Goal: Contribute content: Contribute content

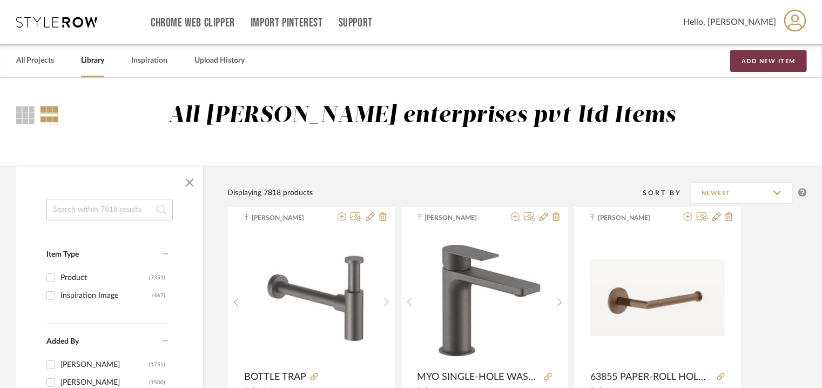
click at [793, 56] on button "Add New Item" at bounding box center [768, 61] width 77 height 22
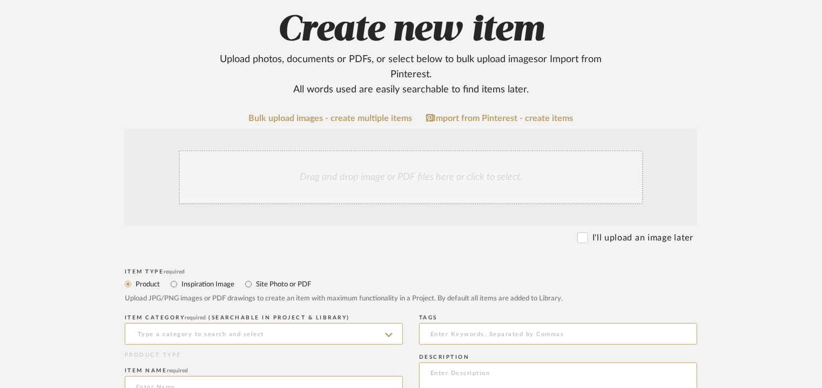
scroll to position [324, 0]
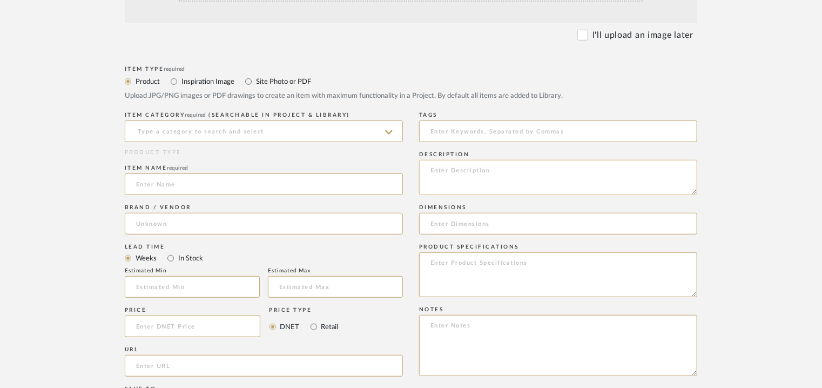
paste textarea "Type: Filters Designer : CRS Fantini Dimension(s): Dia 26 x H 70 x Material/Fin…"
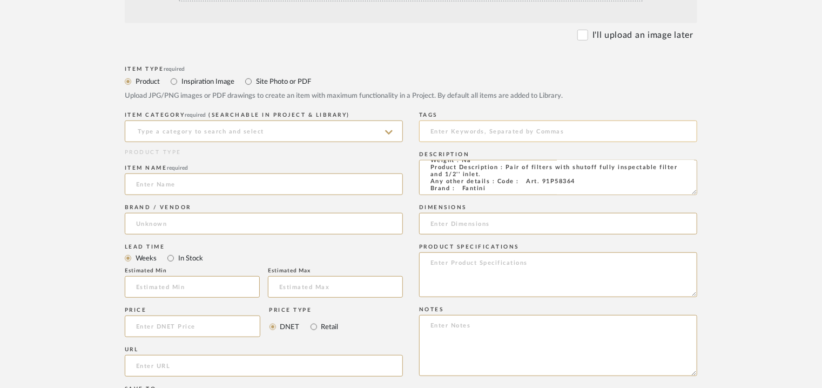
type textarea "Type: Filters Designer : CRS Fantini Dimension(s): Dia 26 x H 70 x Material/Fin…"
drag, startPoint x: 446, startPoint y: 129, endPoint x: 428, endPoint y: 134, distance: 18.6
click at [446, 129] on input at bounding box center [558, 131] width 278 height 22
click at [257, 137] on input at bounding box center [264, 131] width 278 height 22
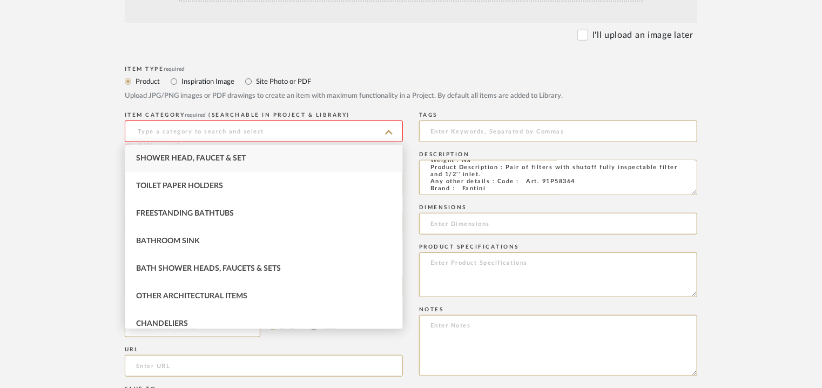
click at [253, 156] on div "Shower Head, Faucet & Set" at bounding box center [263, 159] width 277 height 28
type input "Shower Head, Faucet & Set"
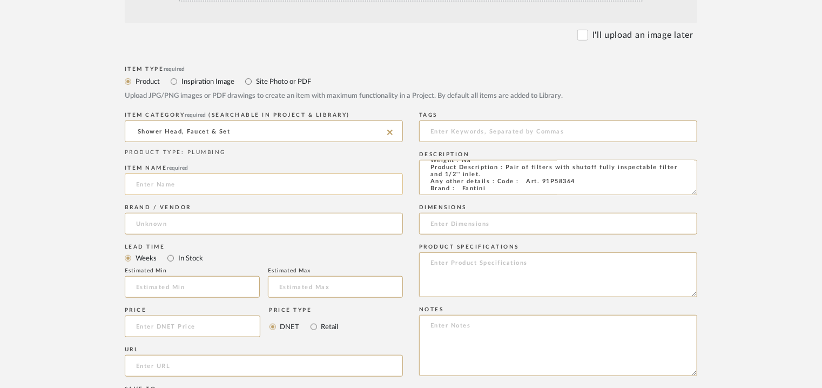
click at [229, 186] on input at bounding box center [264, 184] width 278 height 22
paste input "91P58364"
type input "PAIR OF FILTERS - 91P58364"
click at [225, 224] on input at bounding box center [264, 224] width 278 height 22
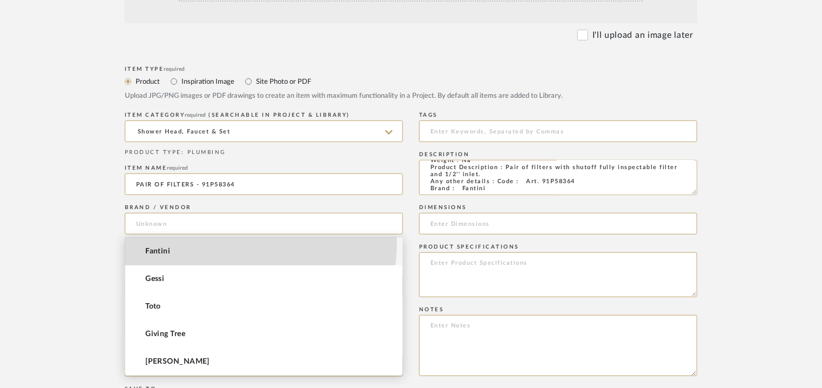
click at [222, 246] on mat-option "Fantini" at bounding box center [263, 252] width 277 height 28
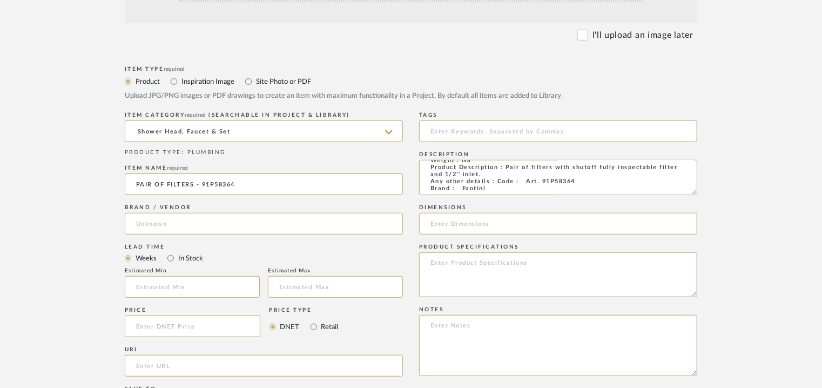
type input "Fantini"
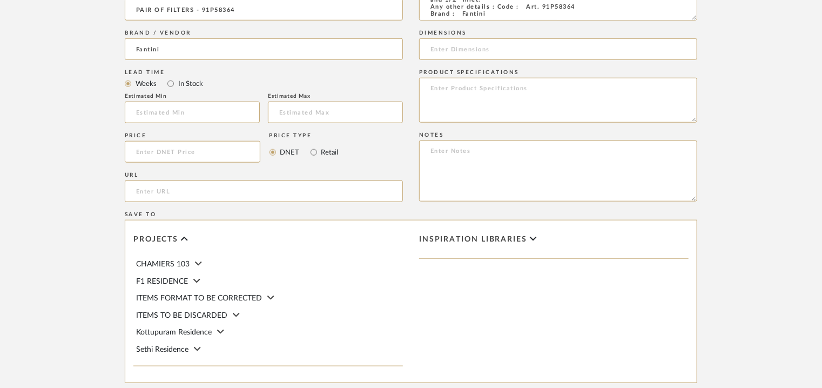
scroll to position [626, 0]
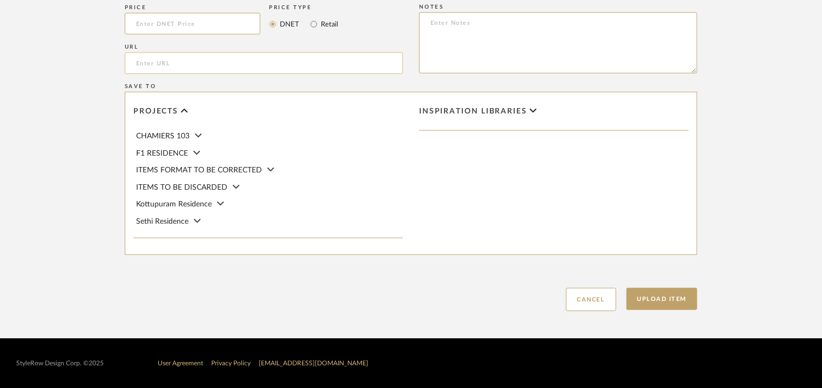
paste input "[URL][DOMAIN_NAME]"
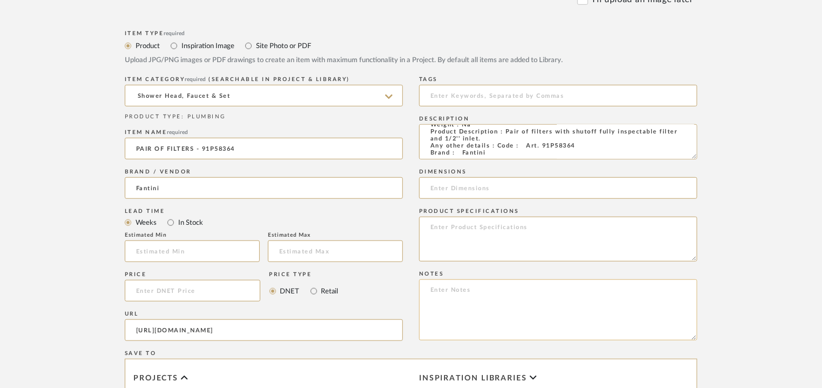
scroll to position [356, 0]
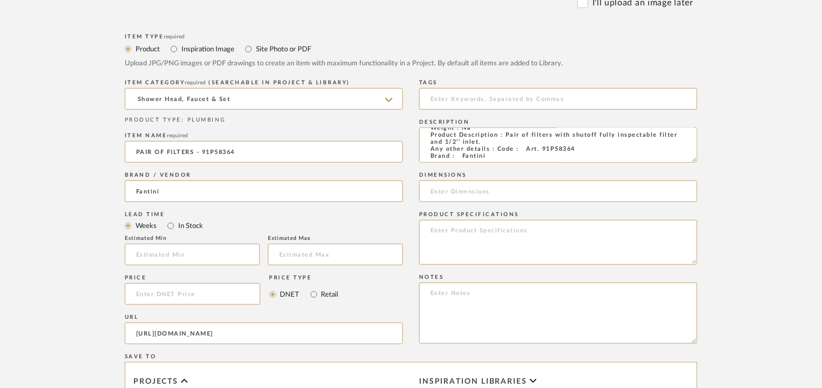
type input "[URL][DOMAIN_NAME]"
click at [529, 296] on textarea at bounding box center [558, 312] width 278 height 61
paste textarea "Price: MRP66,240/- and Discounted price : INR.36,432/- Lead time : 12-14weeks C…"
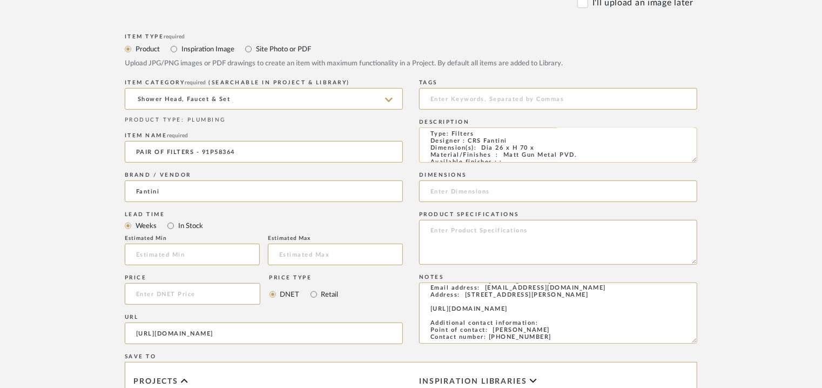
scroll to position [0, 0]
type textarea "Price: MRP66,240/- and Discounted price : INR.36,432/- Lead time : 12-14weeks C…"
click at [532, 152] on textarea "Type: Filters Designer : CRS Fantini Dimension(s): Dia 26 x H 70 x Material/Fin…" at bounding box center [558, 144] width 278 height 35
type textarea "Type: Filters Designer : CRS Fantini Dimension(s): Dia 26 x H 70 Material/Finis…"
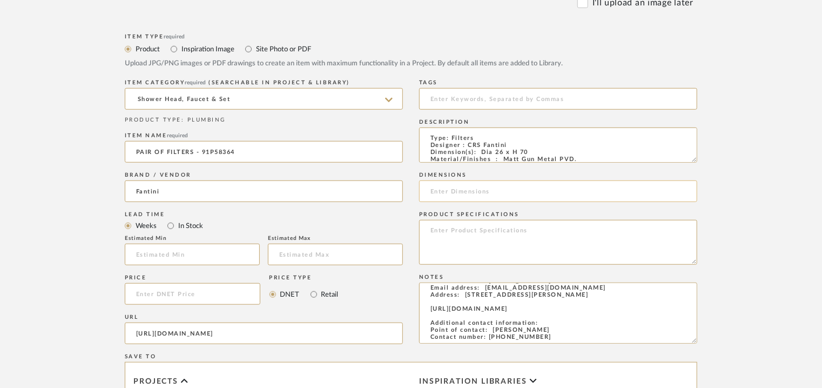
click at [471, 193] on input at bounding box center [558, 191] width 278 height 22
click at [365, 188] on div "Item Type required Product Inspiration Image Site Photo or PDF Upload JPG/PNG i…" at bounding box center [411, 306] width 572 height 550
type input "Dia 26 x H 70mm"
click at [447, 97] on input at bounding box center [558, 99] width 278 height 22
type input "TVS"
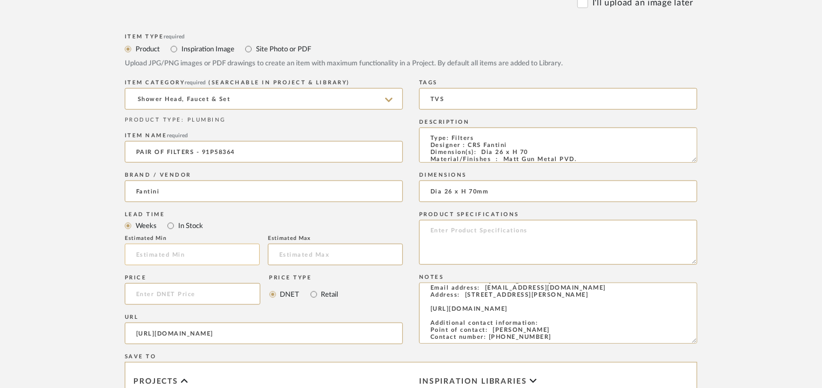
click at [179, 253] on input "text" at bounding box center [192, 255] width 135 height 22
type input "12"
click at [339, 253] on input at bounding box center [335, 255] width 135 height 22
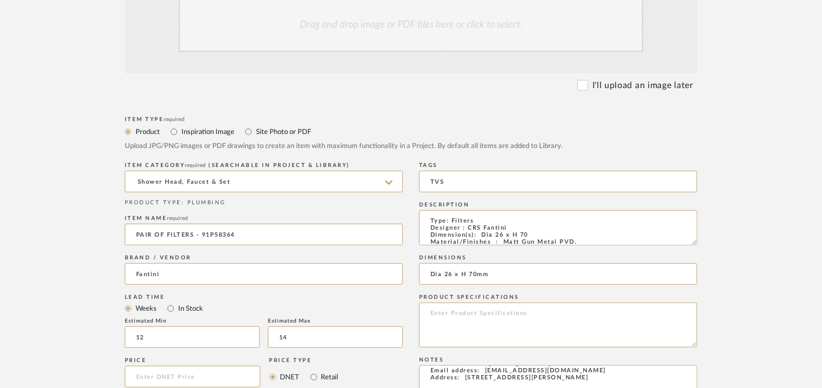
scroll to position [140, 0]
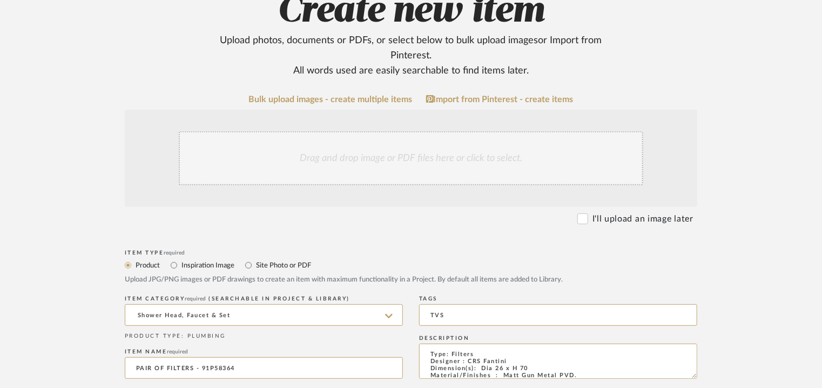
type input "14"
click at [392, 169] on div "Drag and drop image or PDF files here or click to select." at bounding box center [411, 158] width 464 height 54
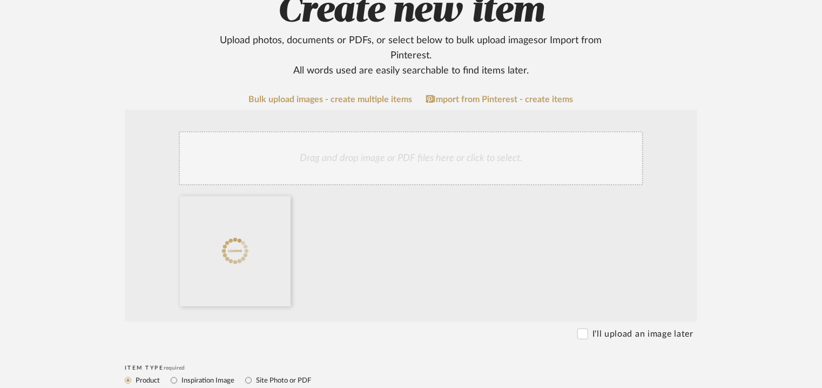
click at [444, 153] on div "Drag and drop image or PDF files here or click to select." at bounding box center [411, 158] width 464 height 54
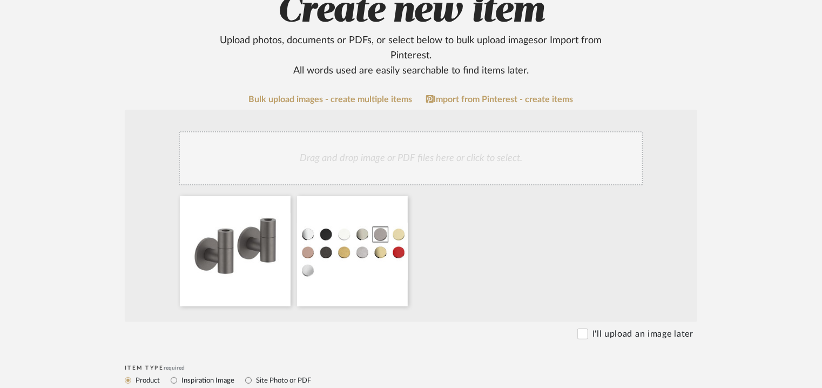
click at [424, 158] on div "Drag and drop image or PDF files here or click to select." at bounding box center [411, 158] width 464 height 54
click at [504, 156] on div "Drag and drop image or PDF files here or click to select." at bounding box center [411, 158] width 464 height 54
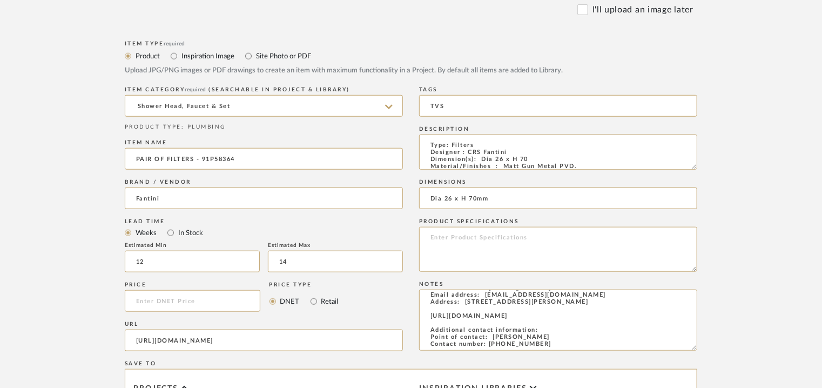
scroll to position [734, 0]
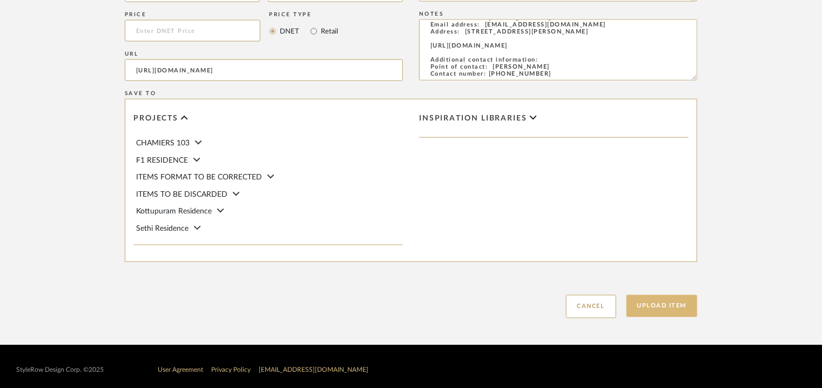
click at [648, 303] on button "Upload Item" at bounding box center [661, 306] width 71 height 22
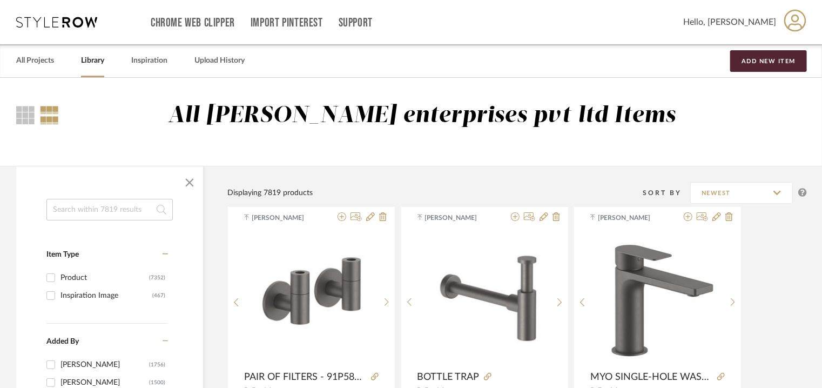
paste input "29P5N080B 29P5N080B Floor-mount bathtub mixer Matt Gun Metal PVD"
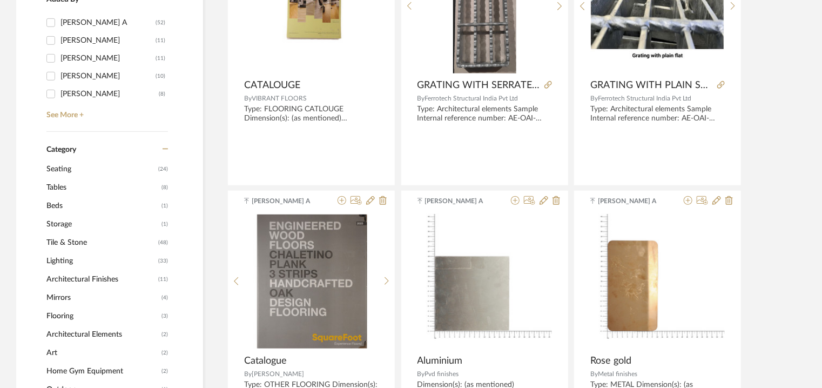
scroll to position [648, 0]
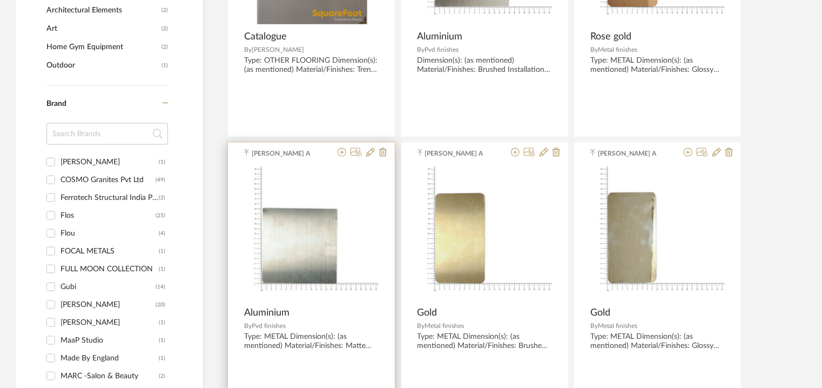
type input "29P5N080B 29P5N080B Floor-mount bathtub mixer Matt Gun Metal PVD"
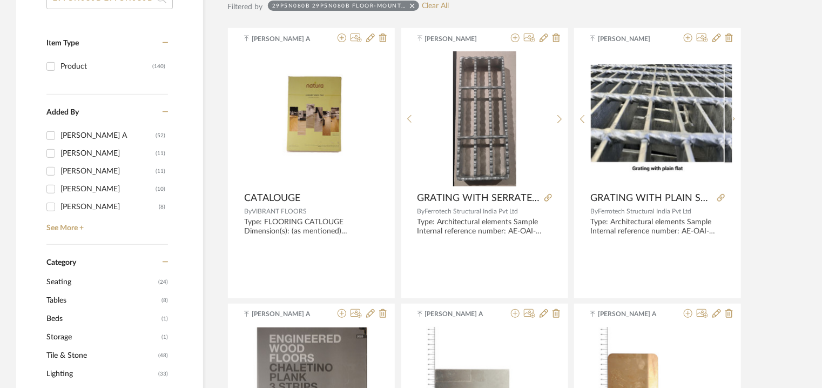
scroll to position [0, 0]
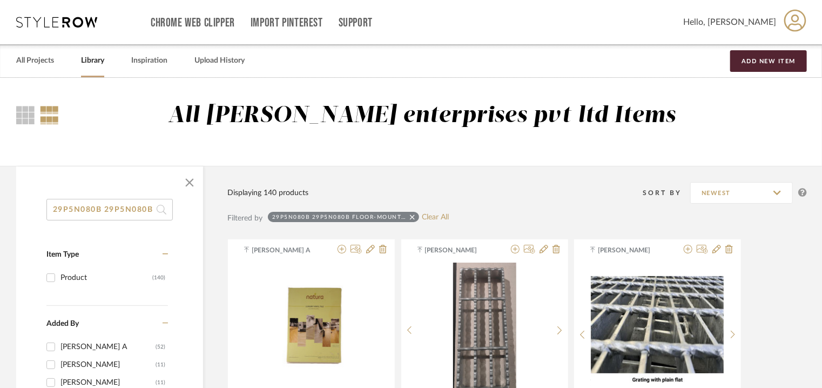
click at [412, 216] on icon at bounding box center [412, 217] width 5 height 8
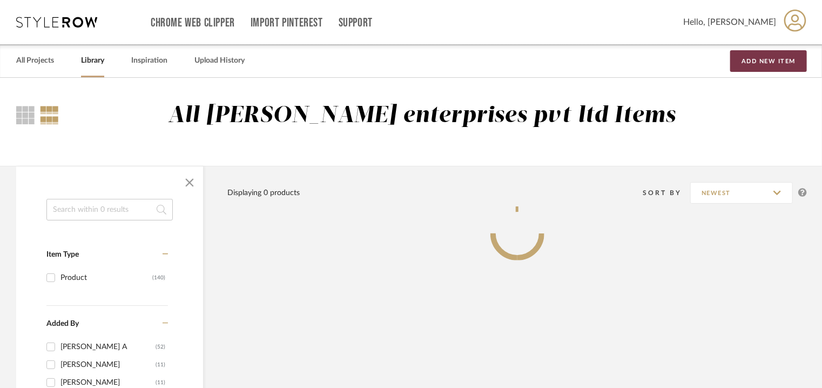
click at [779, 54] on button "Add New Item" at bounding box center [768, 61] width 77 height 22
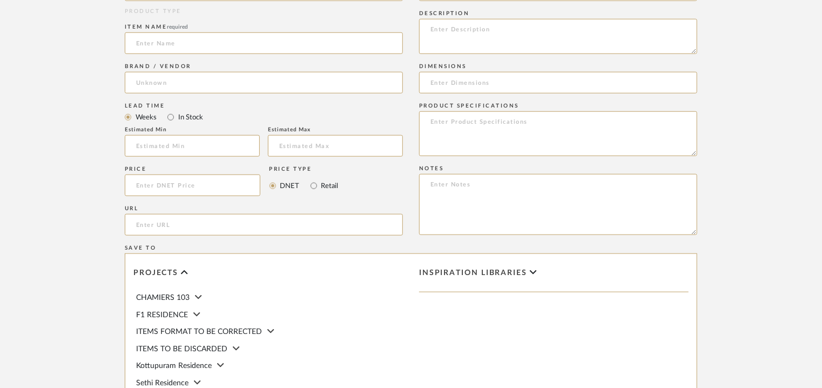
scroll to position [486, 0]
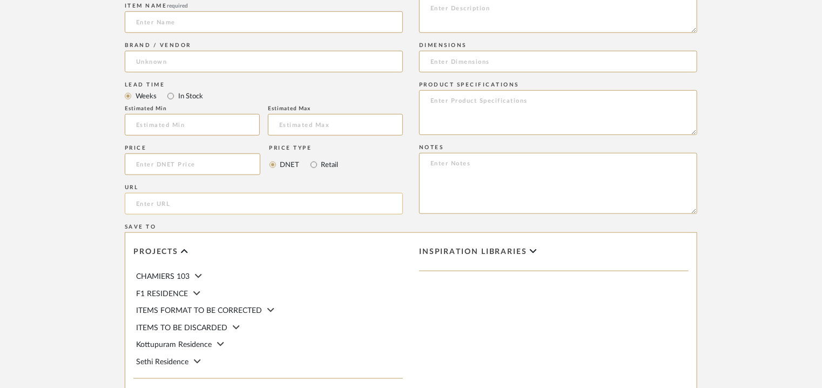
click at [171, 199] on input "url" at bounding box center [264, 204] width 278 height 22
paste input "[URL][DOMAIN_NAME]"
type input "[URL][DOMAIN_NAME]"
click at [197, 19] on input at bounding box center [264, 22] width 278 height 22
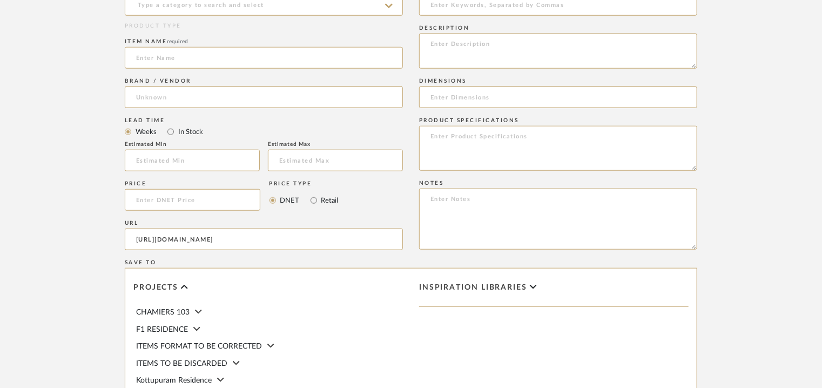
scroll to position [432, 0]
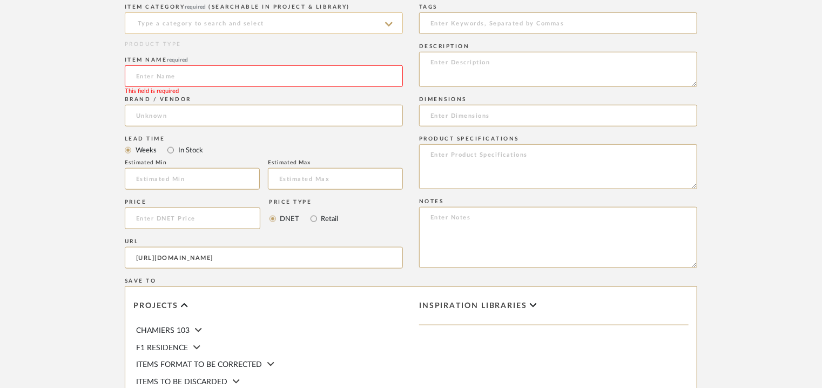
click at [200, 20] on input at bounding box center [264, 23] width 278 height 22
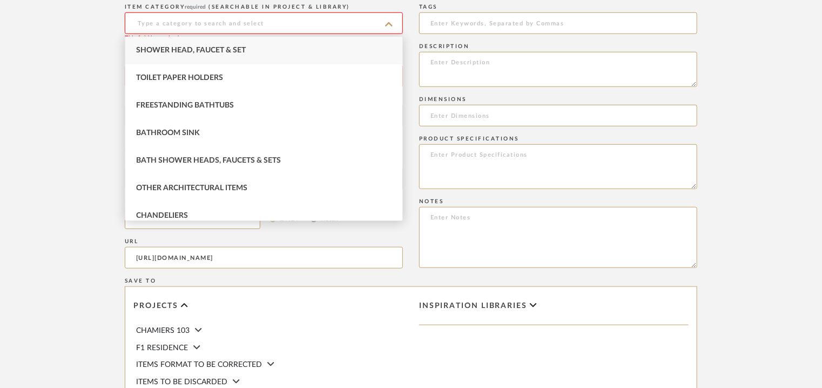
click at [207, 48] on span "Shower Head, Faucet & Set" at bounding box center [191, 50] width 110 height 8
type input "Shower Head, Faucet & Set"
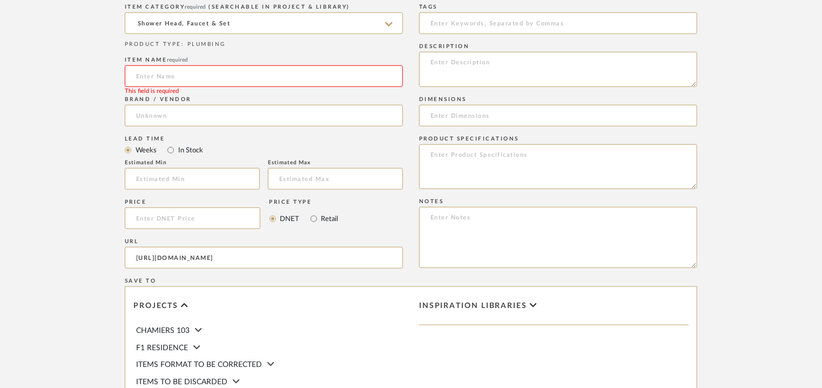
paste input "Floor-mount bathtub mixer"
click at [147, 74] on input "Floor-mount bathtub mixer" at bounding box center [264, 76] width 278 height 22
type input "FLOOR-MOUNT BATHTUB MIXER"
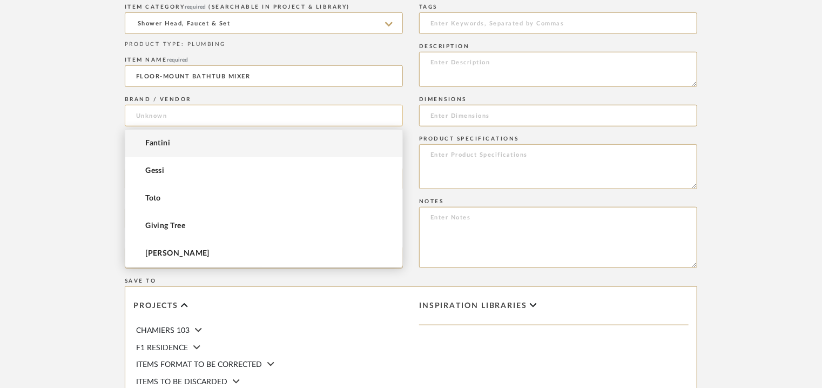
click at [145, 108] on input at bounding box center [264, 116] width 278 height 22
click at [156, 143] on span "Fantini" at bounding box center [157, 143] width 25 height 9
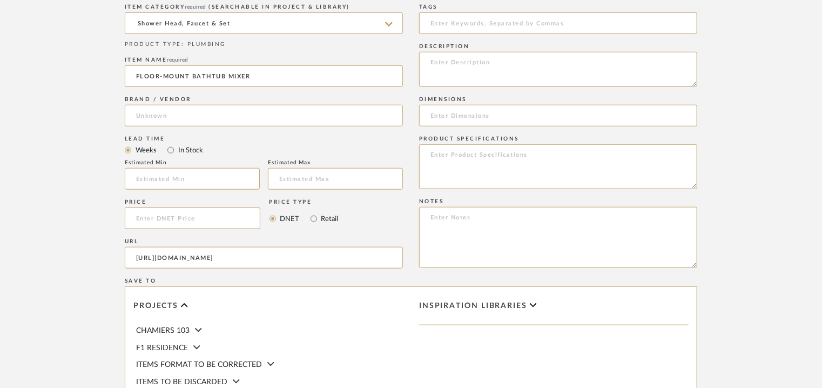
type input "Fantini"
paste textarea "Type: Bath mixer - Venezia Designer : [PERSON_NAME] & [PERSON_NAME] Dimension(s…"
type textarea "Type: Bath mixer - Venezia Designer : [PERSON_NAME] & [PERSON_NAME] Dimension(s…"
drag, startPoint x: 461, startPoint y: 16, endPoint x: 456, endPoint y: 21, distance: 6.9
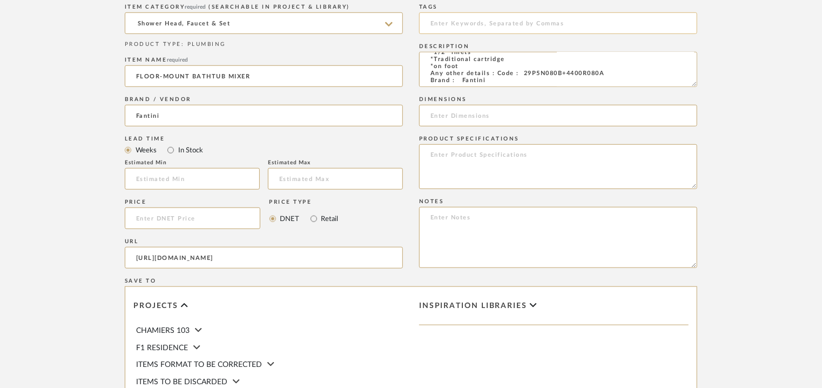
click at [461, 18] on input at bounding box center [558, 23] width 278 height 22
type input "TVS"
click at [512, 80] on textarea "Type: Bath mixer - Venezia Designer : [PERSON_NAME] & [PERSON_NAME] Dimension(s…" at bounding box center [558, 69] width 278 height 35
type textarea "Type: Bath mixer - Venezia Designer : [PERSON_NAME] & [PERSON_NAME] Dimension(s…"
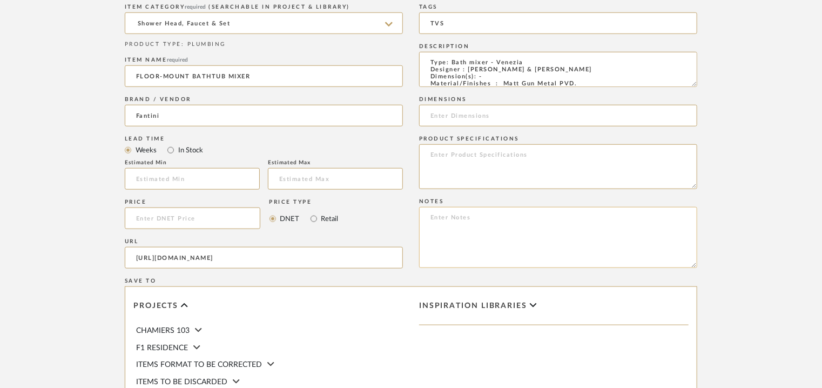
paste textarea "Price: MRP7,39,162/- and Discounted price : INR.4,06,539/- Lead time : 12-14wee…"
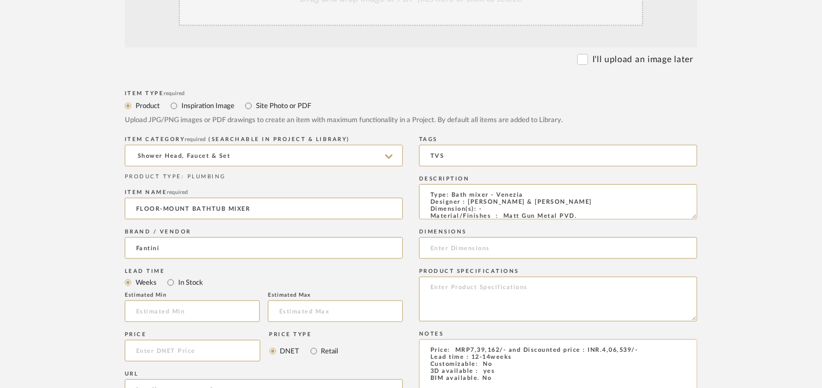
scroll to position [270, 0]
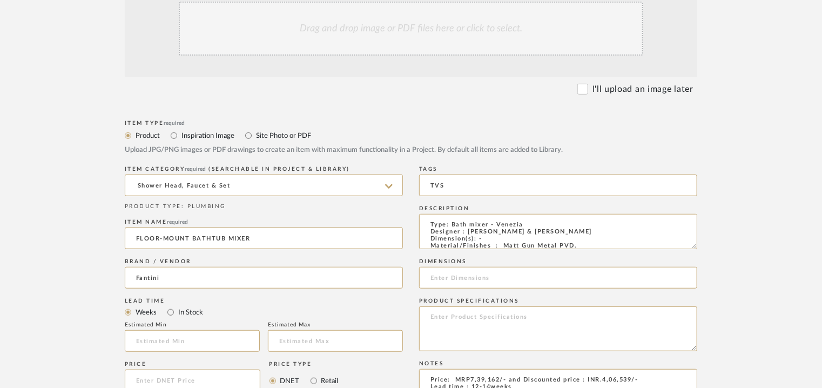
type textarea "Price: MRP7,39,162/- and Discounted price : INR.4,06,539/- Lead time : 12-14wee…"
click at [432, 32] on div "Drag and drop image or PDF files here or click to select." at bounding box center [411, 29] width 464 height 54
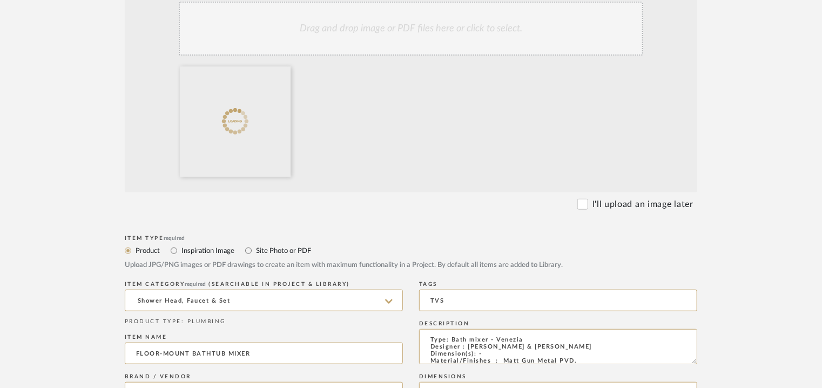
click at [412, 29] on div "Drag and drop image or PDF files here or click to select." at bounding box center [411, 29] width 464 height 54
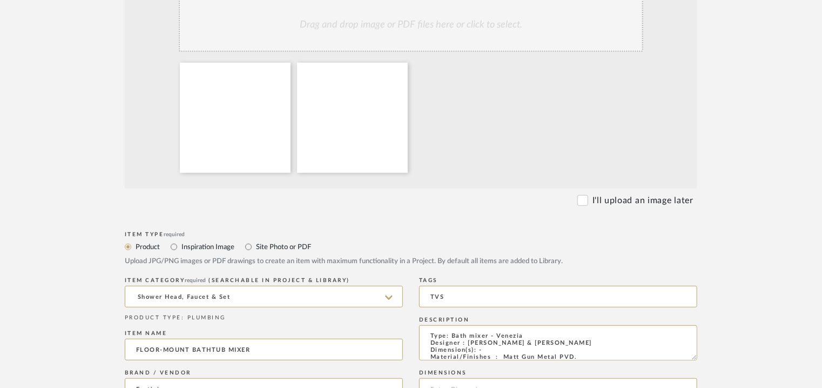
scroll to position [216, 0]
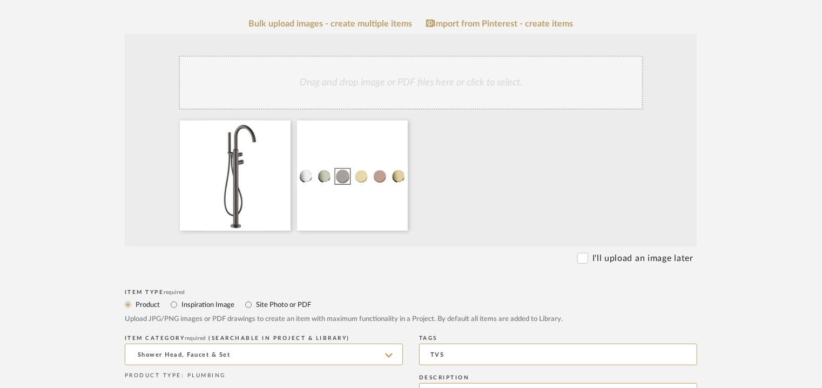
click at [498, 77] on div "Drag and drop image or PDF files here or click to select." at bounding box center [411, 83] width 464 height 54
click at [433, 89] on div "Drag and drop image or PDF files here or click to select." at bounding box center [411, 83] width 464 height 54
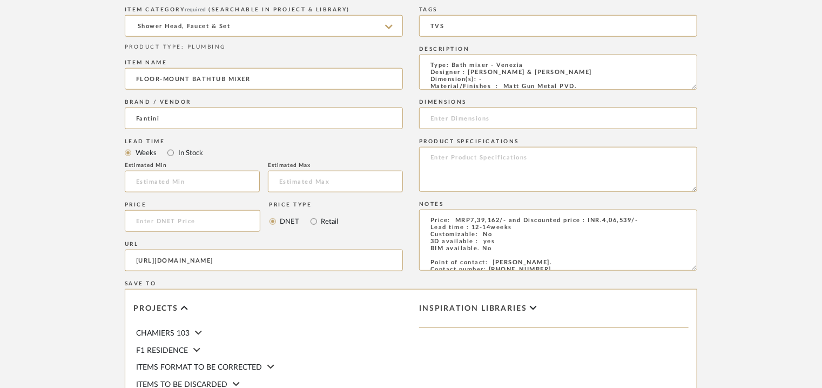
scroll to position [741, 0]
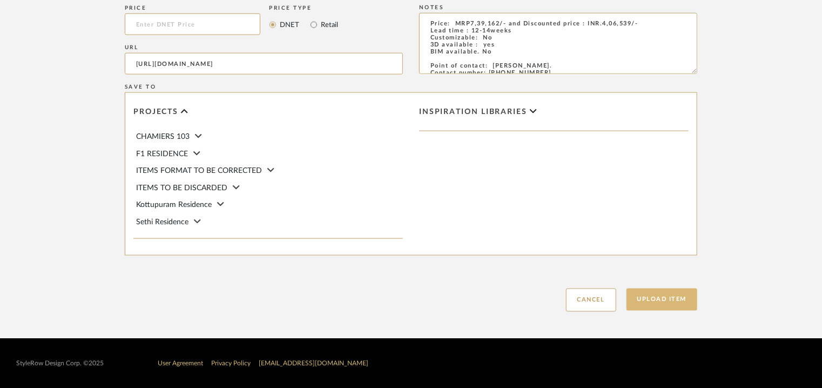
click at [665, 298] on button "Upload Item" at bounding box center [661, 299] width 71 height 22
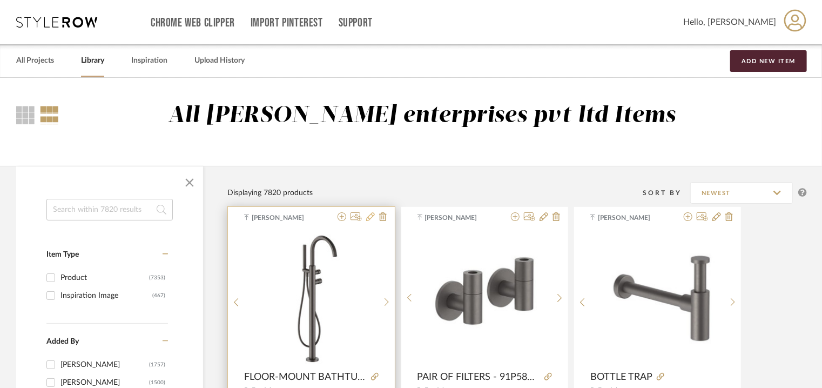
click at [368, 215] on icon at bounding box center [370, 216] width 9 height 9
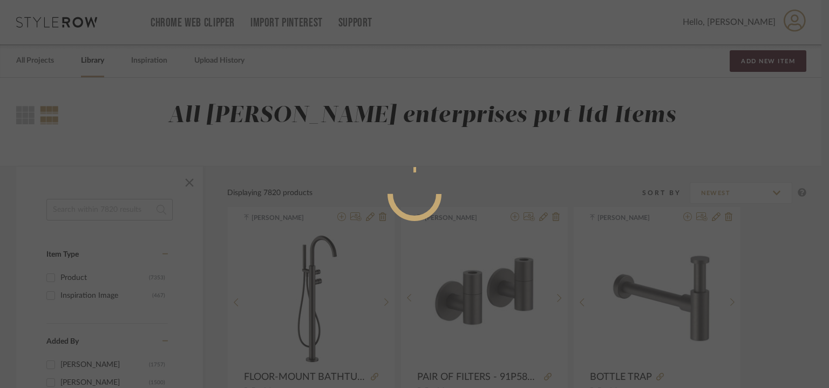
radio input "true"
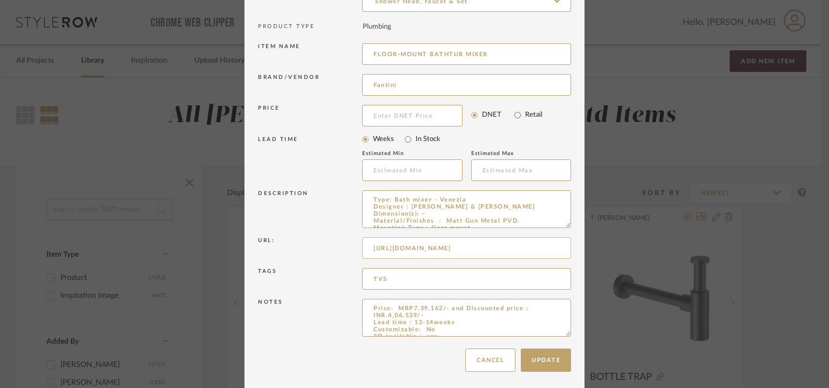
scroll to position [104, 0]
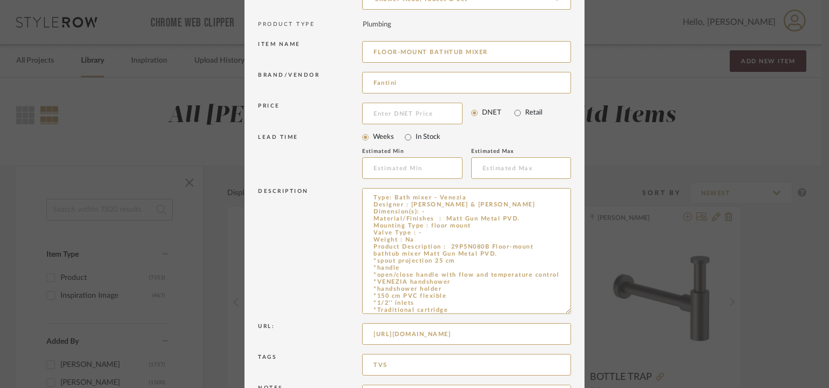
drag, startPoint x: 565, startPoint y: 220, endPoint x: 577, endPoint y: 308, distance: 88.8
click at [577, 308] on dialog-content "Edit Item × Item Type required Product Inspiration Image Site Photo or PDF Uplo…" at bounding box center [415, 186] width 340 height 580
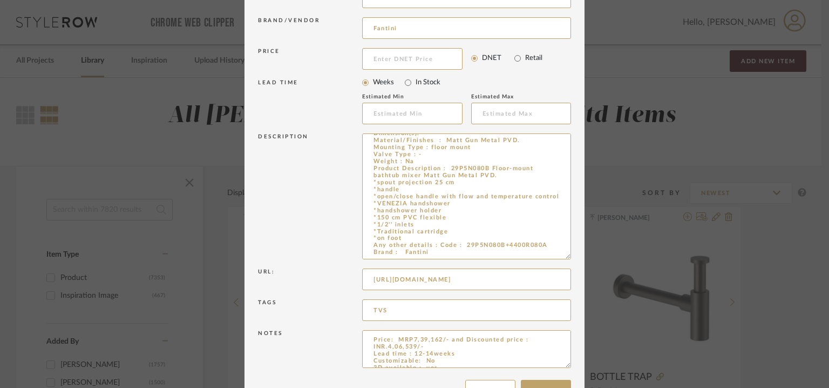
scroll to position [192, 0]
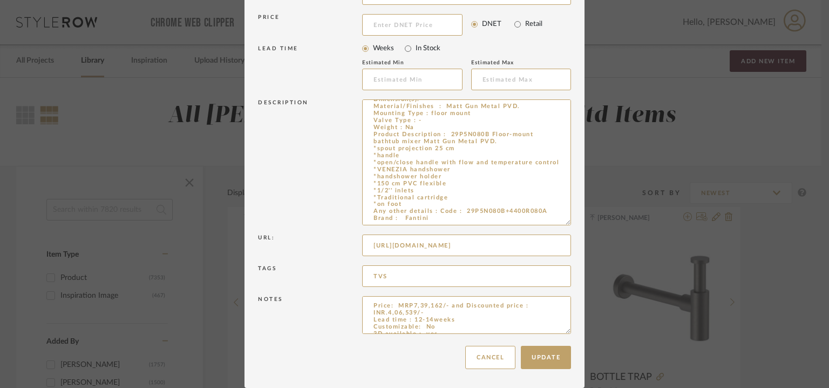
drag, startPoint x: 566, startPoint y: 333, endPoint x: 553, endPoint y: 392, distance: 59.7
click at [553, 387] on html "Chrome Web Clipper Import Pinterest Support All Projects Library Inspiration Up…" at bounding box center [414, 194] width 829 height 388
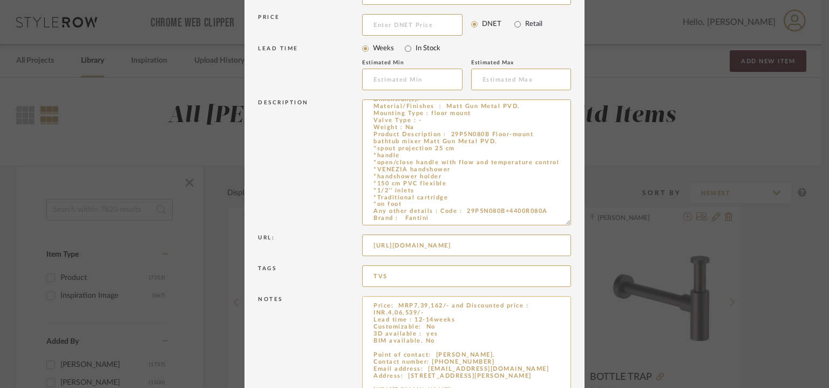
click at [434, 314] on textarea "Price: MRP7,39,162/- and Discounted price : INR.4,06,539/- Lead time : 12-14wee…" at bounding box center [466, 344] width 209 height 97
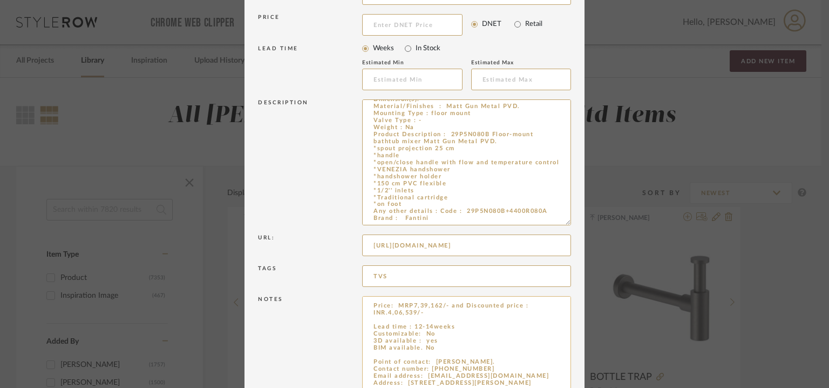
paste textarea "Art. 29P5N080B+4400R080A"
drag, startPoint x: 421, startPoint y: 313, endPoint x: 392, endPoint y: 307, distance: 29.2
click at [392, 307] on textarea "Price: MRP7,39,162/- and Discounted price : INR.4,06,539/- for Art. 29P5N080B f…" at bounding box center [466, 344] width 209 height 97
click at [372, 315] on textarea "Price: MRP7,39,162/- and Discounted price : INR.4,06,539/- for Art. 29P5N080B f…" at bounding box center [466, 344] width 209 height 97
click at [518, 314] on textarea "Price: MRP7,39,162/- and Discounted price : INR.4,06,539/- for Art. 29P5N080B f…" at bounding box center [466, 344] width 209 height 97
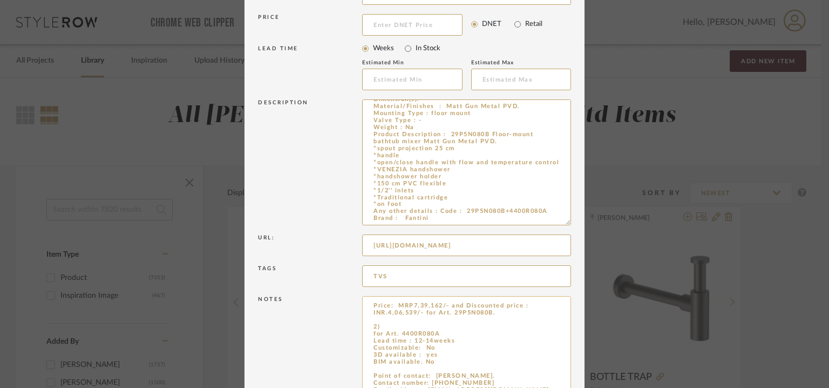
paste textarea "MRP7,39,162/- and Discounted price : INR.4,06,539/-"
drag, startPoint x: 396, startPoint y: 322, endPoint x: 426, endPoint y: 326, distance: 29.9
click at [426, 326] on textarea "Price: 1) MRP7,39,162/- and Discounted price : INR.4,06,539/- for Art. 29P5N080…" at bounding box center [466, 344] width 209 height 97
click at [424, 326] on textarea "Price: 1) MRP7,39,162/- and Discounted price : INR.4,06,539/- for Art. 29P5N080…" at bounding box center [466, 344] width 209 height 97
drag, startPoint x: 399, startPoint y: 325, endPoint x: 423, endPoint y: 324, distance: 24.8
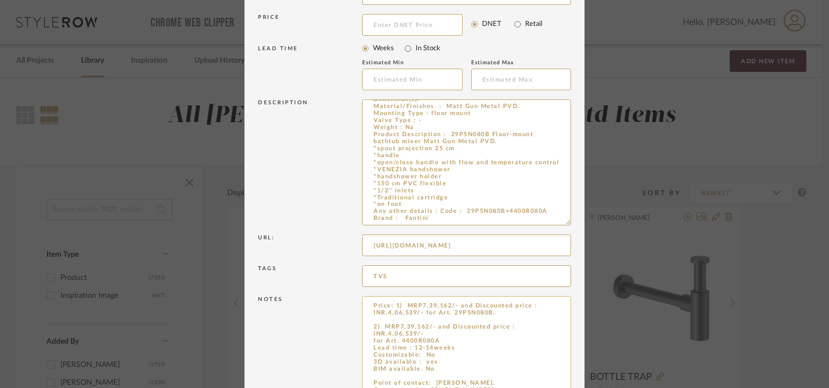
click at [423, 324] on textarea "Price: 1) MRP7,39,162/- and Discounted price : INR.4,06,539/- for Art. 29P5N080…" at bounding box center [466, 344] width 209 height 97
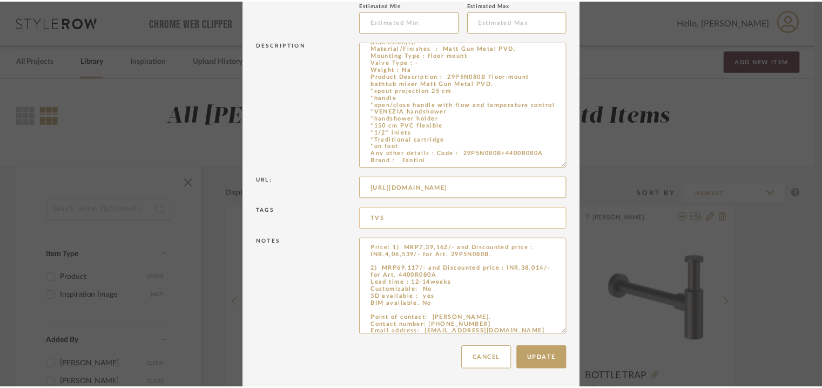
scroll to position [251, 0]
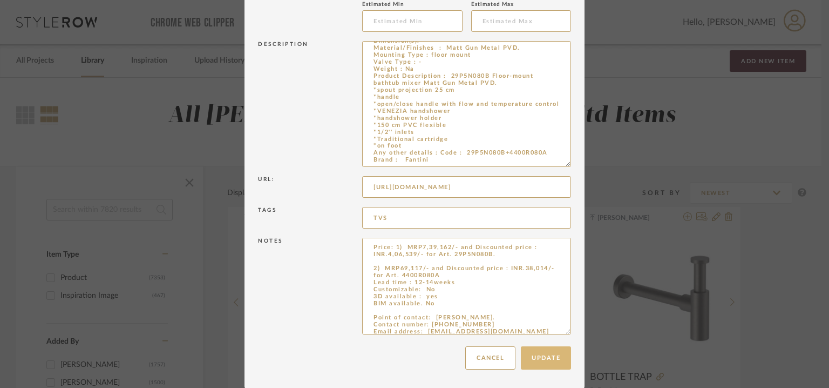
type textarea "Price: 1) MRP7,39,162/- and Discounted price : INR.4,06,539/- for Art. 29P5N080…"
click at [543, 358] on button "Update" at bounding box center [546, 357] width 50 height 23
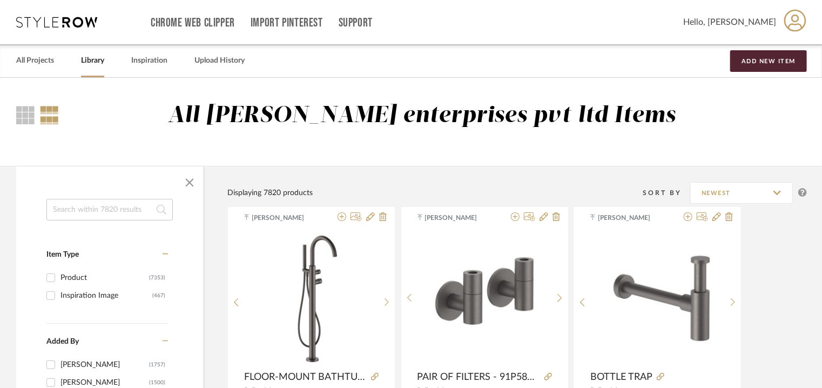
click at [89, 207] on input at bounding box center [109, 210] width 126 height 22
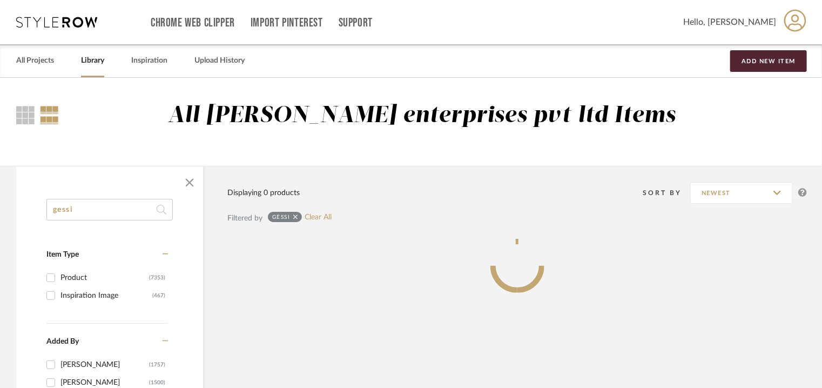
type input "gessi"
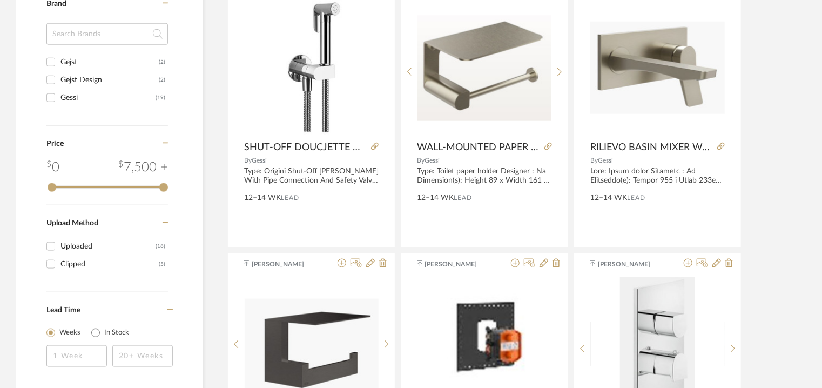
scroll to position [504, 0]
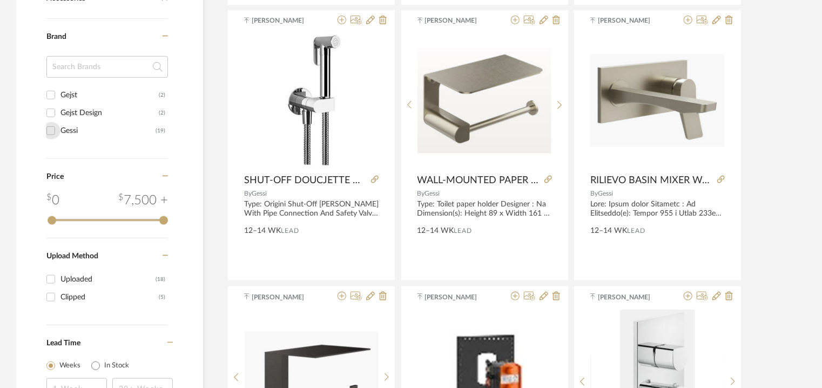
click at [54, 129] on input "Gessi (19)" at bounding box center [50, 130] width 17 height 17
checkbox input "true"
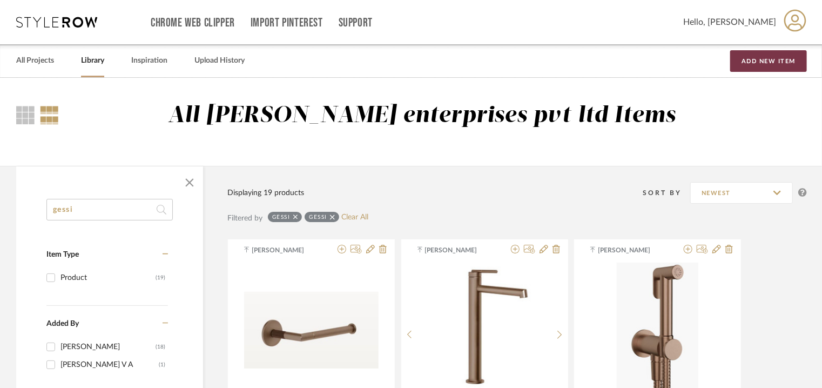
click at [785, 59] on button "Add New Item" at bounding box center [768, 61] width 77 height 22
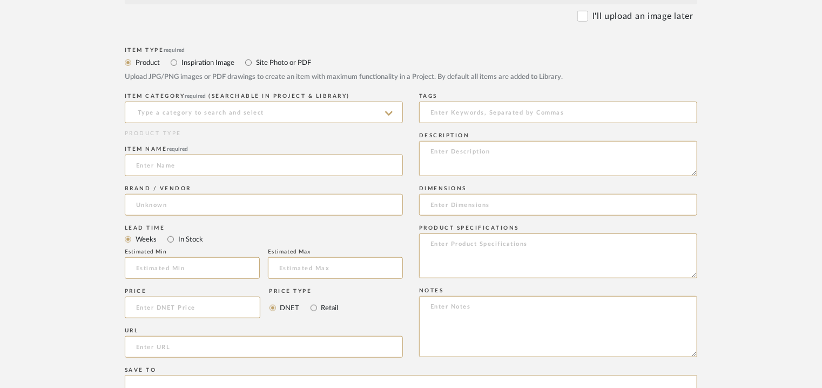
scroll to position [432, 0]
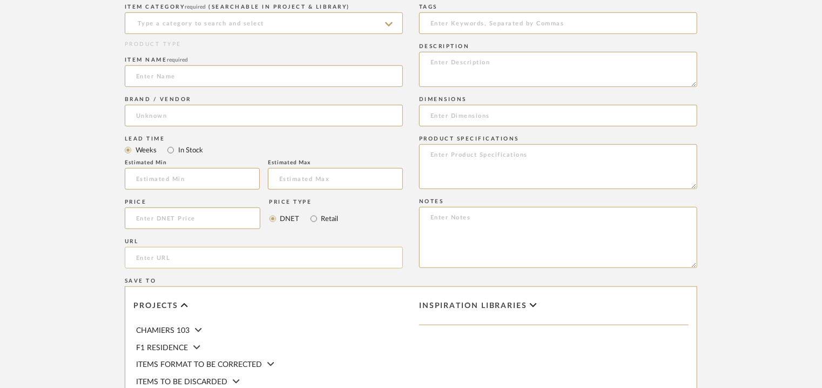
paste input "[URL][DOMAIN_NAME]"
type input "[URL][DOMAIN_NAME]"
click at [423, 58] on textarea at bounding box center [558, 69] width 278 height 35
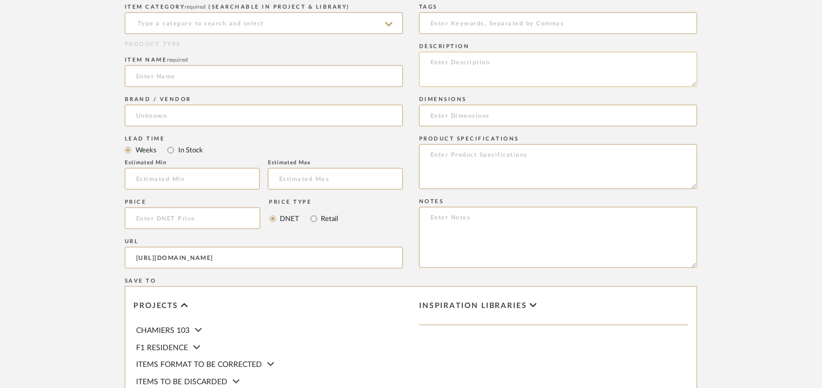
paste textarea "Type: Gessi 316 Ceiling Mounted Showerhead 54150 Designer : Na Dimension(s): mm…"
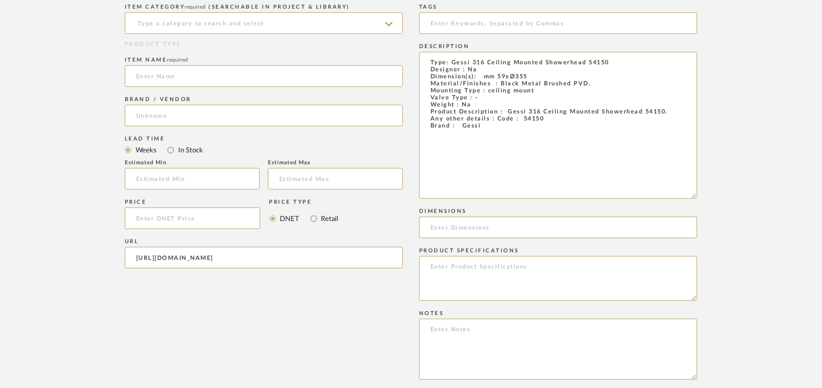
drag, startPoint x: 695, startPoint y: 85, endPoint x: 719, endPoint y: 253, distance: 170.2
click at [719, 251] on form "Bulk upload images - create multiple items Import from Pinterest - create items…" at bounding box center [411, 210] width 688 height 814
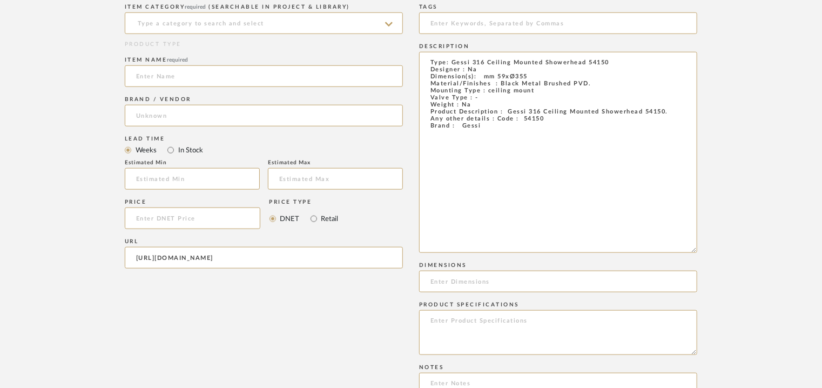
drag, startPoint x: 446, startPoint y: 122, endPoint x: 497, endPoint y: 83, distance: 63.9
click at [400, 51] on div "Item Type required Product Inspiration Image Site Photo or PDF Upload JPG/PNG i…" at bounding box center [411, 313] width 572 height 716
paste textarea
type textarea "Type: Gessi 316 Ceiling Mounted Showerhead 54150 Designer : Na Dimension(s): mm…"
click at [501, 333] on textarea at bounding box center [558, 332] width 278 height 45
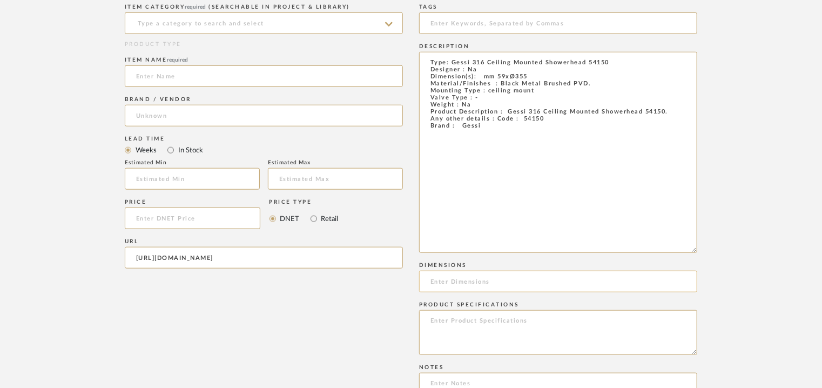
scroll to position [756, 0]
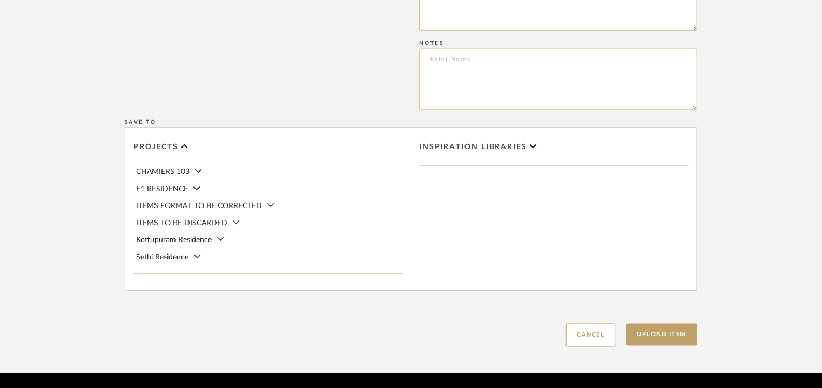
paste textarea "Price: MRP4,35,431/- and Discounted price : INR.2,48,196/- Lead time : 12-14wee…"
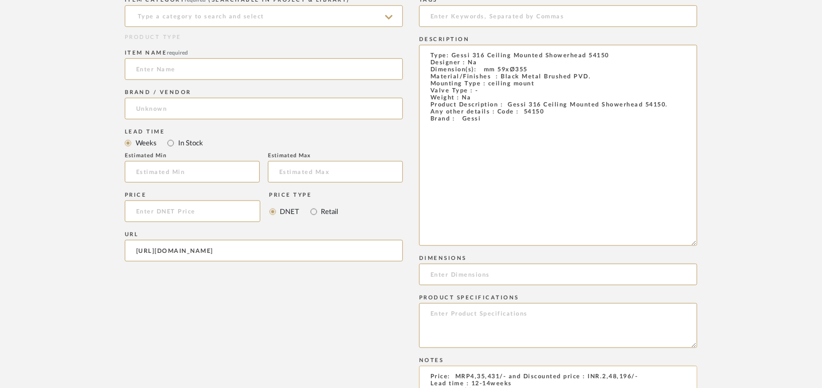
scroll to position [432, 0]
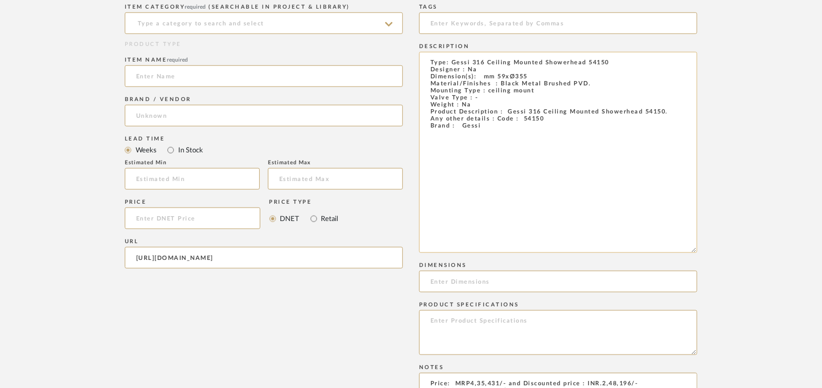
type textarea "Price: MRP4,35,431/- and Discounted price : INR.2,48,196/- Lead time : 12-14wee…"
drag, startPoint x: 530, startPoint y: 74, endPoint x: 485, endPoint y: 78, distance: 45.6
click at [485, 78] on textarea "Type: Gessi 316 Ceiling Mounted Showerhead 54150 Designer : Na Dimension(s): mm…" at bounding box center [558, 152] width 278 height 201
click at [456, 284] on input at bounding box center [558, 282] width 278 height 22
paste input "mm 59xØ355"
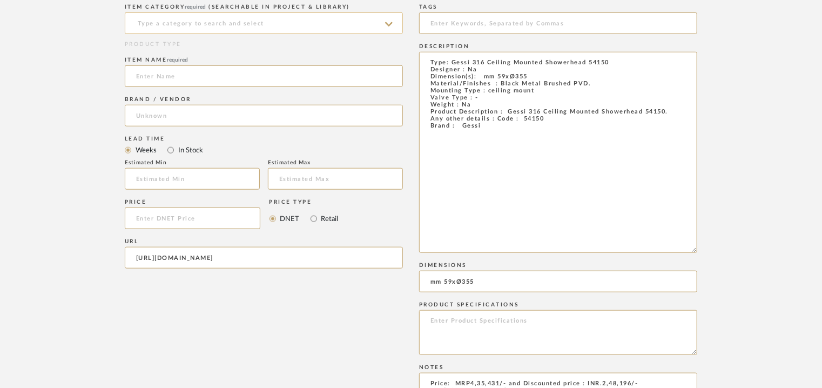
type input "mm 59xØ355"
click at [194, 23] on input at bounding box center [264, 23] width 278 height 22
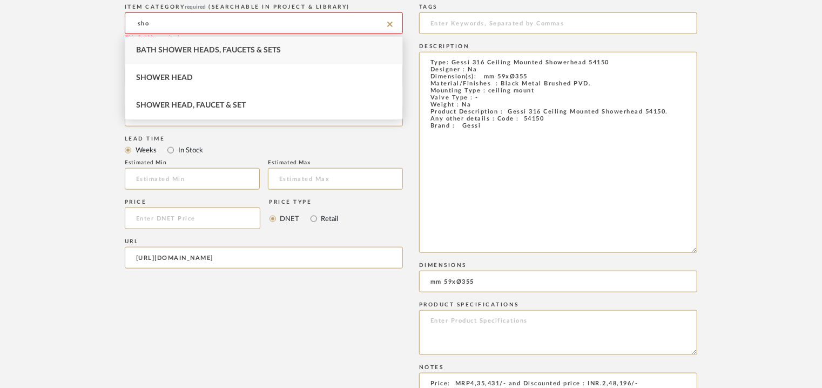
click at [205, 46] on span "Bath Shower Heads, Faucets & Sets" at bounding box center [208, 50] width 145 height 8
type input "Bath Shower Heads, Faucets & Sets"
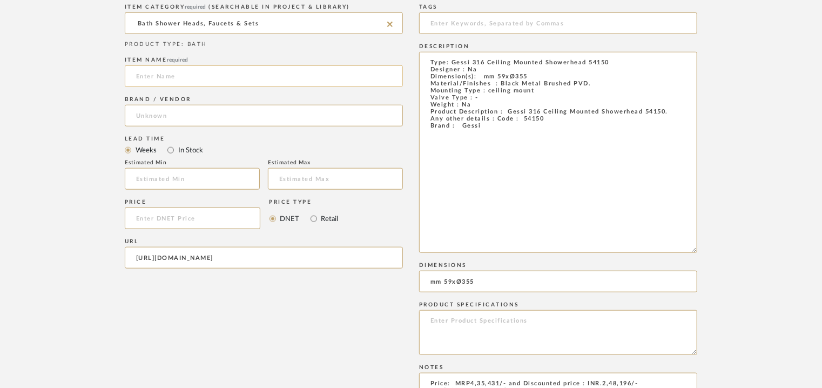
click at [195, 73] on input at bounding box center [264, 76] width 278 height 22
click at [201, 76] on input at bounding box center [264, 76] width 278 height 22
paste input "Gessi 316 Ceiling Mounted Showerhead 54150"
click at [142, 78] on input "Gessi 316 Ceiling Mounted Showerhead 54150" at bounding box center [264, 76] width 278 height 22
click at [141, 78] on input "Gessi 316 Ceiling Mounted Showerhead 54150" at bounding box center [264, 76] width 278 height 22
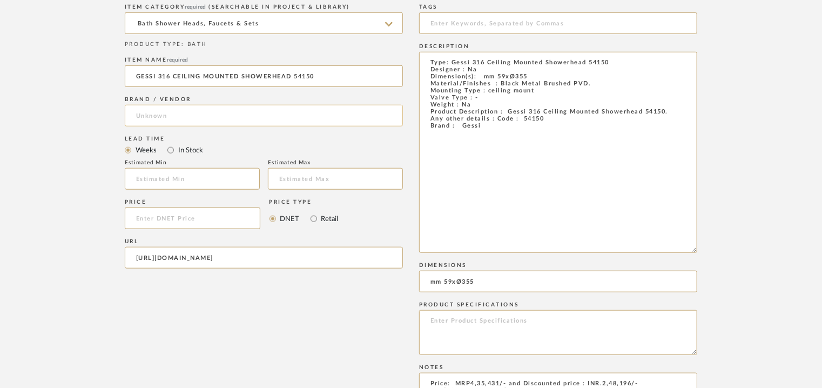
type input "GESSI 316 CEILING MOUNTED SHOWERHEAD 54150"
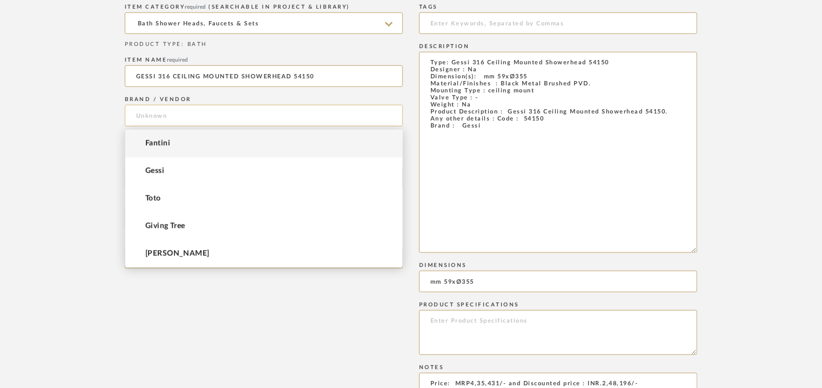
click at [128, 118] on input at bounding box center [264, 116] width 278 height 22
click at [186, 173] on mat-option "Gessi" at bounding box center [263, 171] width 277 height 28
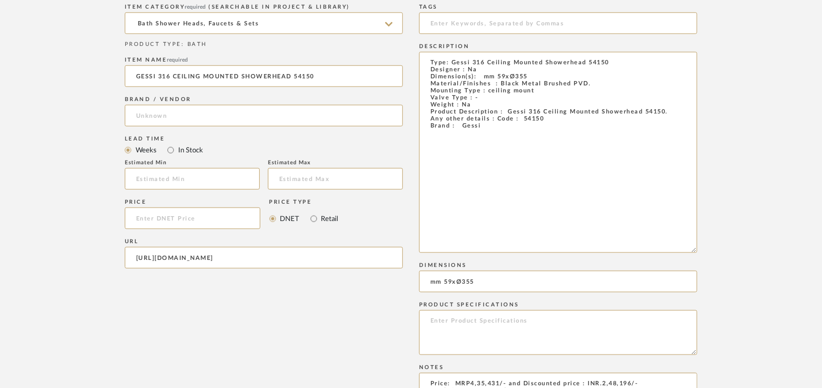
type input "Gessi"
click at [188, 176] on input at bounding box center [192, 179] width 135 height 22
type input "12"
click at [305, 172] on input at bounding box center [335, 179] width 135 height 22
type input "14"
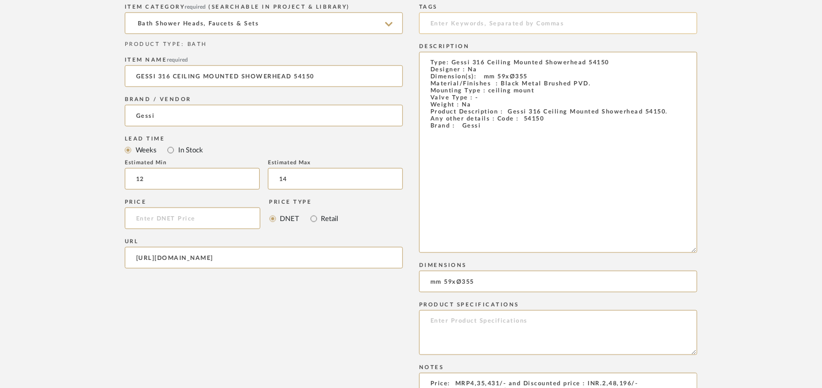
click at [521, 24] on input at bounding box center [558, 23] width 278 height 22
type input "t"
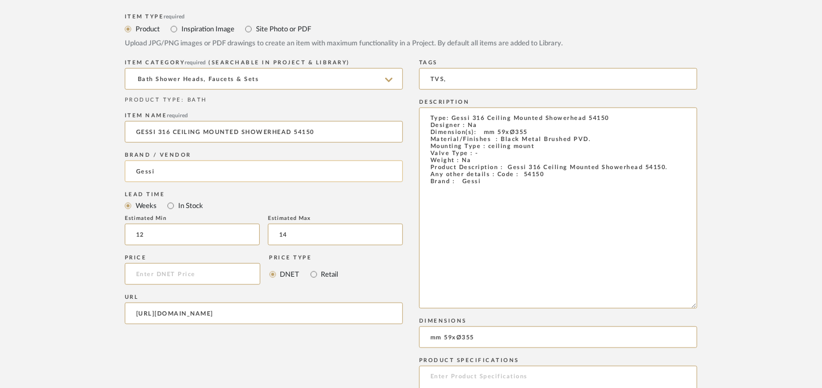
scroll to position [270, 0]
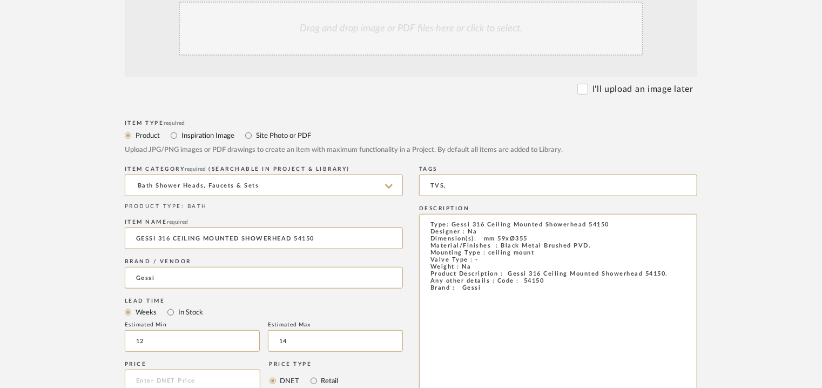
type input "TVS,"
click at [413, 37] on div "Drag and drop image or PDF files here or click to select." at bounding box center [411, 29] width 464 height 54
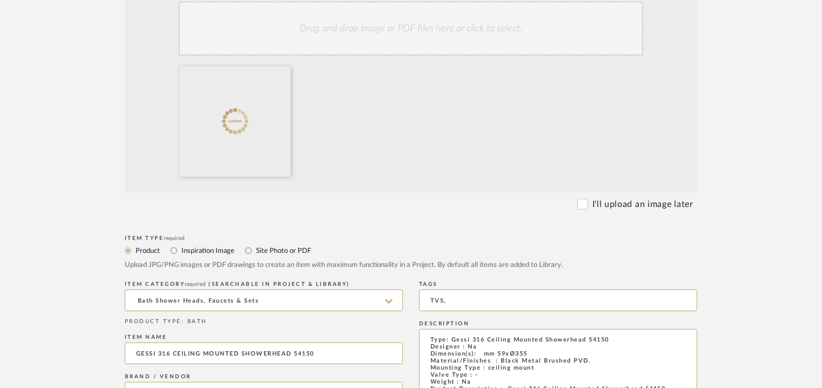
click at [423, 39] on div "Drag and drop image or PDF files here or click to select." at bounding box center [411, 29] width 464 height 54
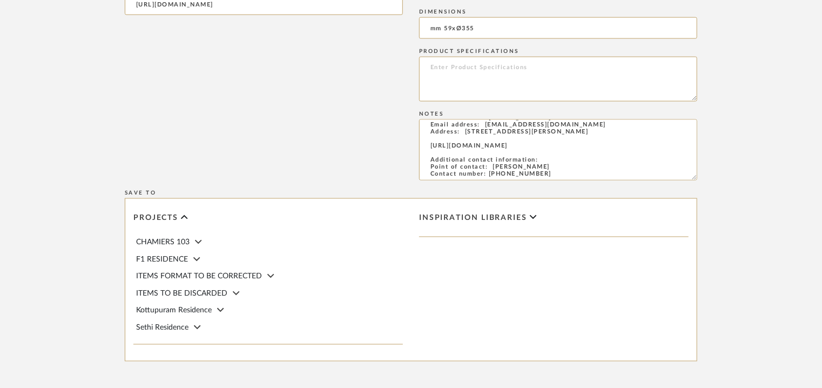
scroll to position [907, 0]
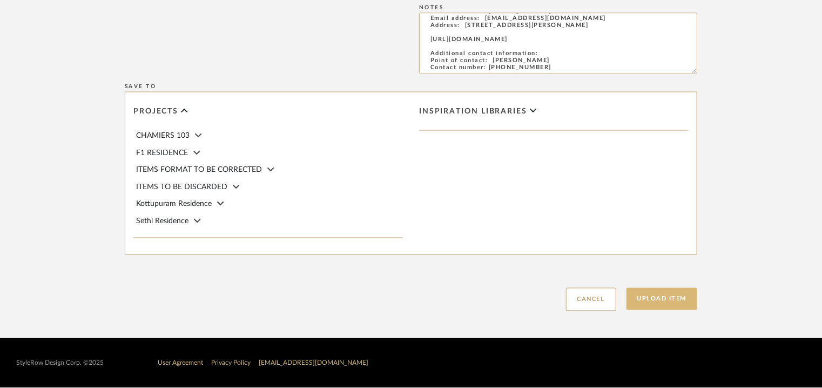
click at [679, 299] on button "Upload Item" at bounding box center [661, 299] width 71 height 22
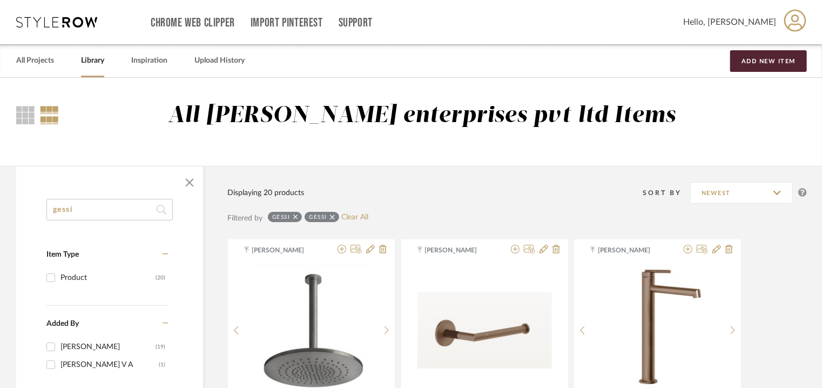
drag, startPoint x: 90, startPoint y: 210, endPoint x: 50, endPoint y: 193, distance: 44.0
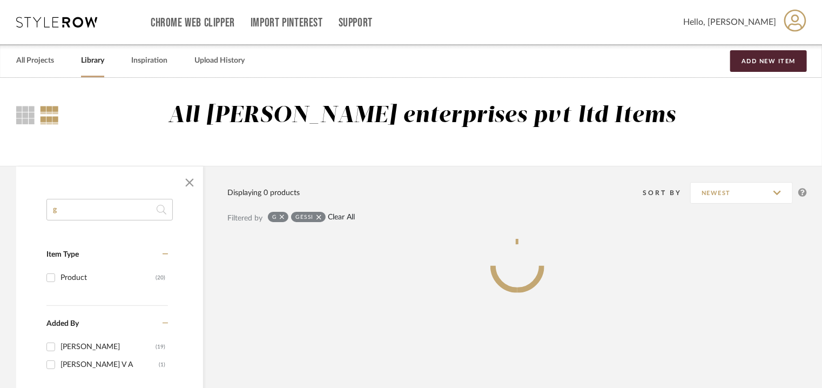
type input "g"
drag, startPoint x: 58, startPoint y: 211, endPoint x: 53, endPoint y: 208, distance: 5.8
click at [53, 209] on input "g" at bounding box center [109, 210] width 126 height 22
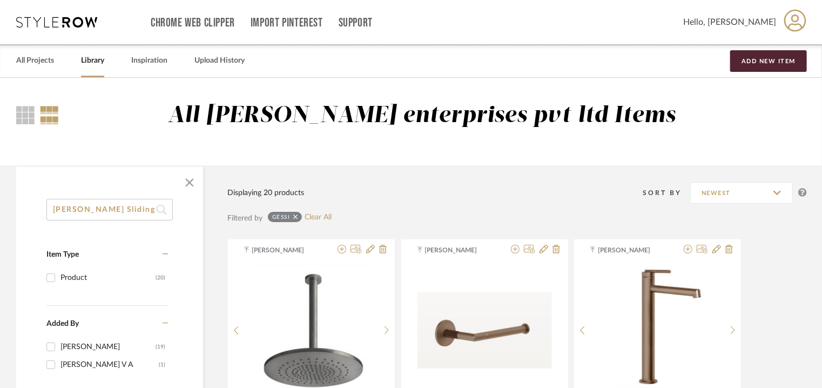
scroll to position [0, 95]
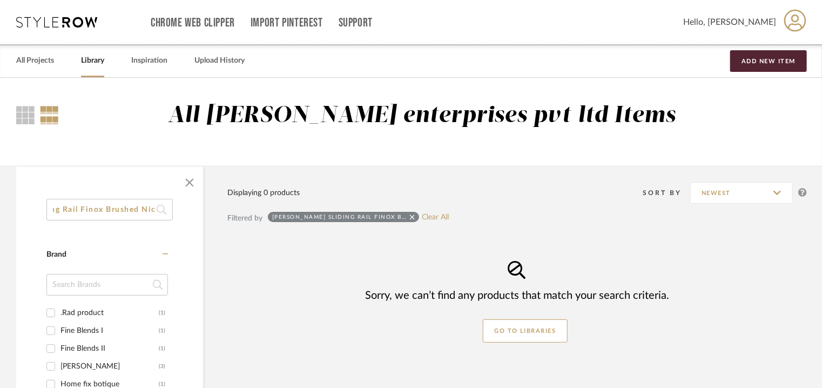
type input "[PERSON_NAME] Sliding Rail Finox Brushed Nickel"
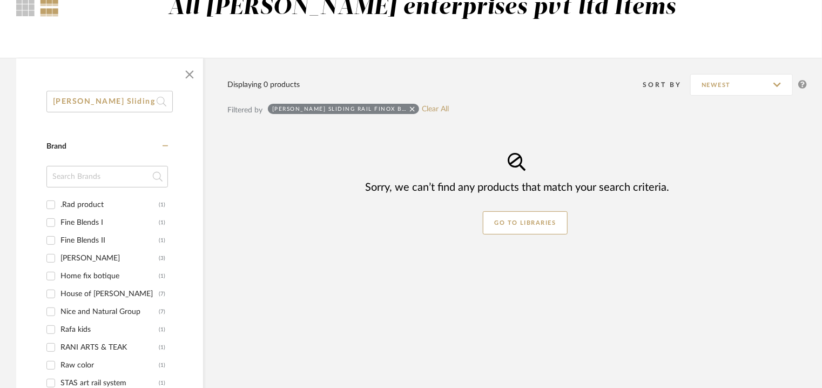
scroll to position [0, 95]
drag, startPoint x: 50, startPoint y: 103, endPoint x: 388, endPoint y: 109, distance: 337.6
click at [388, 109] on div "[PERSON_NAME] Sliding Rail Finox Brushed Nickel Category Brand .Rad product (1)…" at bounding box center [411, 334] width 822 height 553
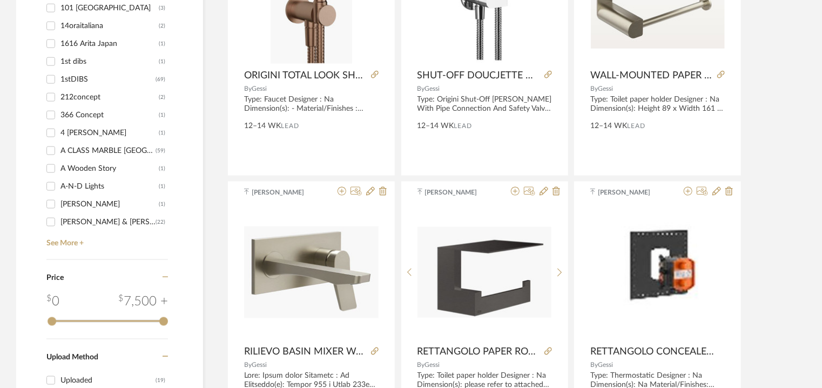
scroll to position [702, 0]
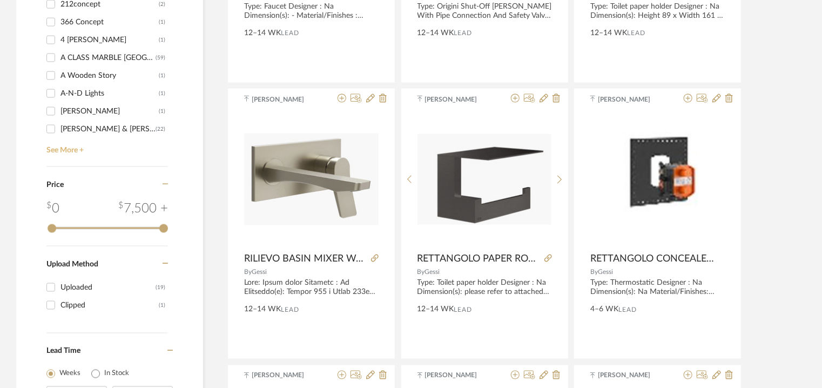
click at [73, 149] on link "See More +" at bounding box center [106, 146] width 124 height 17
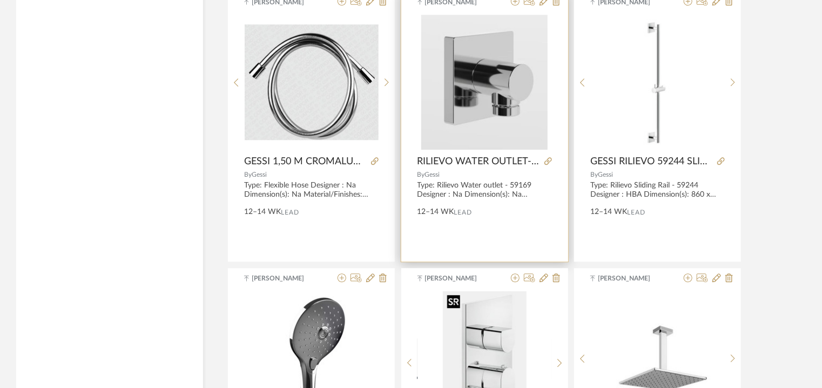
scroll to position [1350, 0]
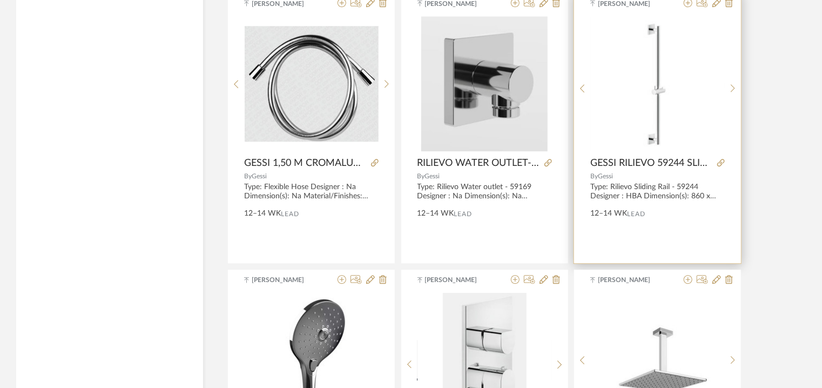
click at [0, 0] on img at bounding box center [0, 0] width 0 height 0
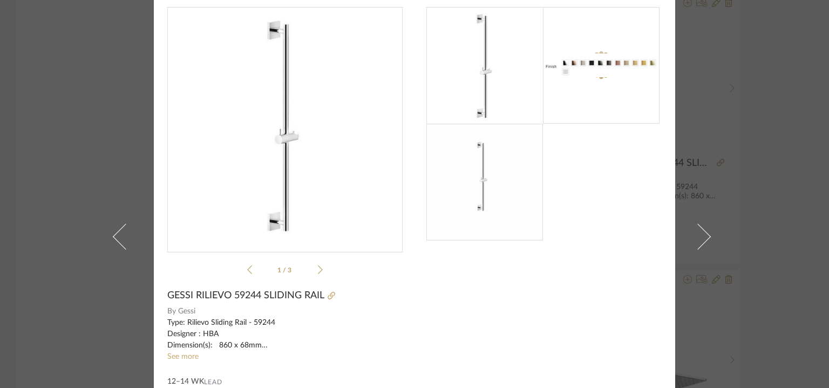
scroll to position [0, 0]
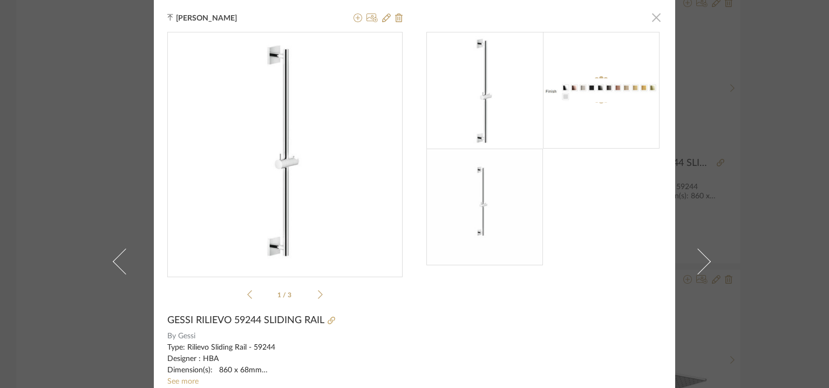
click at [650, 16] on span "button" at bounding box center [657, 17] width 22 height 22
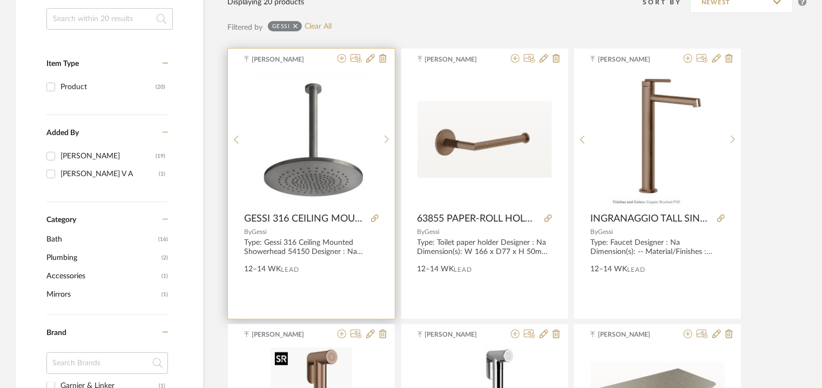
scroll to position [108, 0]
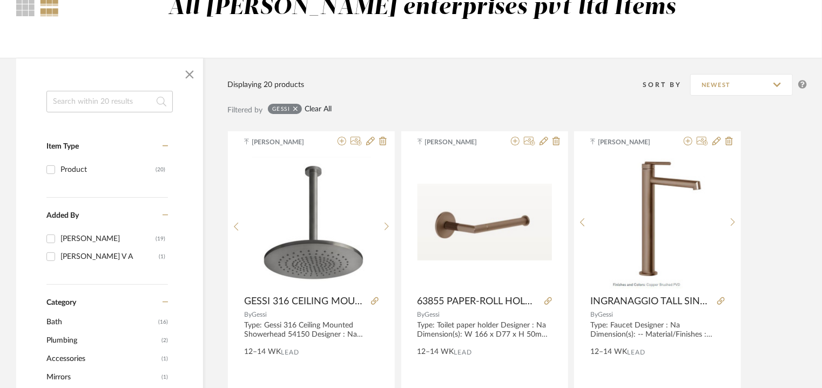
click at [329, 109] on link "Clear All" at bounding box center [318, 109] width 27 height 9
checkbox input "false"
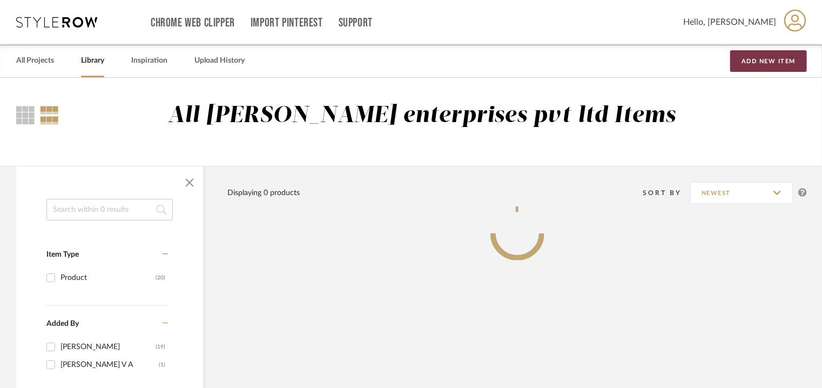
click at [784, 57] on button "Add New Item" at bounding box center [768, 61] width 77 height 22
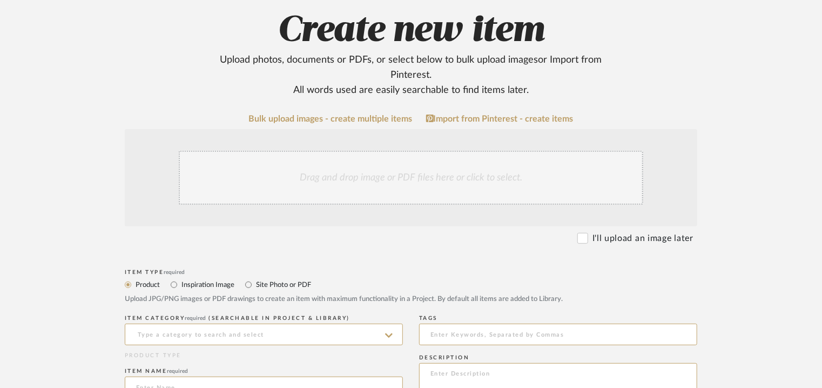
scroll to position [216, 0]
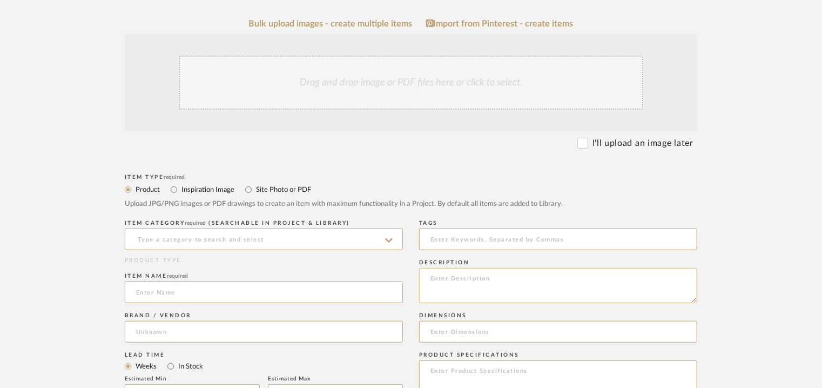
paste textarea "Type: Stop valve Designer : Na Dimension(s): 65D X 46H mm Material/Finishes : N…"
type textarea "Type: Stop valve Designer : Na Dimension(s): 65D X 46H mm Material/Finishes : N…"
click at [215, 238] on input at bounding box center [264, 239] width 278 height 22
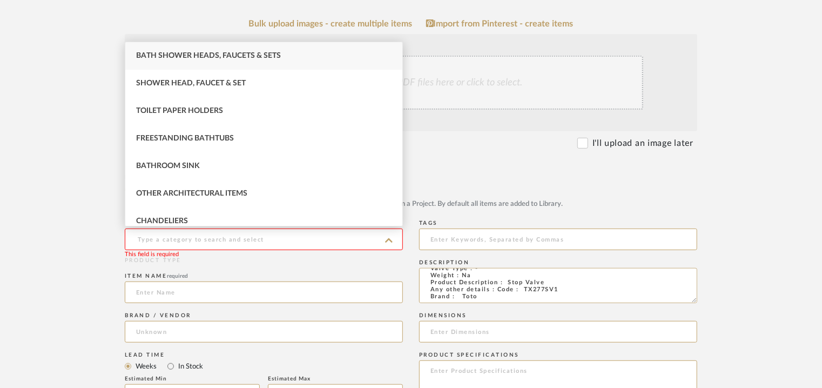
click at [307, 59] on div "Bath Shower Heads, Faucets & Sets" at bounding box center [263, 56] width 277 height 28
type input "Bath Shower Heads, Faucets & Sets"
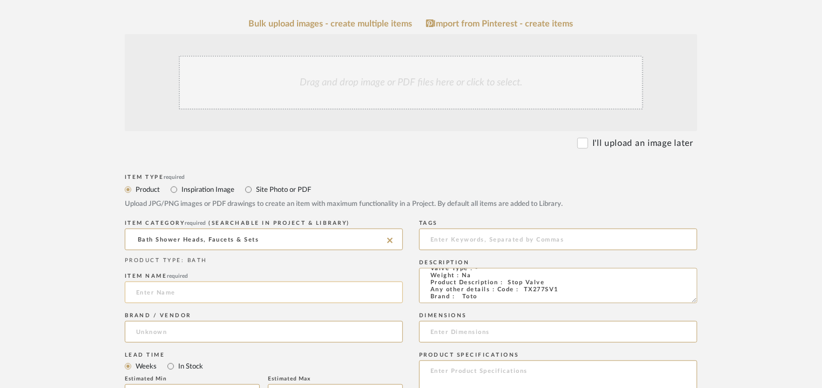
click at [188, 288] on input at bounding box center [264, 292] width 278 height 22
drag, startPoint x: 159, startPoint y: 291, endPoint x: 0, endPoint y: 295, distance: 159.4
click at [0, 291] on upload-items "Create new item Upload photos, documents or PDFs, or select below to bulk uploa…" at bounding box center [411, 305] width 822 height 887
type input "STOP VALVE"
click at [177, 328] on input at bounding box center [264, 332] width 278 height 22
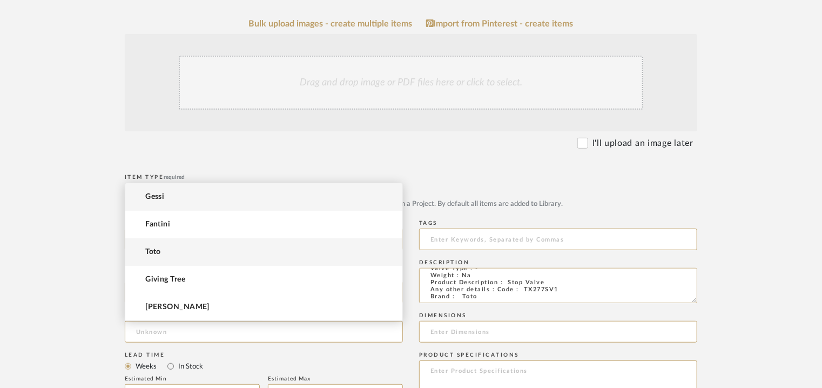
click at [170, 253] on mat-option "Toto" at bounding box center [263, 252] width 277 height 28
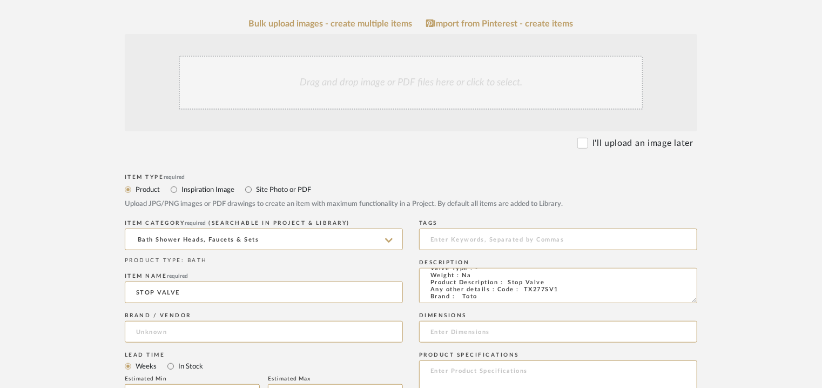
type input "Toto"
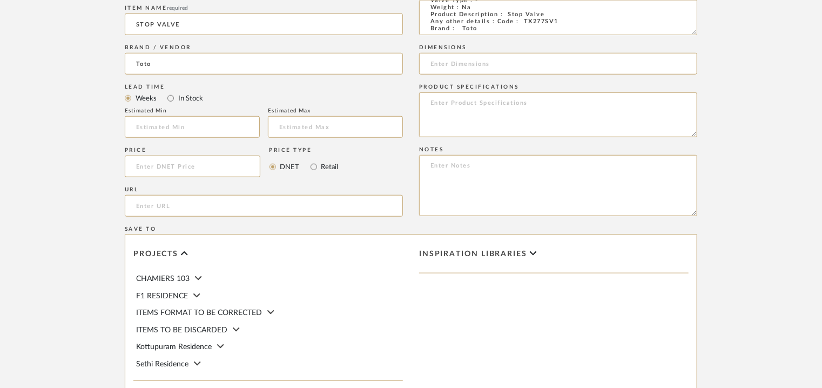
scroll to position [486, 0]
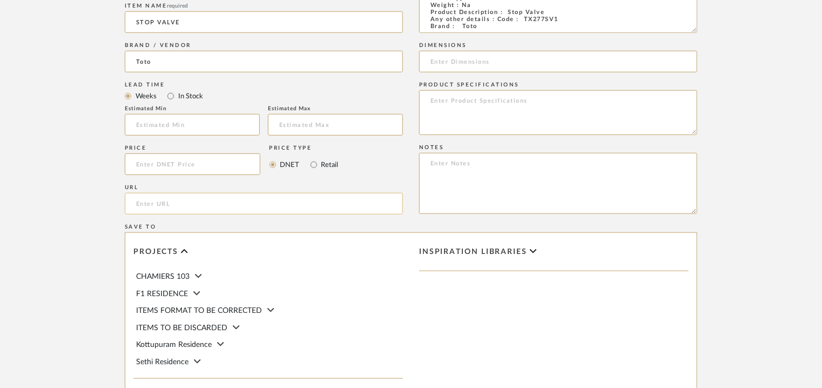
paste input "[URL][DOMAIN_NAME]"
type input "[URL][DOMAIN_NAME]"
click at [175, 123] on input "text" at bounding box center [192, 125] width 135 height 22
paste textarea "Price: MRP4,000/- and Discounted price : INR.2,200/- Lead time : 6-8weeks Custo…"
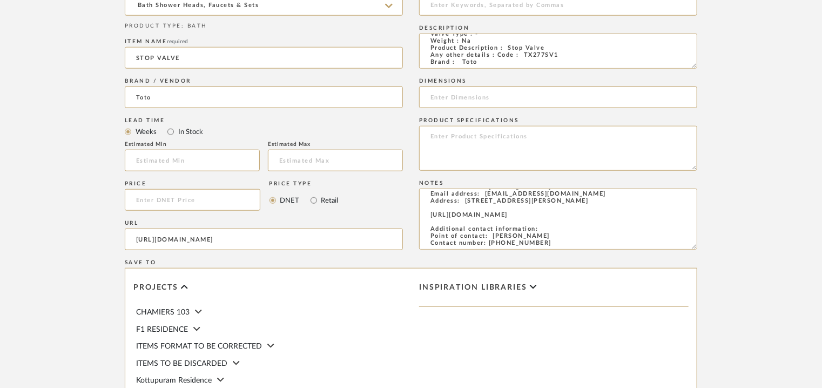
scroll to position [432, 0]
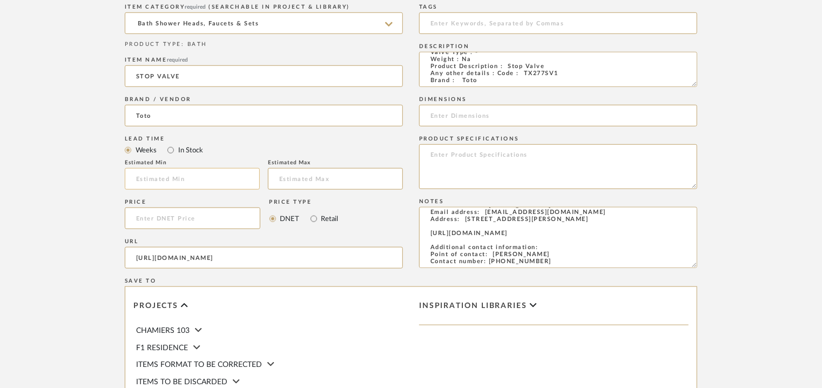
type textarea "Price: MRP4,000/- and Discounted price : INR.2,200/- Lead time : 6-8weeks Custo…"
click at [141, 178] on input at bounding box center [192, 179] width 135 height 22
type input "6"
click at [279, 182] on input "text" at bounding box center [335, 179] width 135 height 22
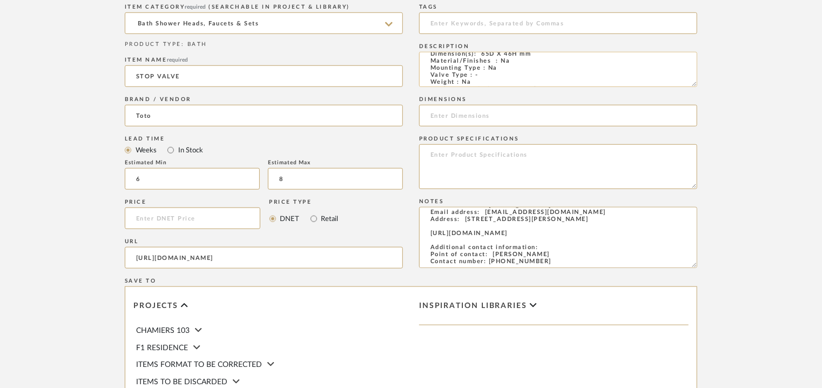
scroll to position [0, 0]
type input "8"
drag, startPoint x: 482, startPoint y: 76, endPoint x: 532, endPoint y: 76, distance: 50.2
click at [532, 76] on textarea "Type: Stop valve Designer : Na Dimension(s): 65D X 46H mm Material/Finishes : N…" at bounding box center [558, 69] width 278 height 35
paste input "65D X 46H mm"
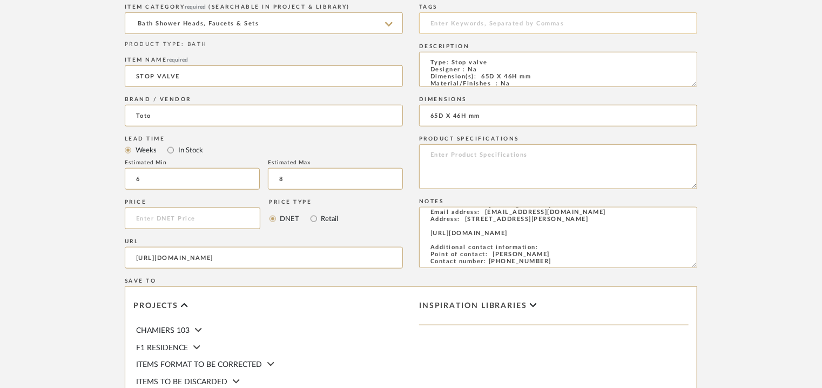
type input "65D X 46H mm"
click at [470, 16] on input at bounding box center [558, 23] width 278 height 22
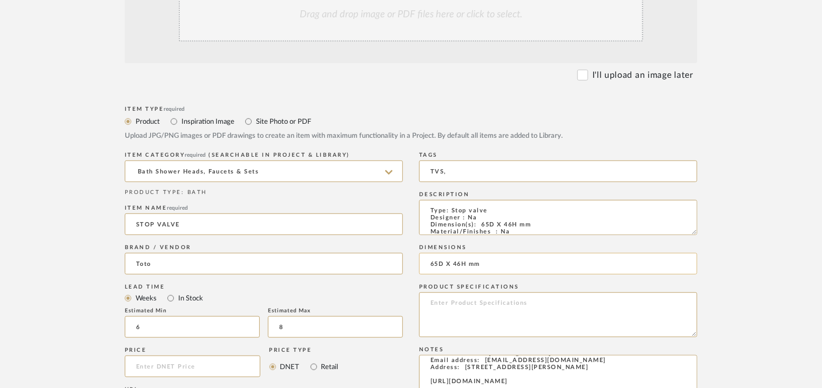
scroll to position [270, 0]
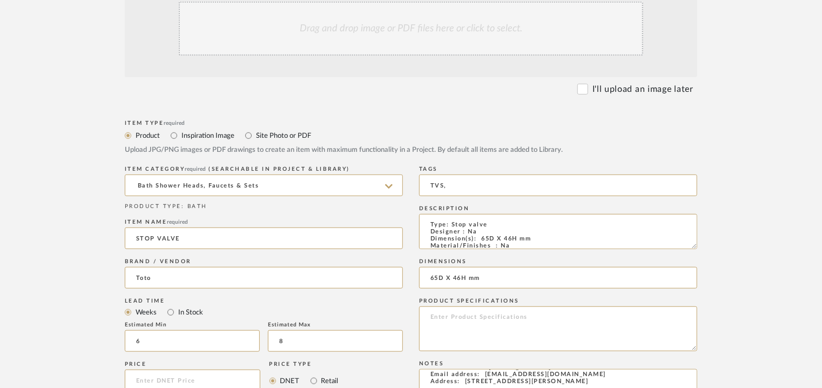
type input "TVS,"
click at [449, 32] on div "Drag and drop image or PDF files here or click to select." at bounding box center [411, 29] width 464 height 54
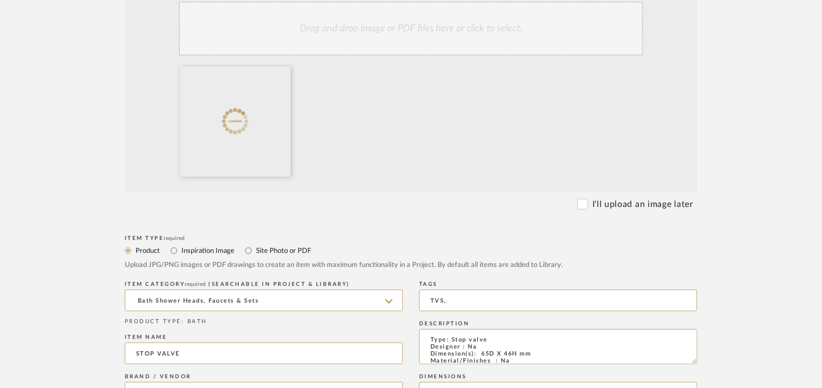
click at [436, 42] on div "Drag and drop image or PDF files here or click to select." at bounding box center [411, 29] width 464 height 54
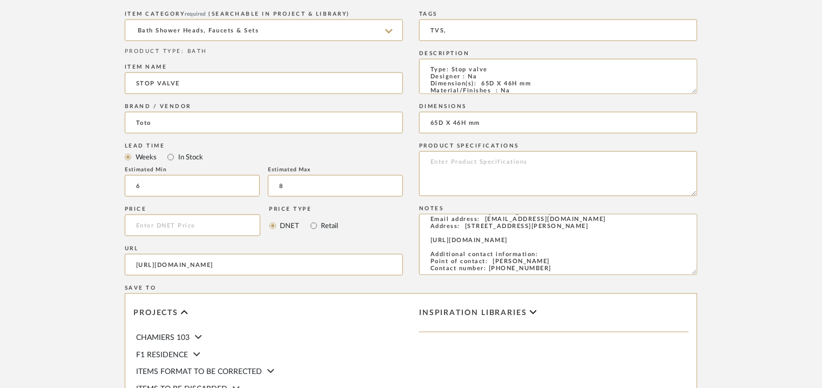
scroll to position [741, 0]
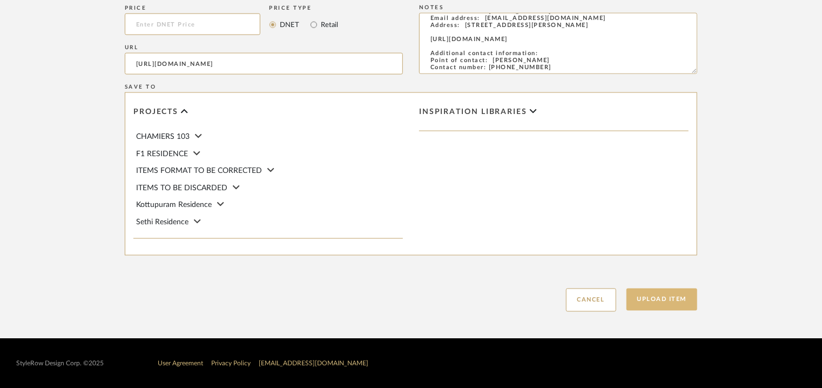
click at [670, 294] on button "Upload Item" at bounding box center [661, 299] width 71 height 22
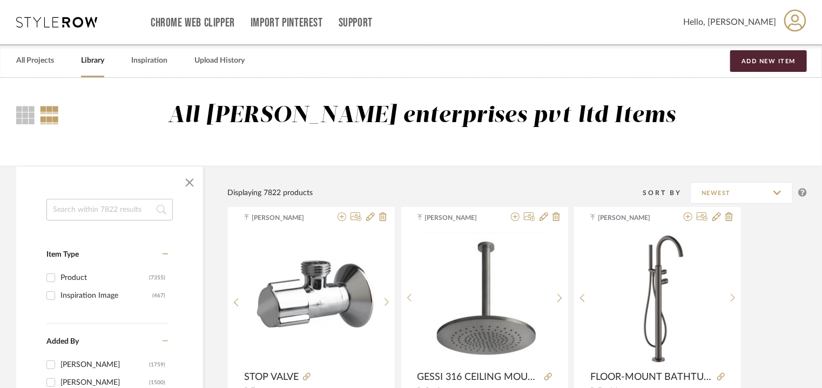
click at [82, 210] on input at bounding box center [109, 210] width 126 height 22
paste input "86P59236"
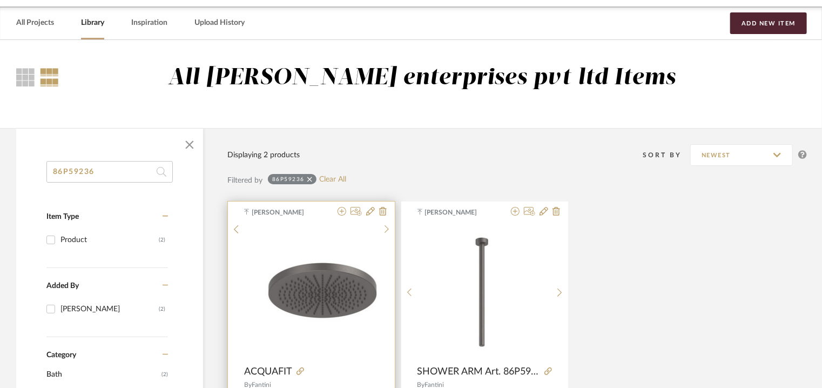
scroll to position [108, 0]
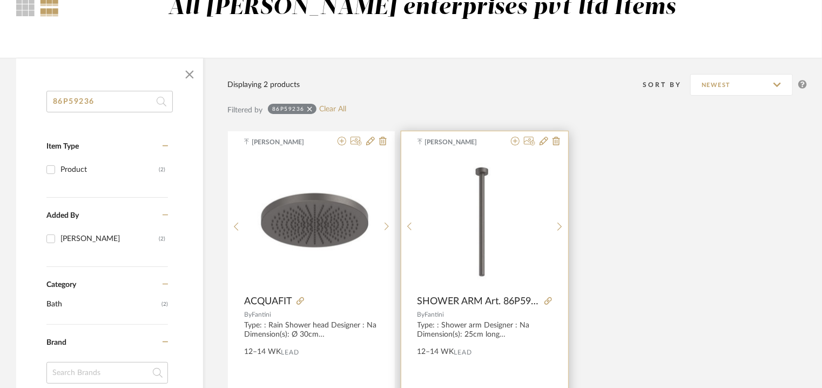
click at [456, 228] on div "0" at bounding box center [484, 221] width 134 height 135
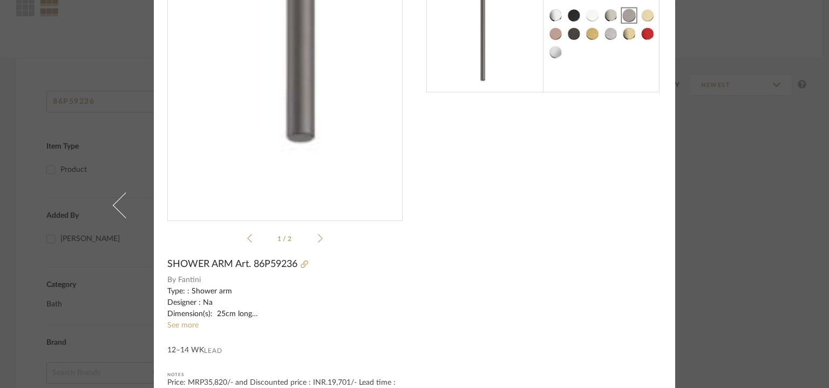
scroll to position [134, 0]
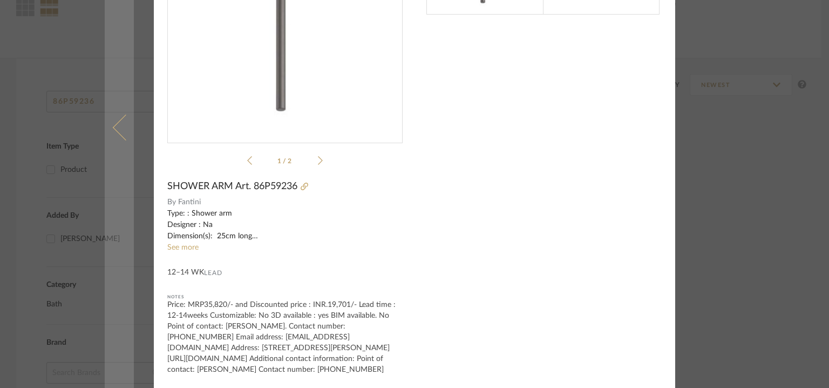
click at [118, 122] on span at bounding box center [126, 127] width 26 height 26
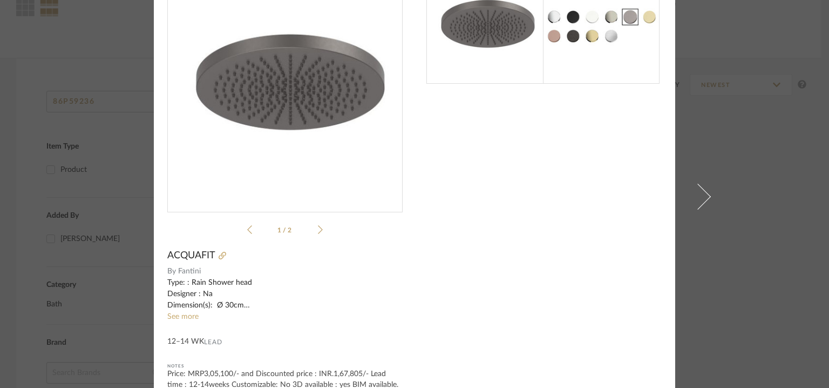
scroll to position [0, 0]
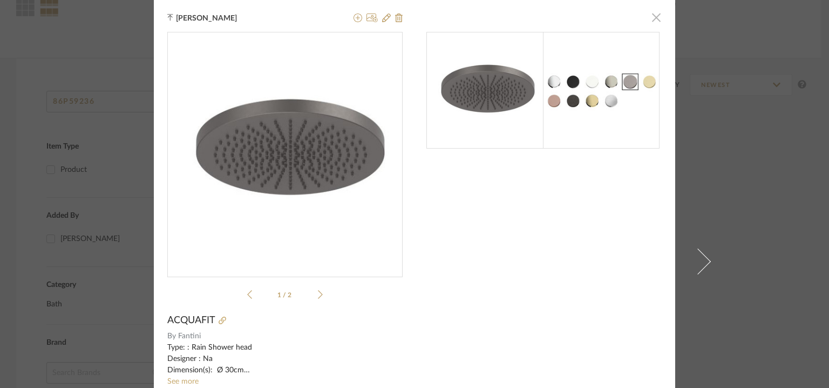
click at [652, 16] on span "button" at bounding box center [657, 17] width 22 height 22
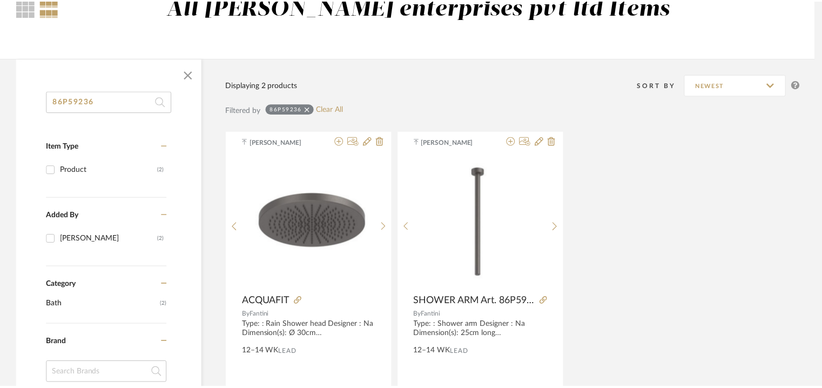
scroll to position [108, 0]
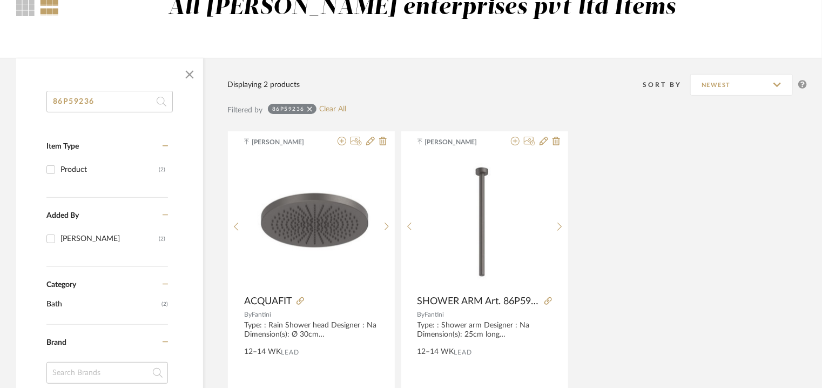
drag, startPoint x: 111, startPoint y: 98, endPoint x: 29, endPoint y: 93, distance: 82.2
click at [29, 93] on div "86P59236 Item Type Product (2) Added By [PERSON_NAME] (2) Category Bath (2) Bra…" at bounding box center [109, 385] width 187 height 589
paste input "86P59247 Shower rail M"
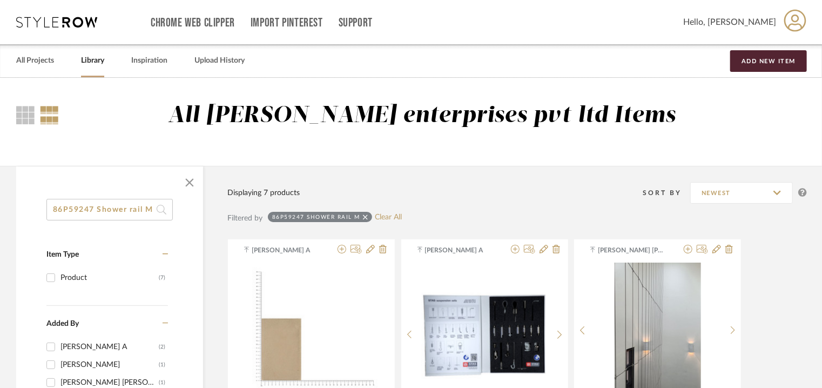
drag, startPoint x: 124, startPoint y: 210, endPoint x: 288, endPoint y: 213, distance: 164.2
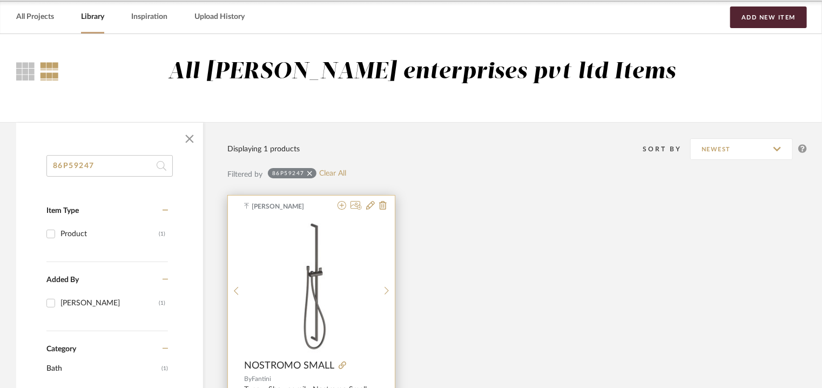
scroll to position [108, 0]
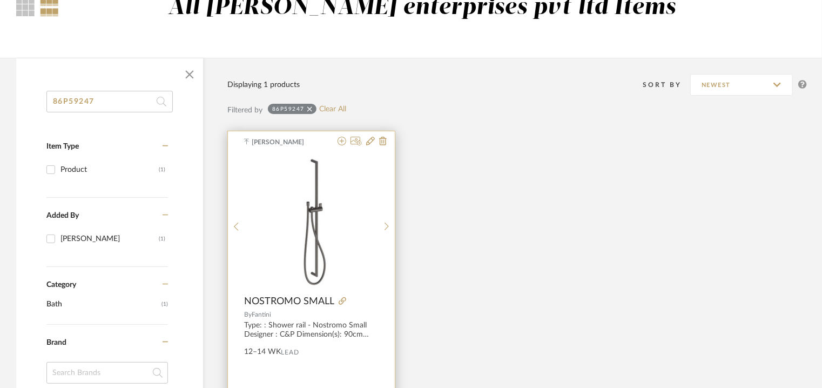
click at [320, 279] on img "0" at bounding box center [312, 221] width 68 height 135
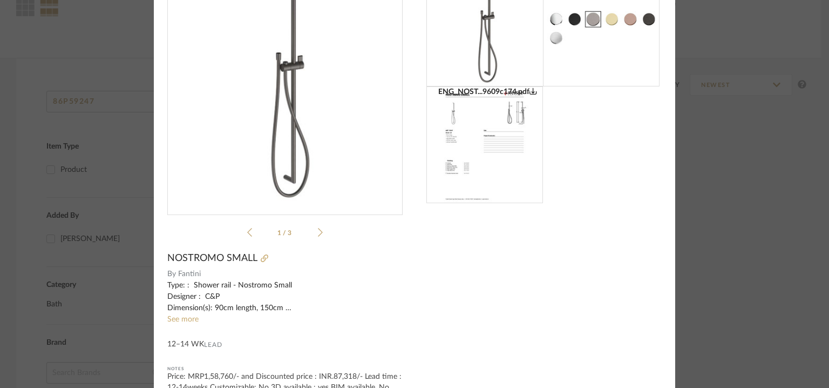
scroll to position [0, 0]
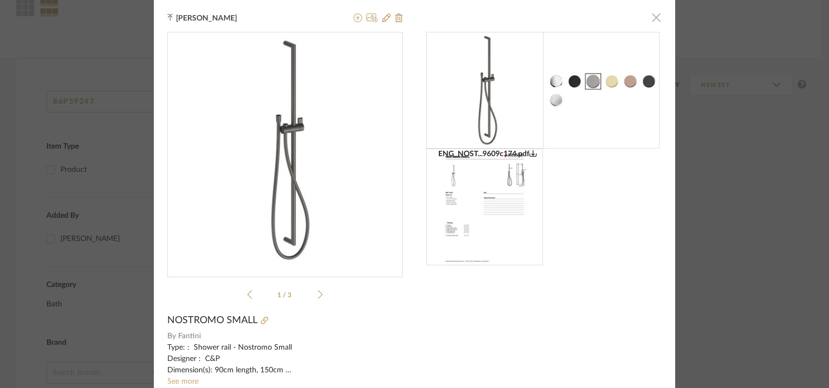
click at [657, 14] on span "button" at bounding box center [657, 17] width 22 height 22
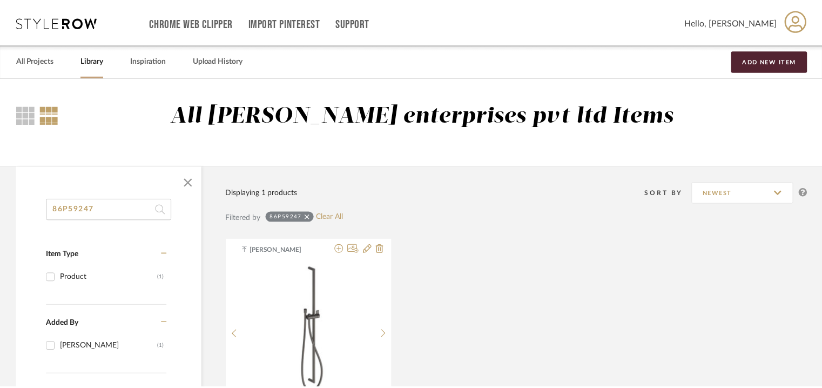
scroll to position [108, 0]
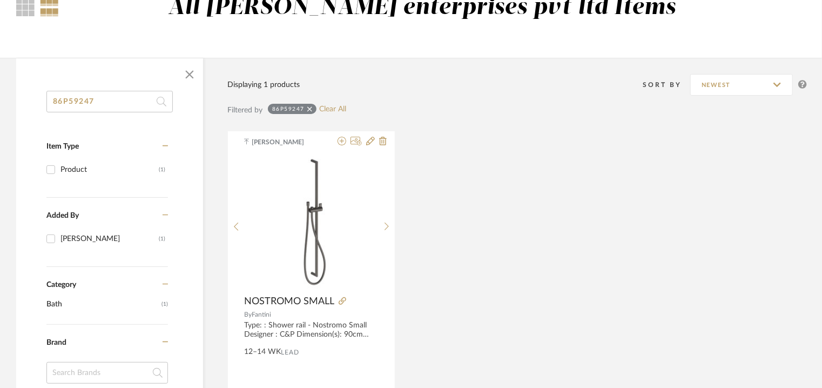
drag, startPoint x: 52, startPoint y: 101, endPoint x: 22, endPoint y: 101, distance: 30.8
click at [22, 101] on div "86P59247 Item Type Product (1) Added By [PERSON_NAME] (1) Category Bath (1) Bra…" at bounding box center [109, 385] width 187 height 589
paste input "61P5V922B"
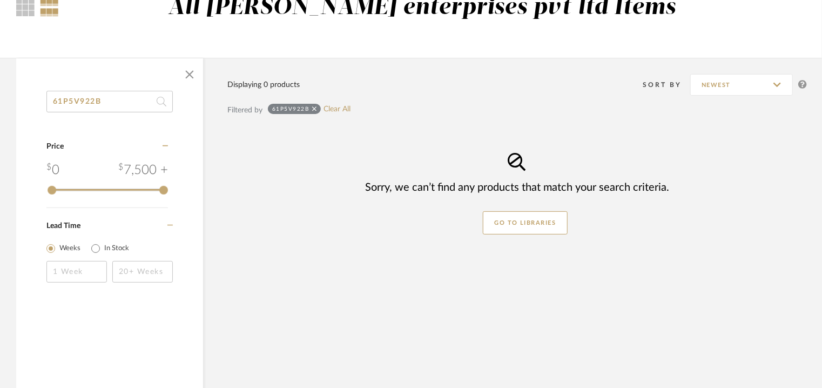
drag, startPoint x: 122, startPoint y: 99, endPoint x: 25, endPoint y: 102, distance: 96.2
click at [25, 102] on div "61P5V922B Category Price 0 7,500 + 0 7500 Lead Time Weeks In Stock" at bounding box center [109, 201] width 187 height 220
paste input "B Built-in shower mixer M"
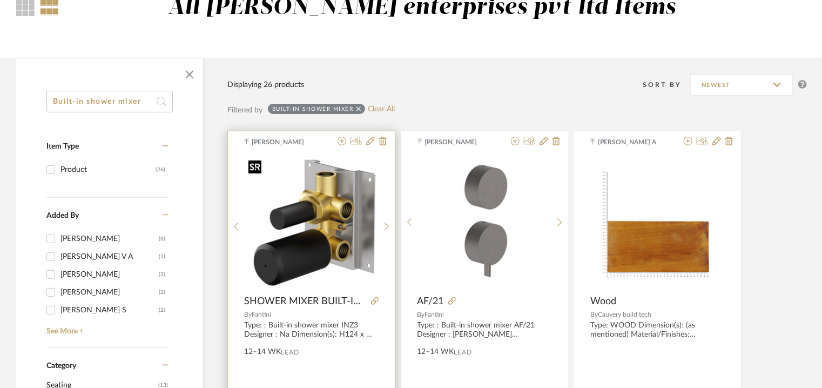
click at [0, 0] on img at bounding box center [0, 0] width 0 height 0
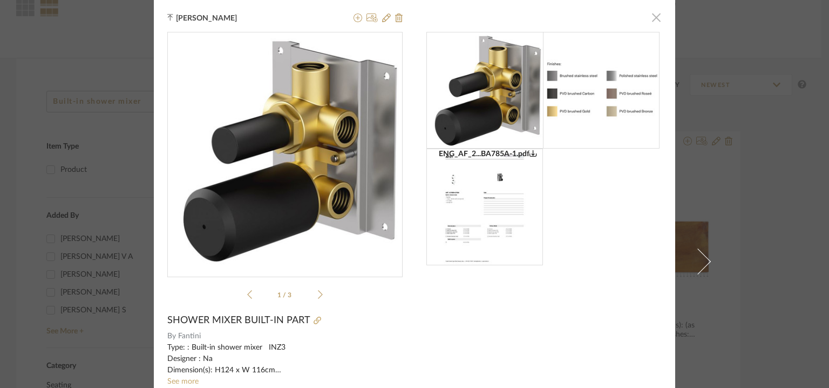
click at [652, 12] on span "button" at bounding box center [657, 17] width 22 height 22
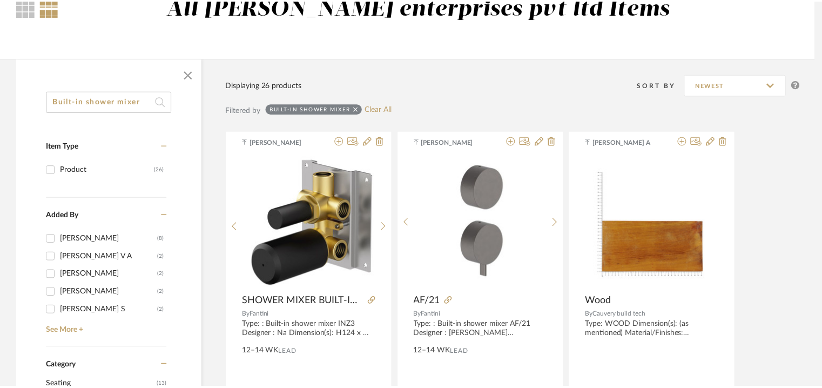
scroll to position [108, 0]
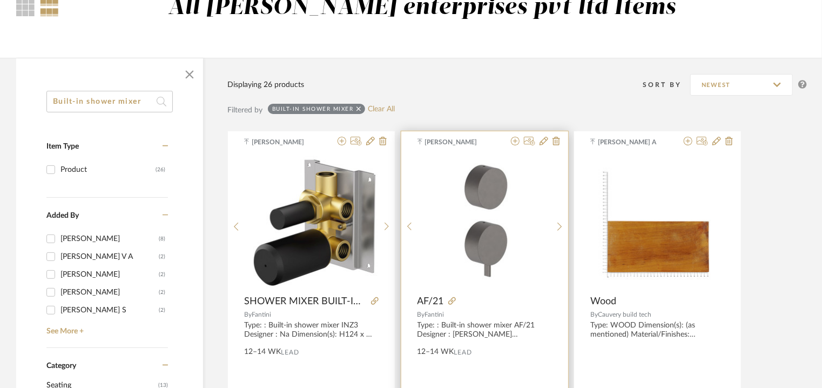
click at [0, 0] on img at bounding box center [0, 0] width 0 height 0
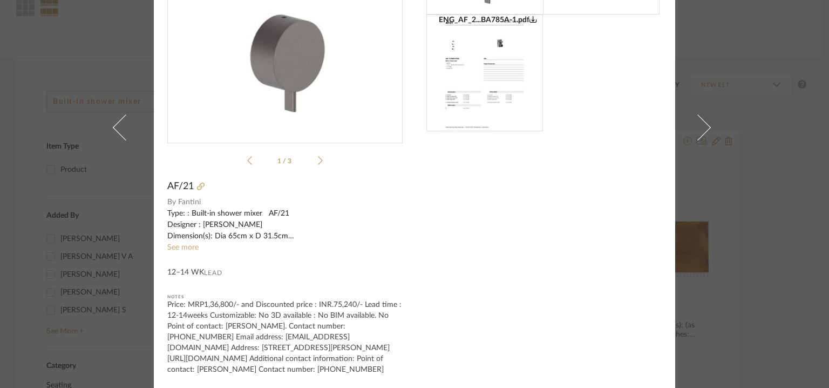
scroll to position [0, 0]
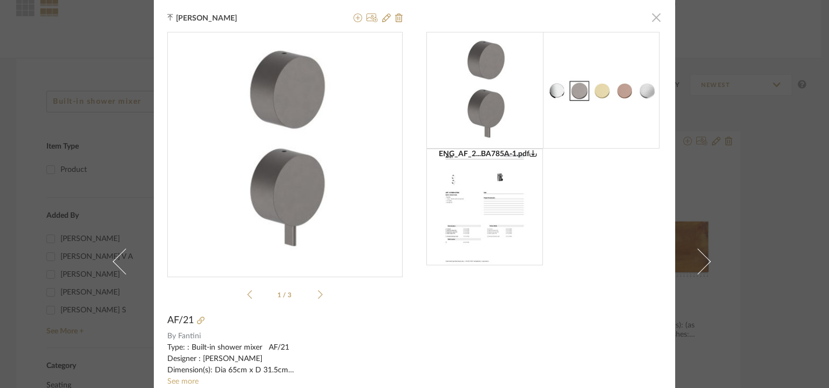
click at [649, 12] on span "button" at bounding box center [657, 17] width 22 height 22
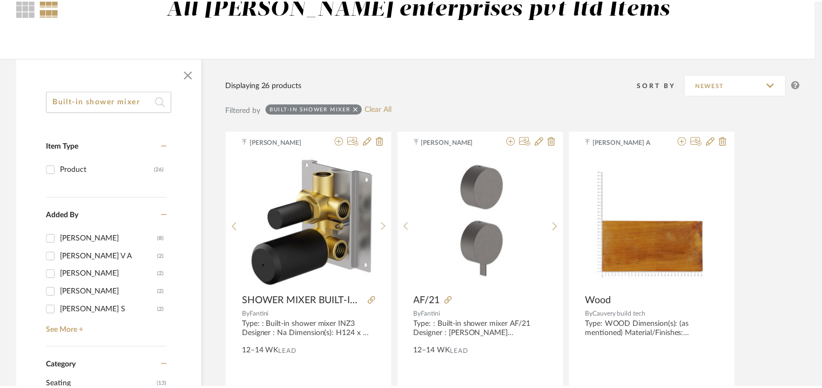
scroll to position [108, 0]
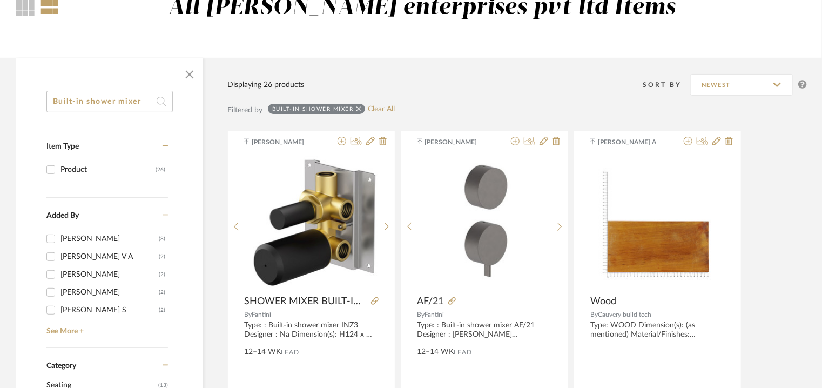
drag, startPoint x: 151, startPoint y: 97, endPoint x: 3, endPoint y: 100, distance: 148.5
paste input "4400M822A Built-in shower mixer 00"
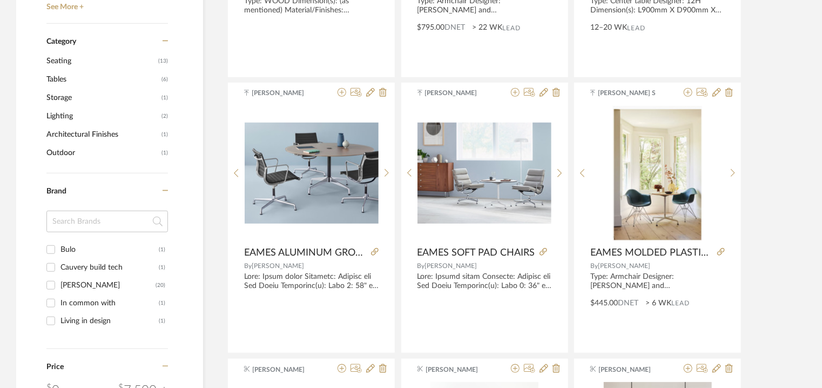
scroll to position [378, 0]
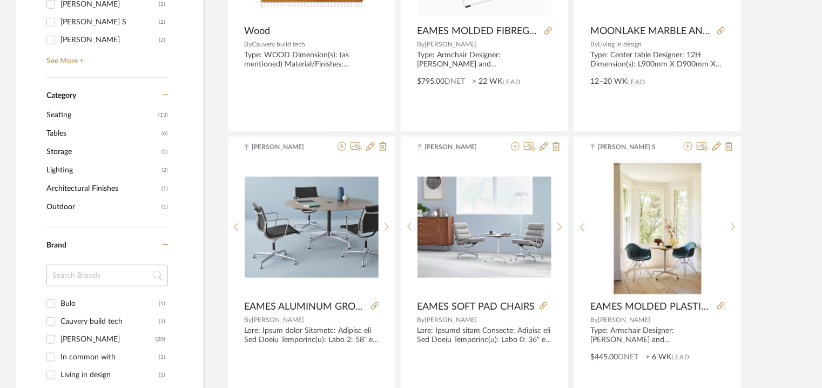
type input "4400M822A Built-in shower mixer 00"
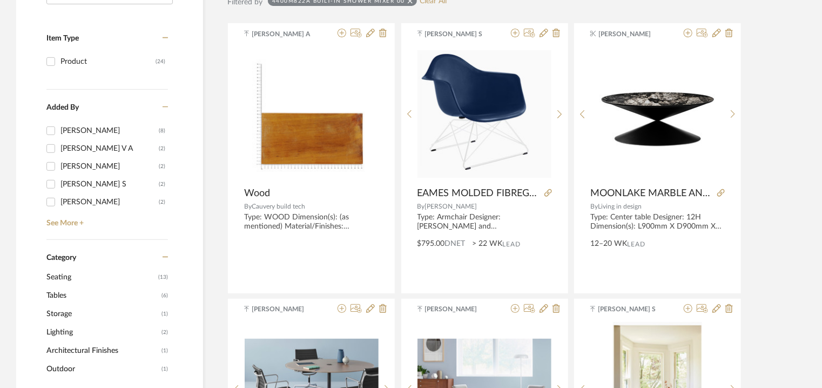
scroll to position [54, 0]
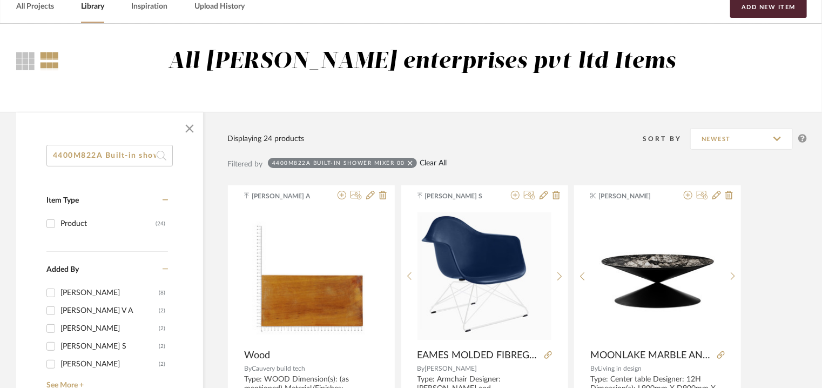
click at [421, 162] on link "Clear All" at bounding box center [433, 163] width 27 height 9
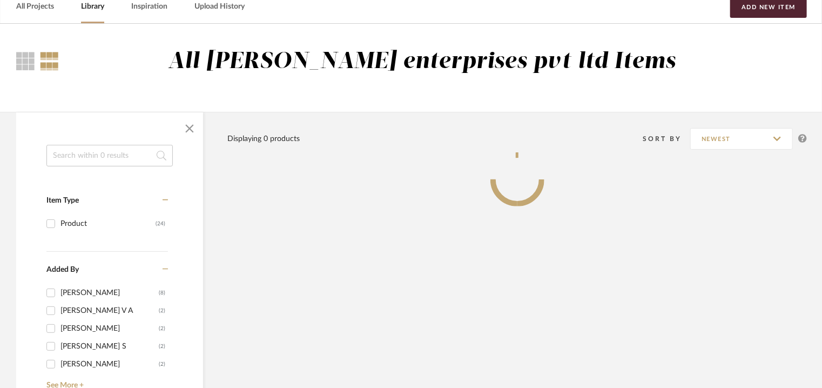
paste input "90P58929 Handshower [PERSON_NAME] Metal PVD 13 cm"
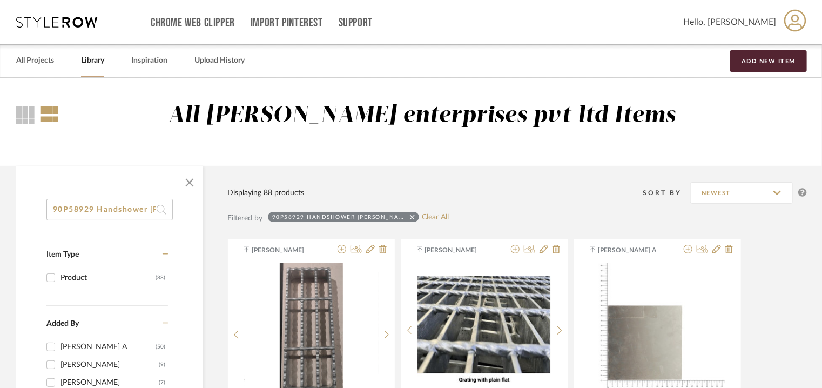
click at [84, 212] on input "90P58929 Handshower [PERSON_NAME] Metal PVD 13 cm" at bounding box center [109, 210] width 126 height 22
drag, startPoint x: 112, startPoint y: 206, endPoint x: 252, endPoint y: 208, distance: 139.9
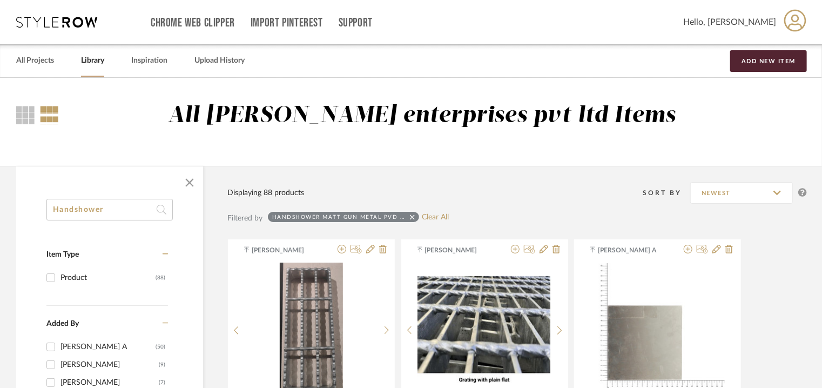
scroll to position [0, 0]
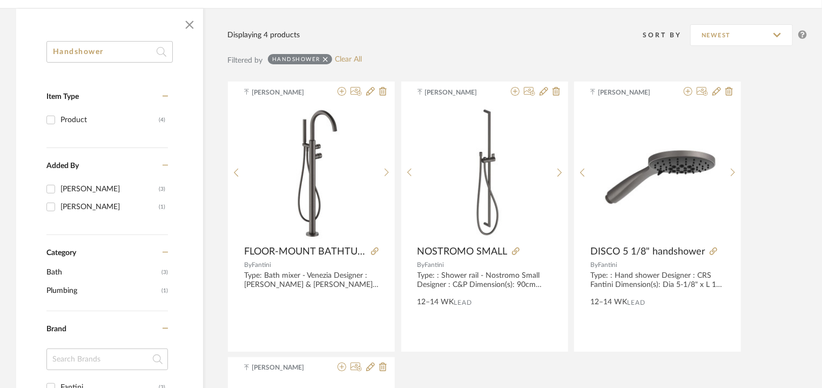
scroll to position [162, 0]
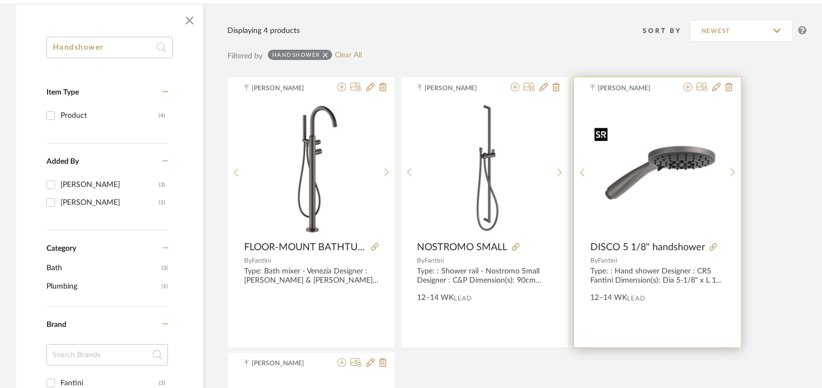
click at [655, 166] on img "0" at bounding box center [658, 168] width 134 height 90
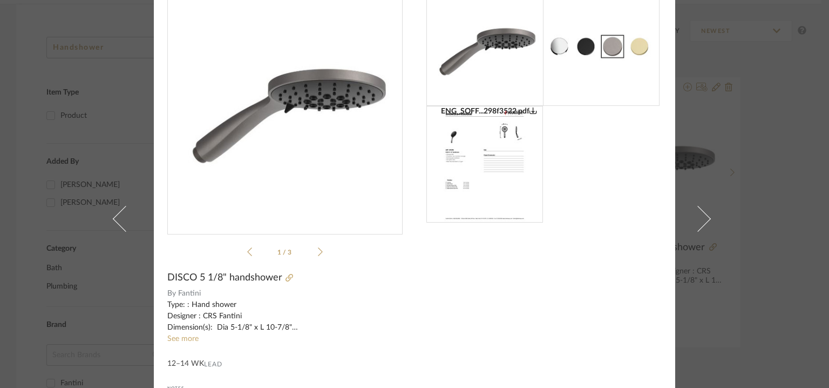
scroll to position [108, 0]
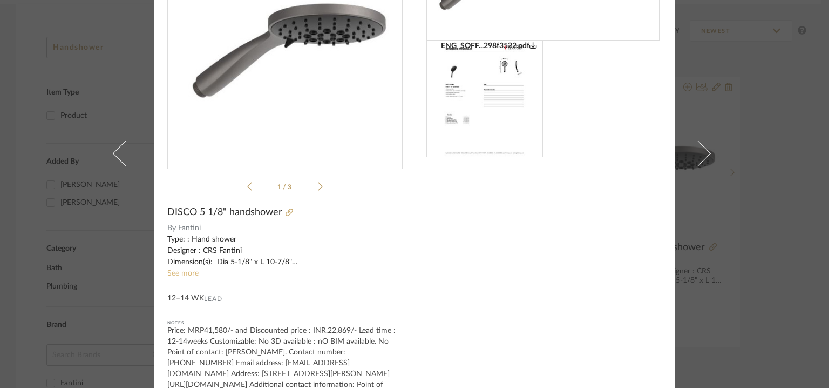
click at [179, 274] on link "See more" at bounding box center [182, 273] width 31 height 8
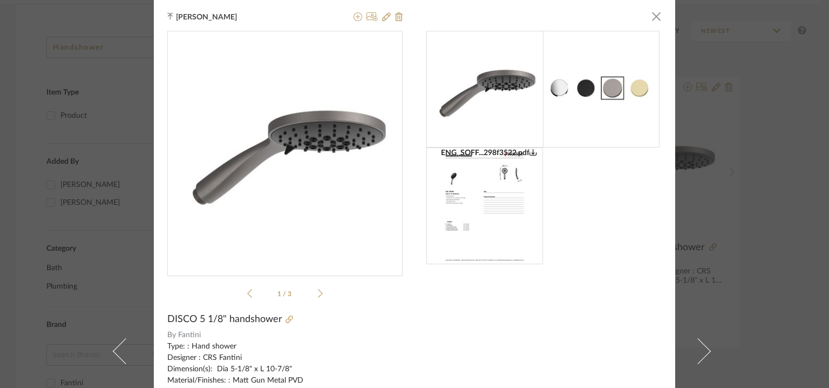
scroll to position [0, 0]
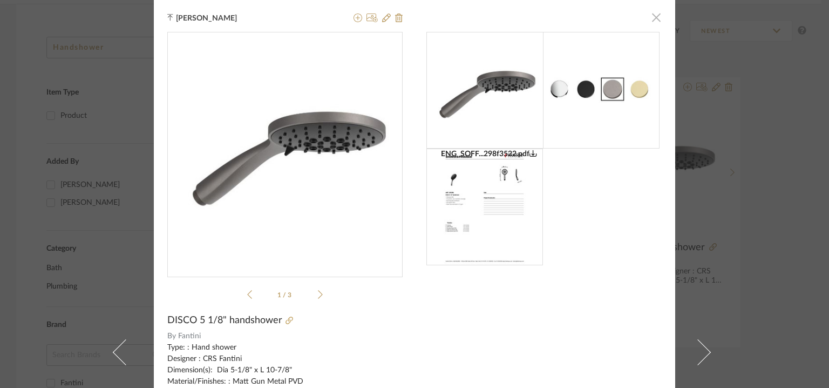
click at [656, 18] on span "button" at bounding box center [657, 17] width 22 height 22
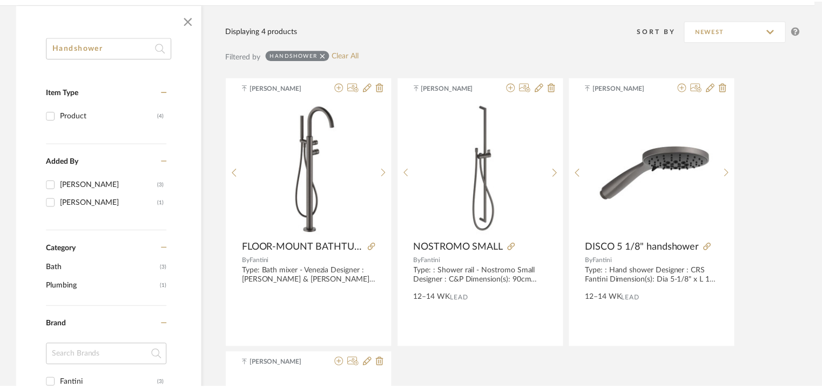
scroll to position [162, 0]
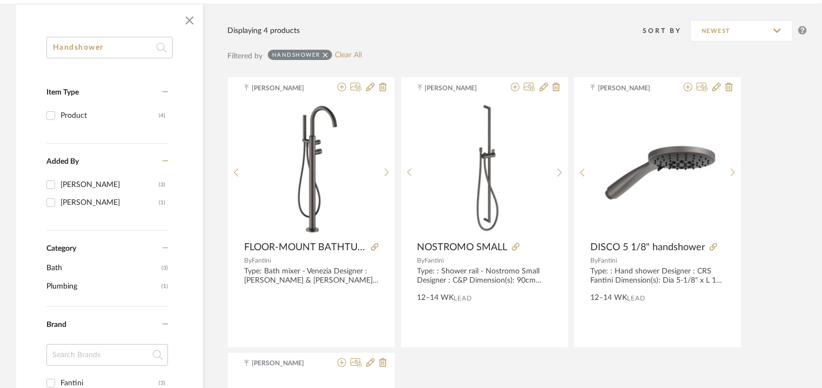
drag, startPoint x: 119, startPoint y: 48, endPoint x: 0, endPoint y: 44, distance: 118.9
click at [0, 44] on div "Handshower Item Type Product (4) Added By [PERSON_NAME] (3) [PERSON_NAME] Vasan…" at bounding box center [411, 342] width 822 height 676
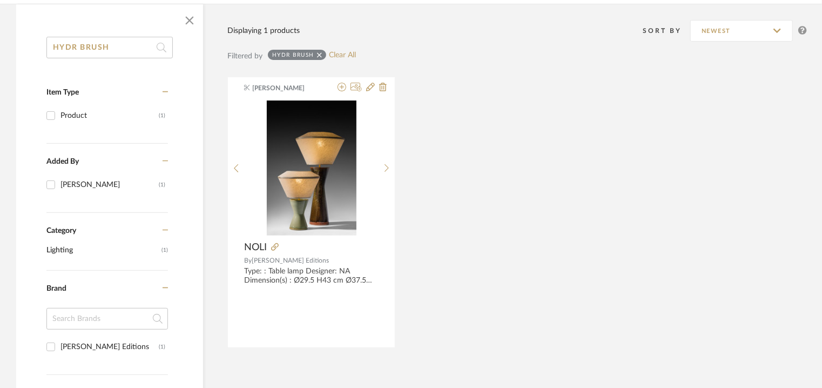
click at [85, 44] on input "HYDR BRUSH" at bounding box center [109, 48] width 126 height 22
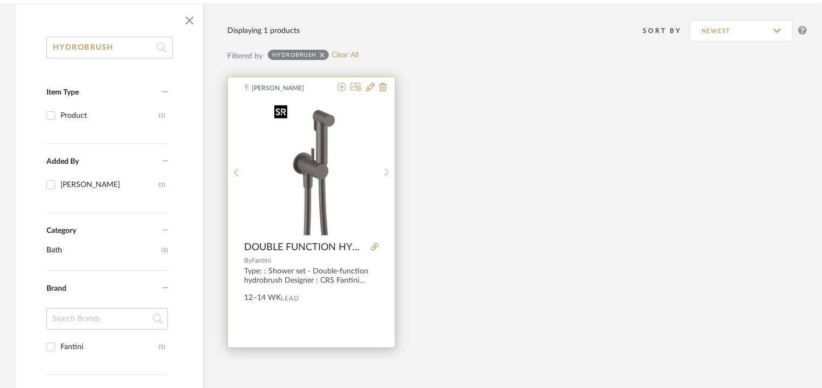
click at [0, 0] on img at bounding box center [0, 0] width 0 height 0
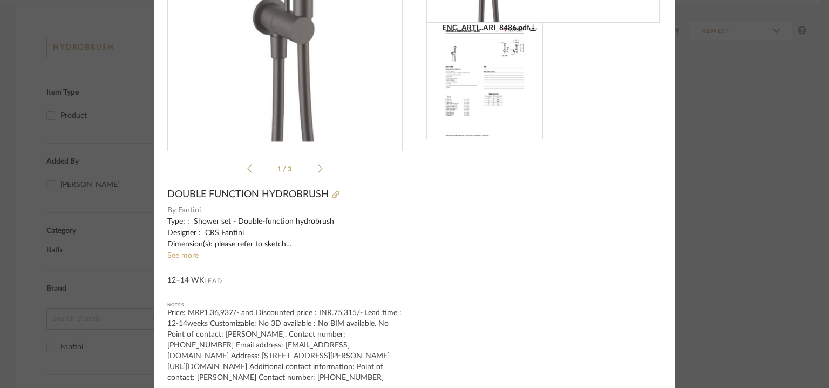
scroll to position [134, 0]
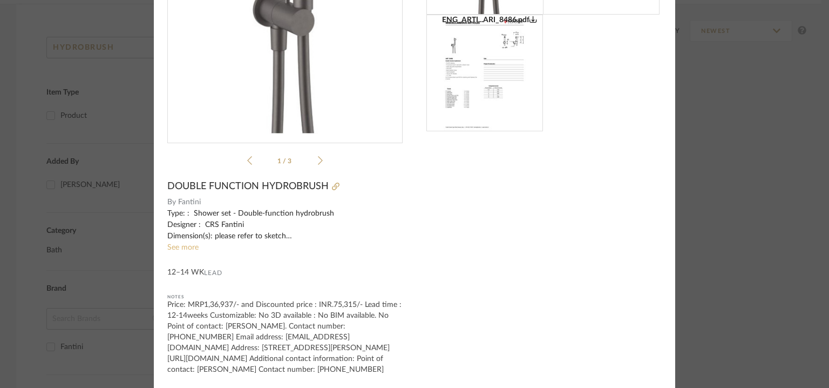
click at [188, 247] on link "See more" at bounding box center [182, 248] width 31 height 8
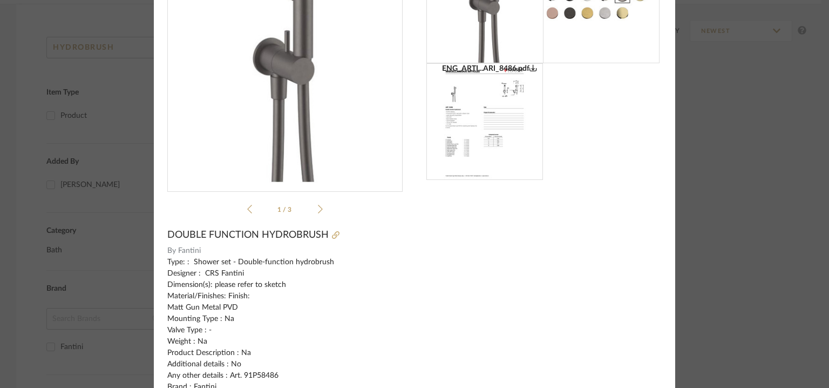
scroll to position [0, 0]
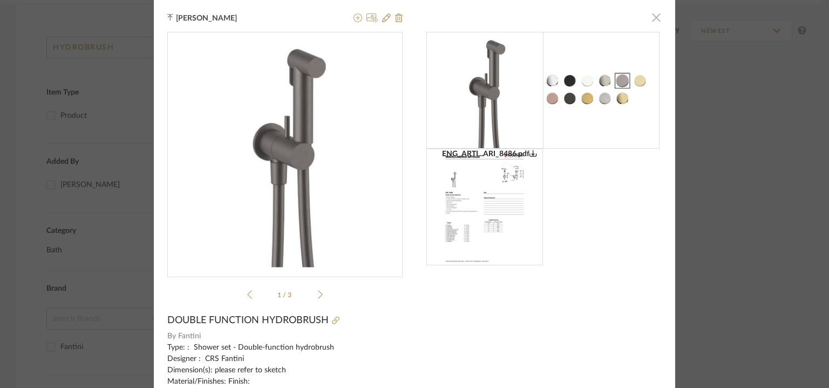
click at [653, 19] on span "button" at bounding box center [657, 17] width 22 height 22
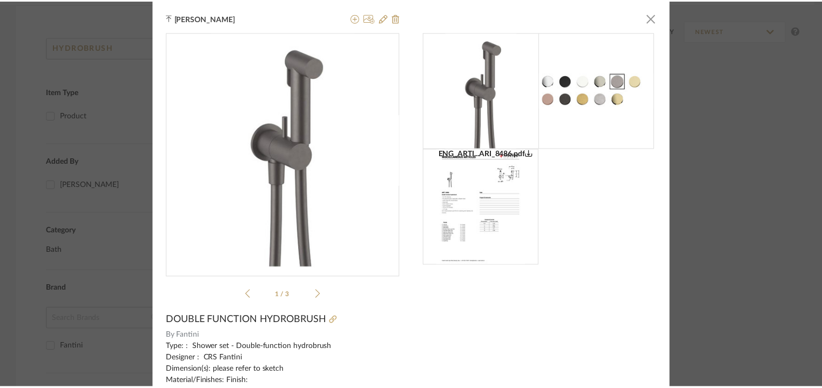
scroll to position [162, 0]
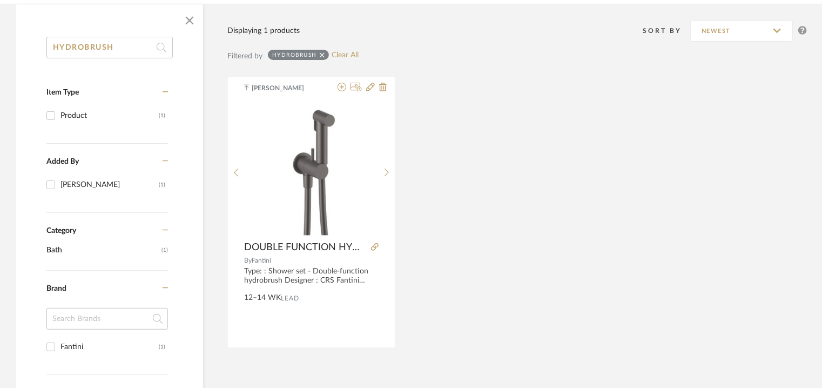
drag, startPoint x: 45, startPoint y: 45, endPoint x: 6, endPoint y: 42, distance: 39.0
click at [6, 43] on div "HYDROBRUSH Item Type Product (1) Added By [PERSON_NAME] (1) Category Bath (1) B…" at bounding box center [411, 315] width 822 height 622
paste input "Origini"
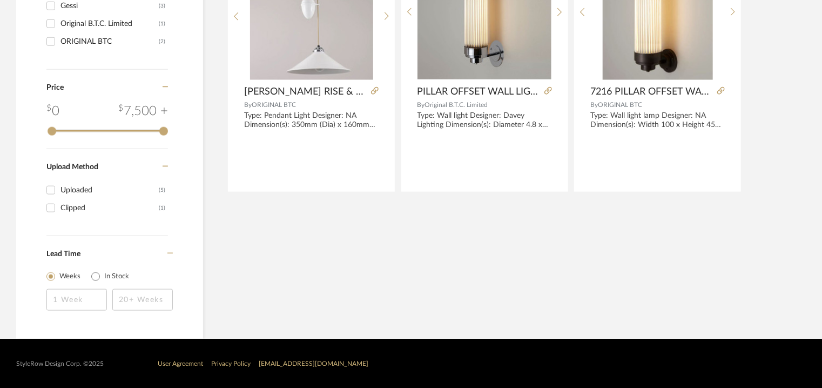
scroll to position [215, 0]
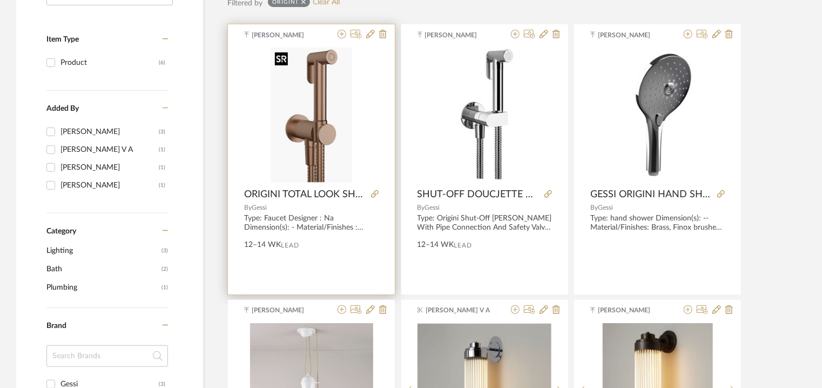
type input "Origini"
click at [321, 115] on img "0" at bounding box center [312, 115] width 82 height 135
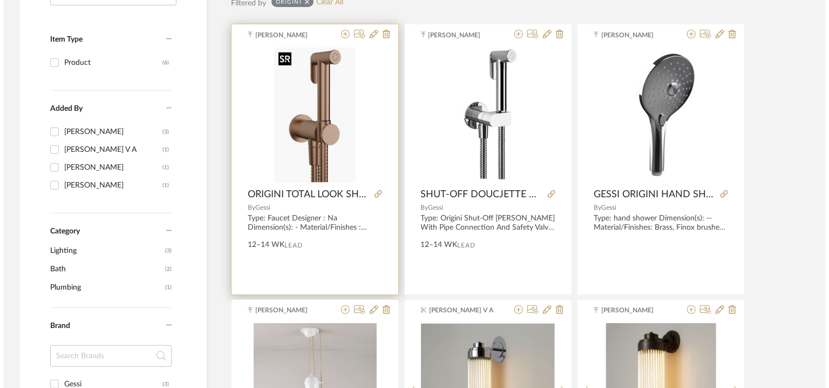
scroll to position [0, 0]
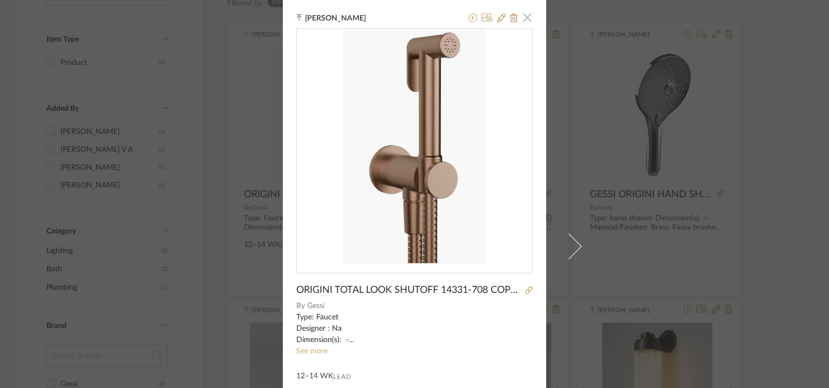
click at [523, 18] on span "button" at bounding box center [528, 17] width 22 height 22
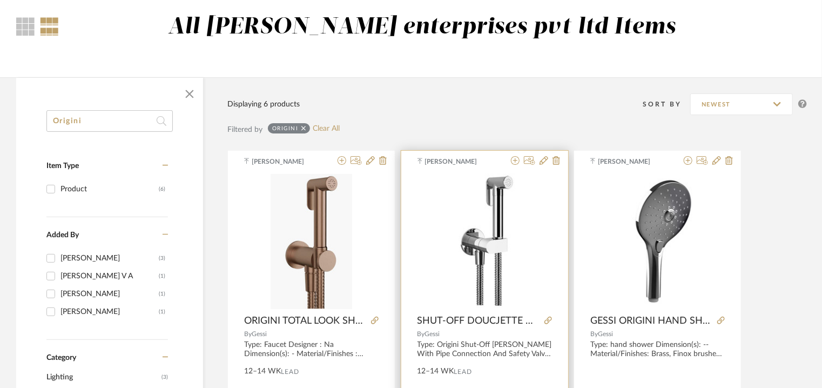
scroll to position [107, 0]
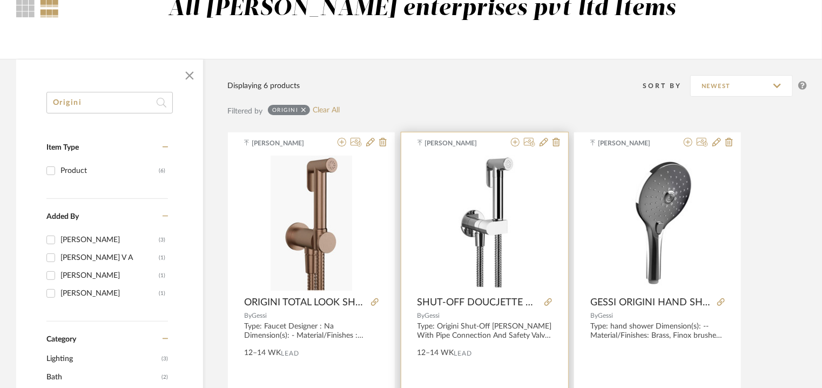
click at [482, 214] on img "0" at bounding box center [484, 223] width 77 height 135
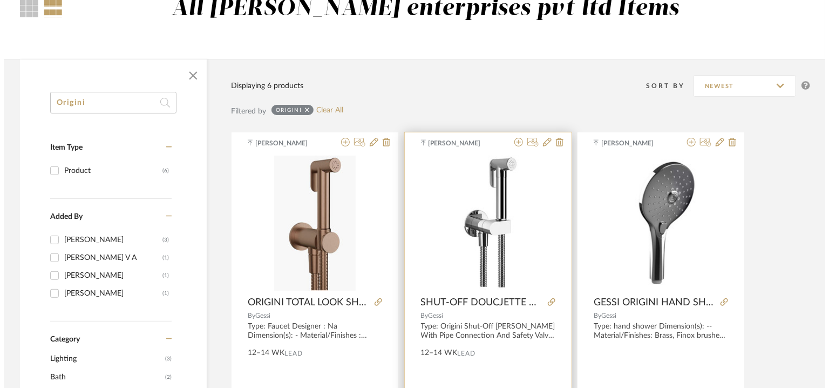
scroll to position [0, 0]
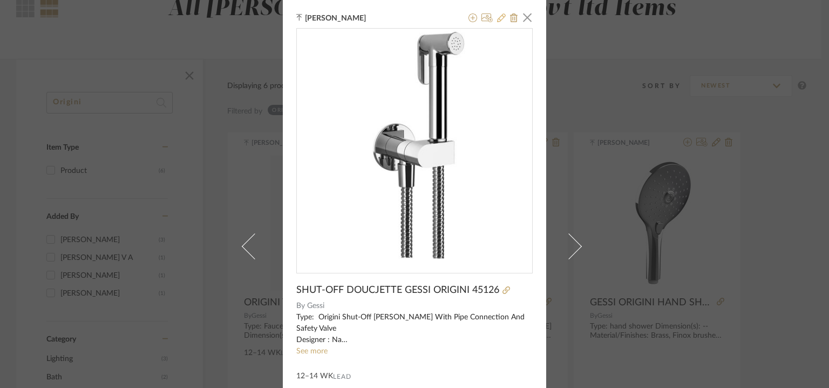
click at [497, 19] on icon at bounding box center [501, 18] width 9 height 9
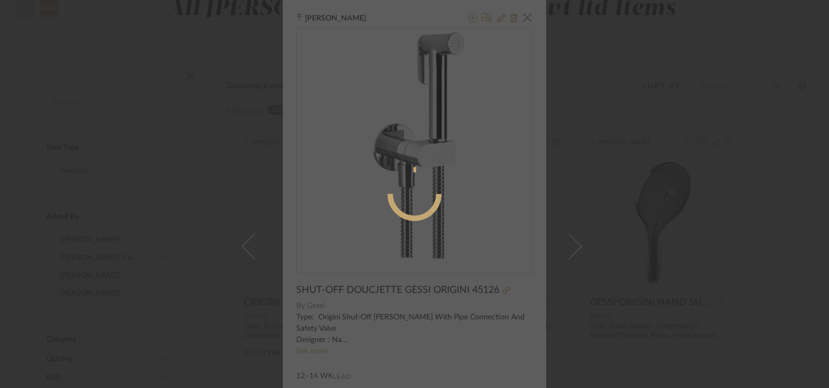
radio input "true"
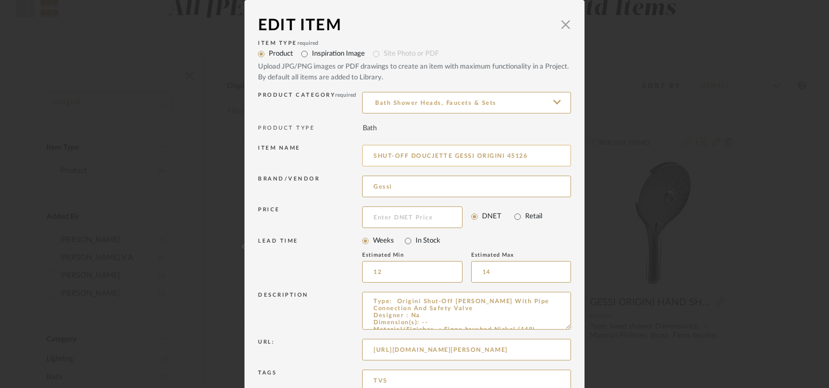
drag, startPoint x: 430, startPoint y: 155, endPoint x: 427, endPoint y: 165, distance: 10.6
click at [429, 159] on input "SHUT-OFF DOUCJETTE GESSI ORIGINI 45126" at bounding box center [466, 156] width 209 height 22
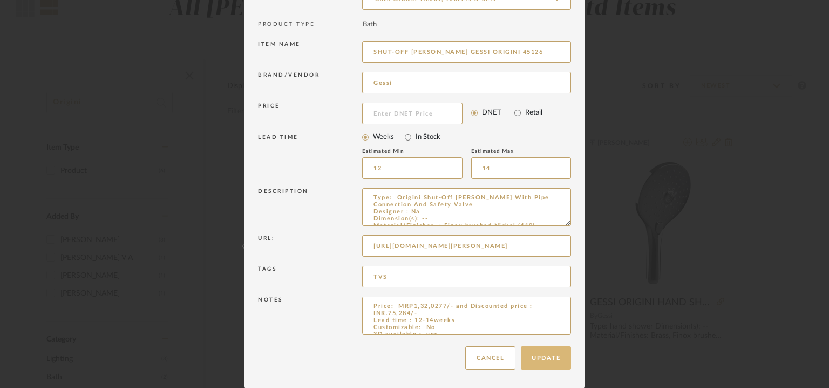
type input "SHUT-OFF [PERSON_NAME] GESSI ORIGINI 45126"
click at [542, 363] on button "Update" at bounding box center [546, 357] width 50 height 23
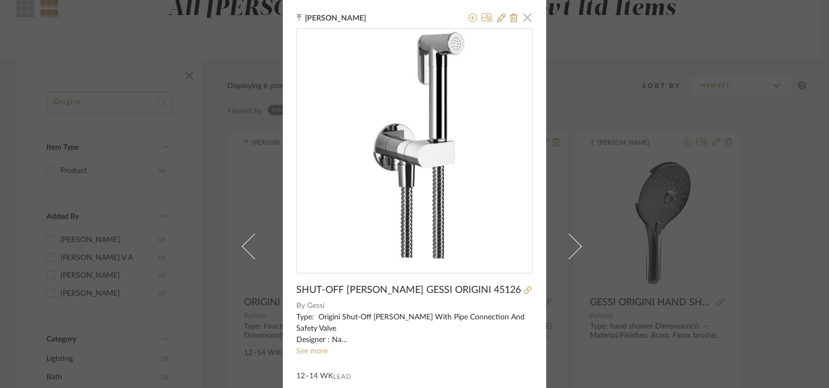
click at [527, 17] on span "button" at bounding box center [528, 17] width 22 height 22
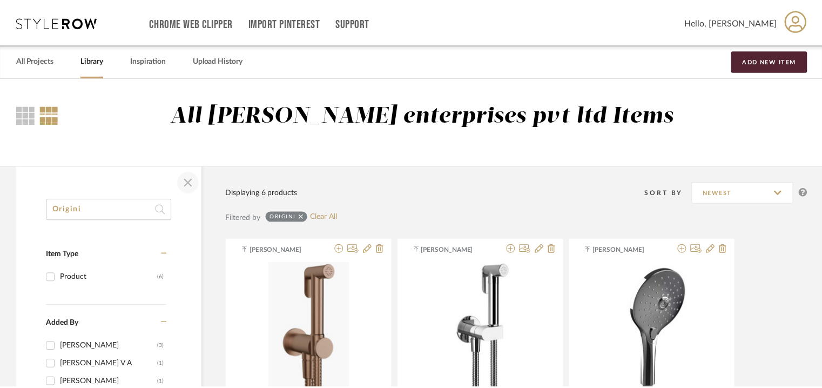
scroll to position [107, 0]
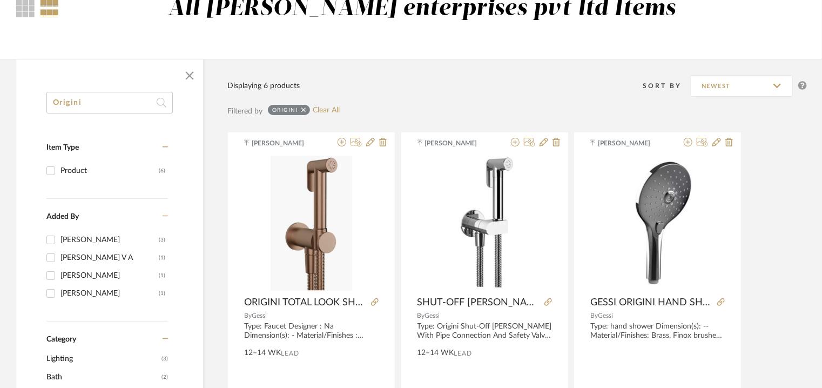
drag, startPoint x: 0, startPoint y: 92, endPoint x: 0, endPoint y: 80, distance: 11.3
type input "14331"
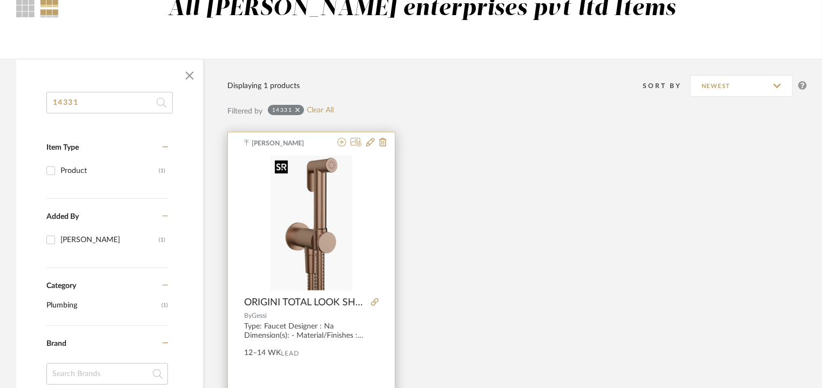
click at [328, 193] on img "0" at bounding box center [312, 223] width 82 height 135
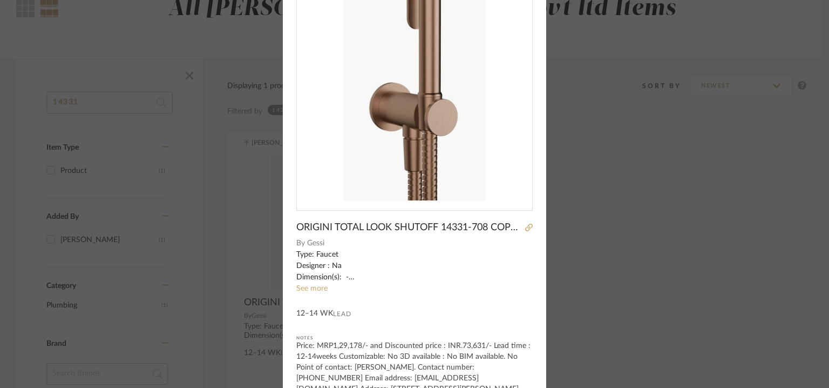
scroll to position [104, 0]
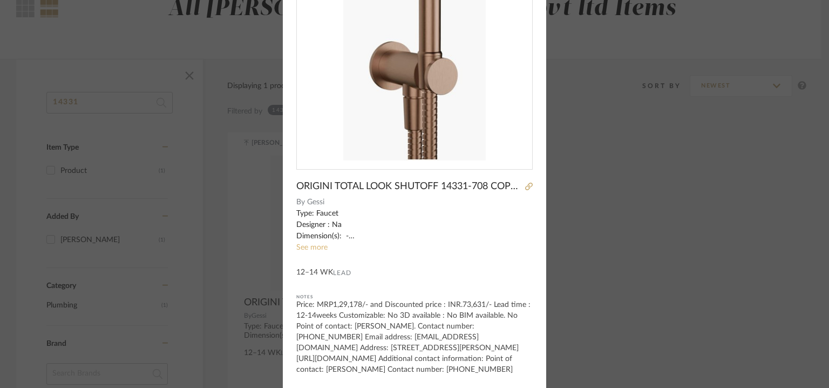
click at [309, 248] on link "See more" at bounding box center [311, 248] width 31 height 8
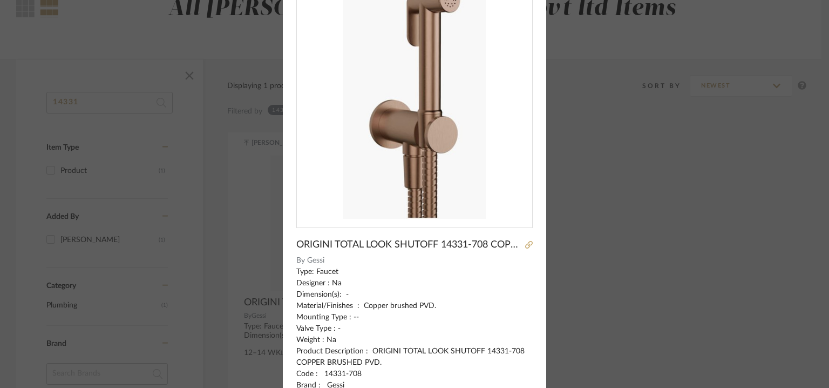
scroll to position [0, 0]
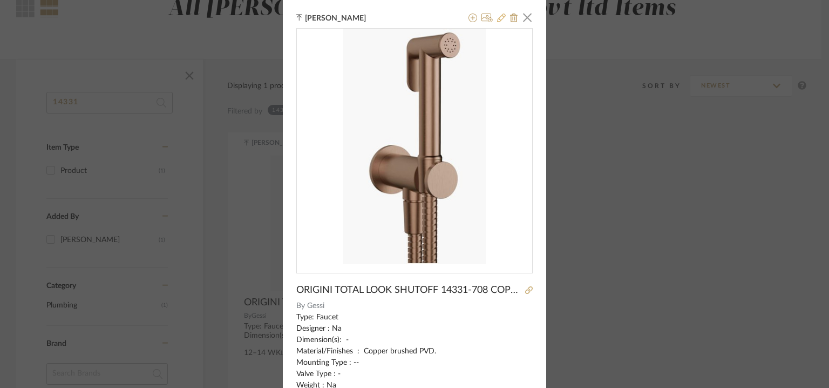
click at [497, 16] on icon at bounding box center [501, 18] width 9 height 9
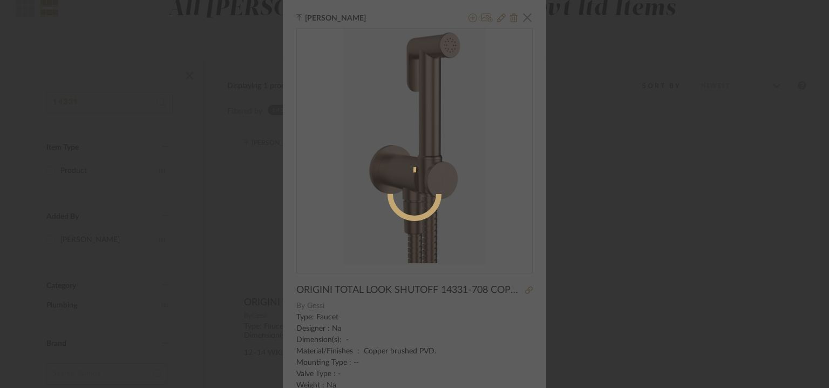
radio input "true"
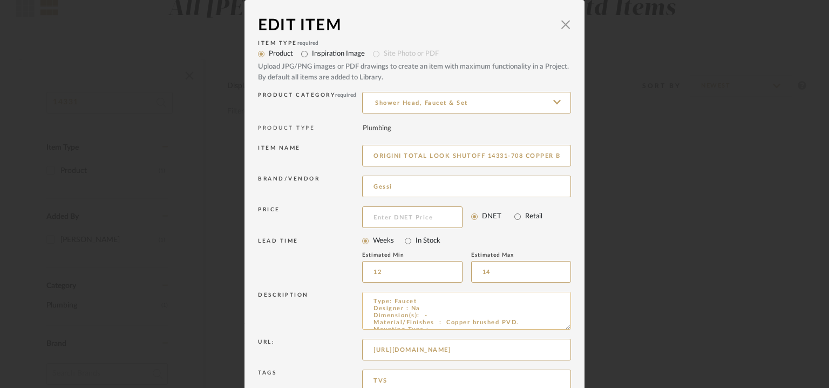
click at [424, 316] on textarea "Type: Faucet Designer : Na Dimension(s): - Material/Finishes : Copper brushed P…" at bounding box center [466, 311] width 209 height 38
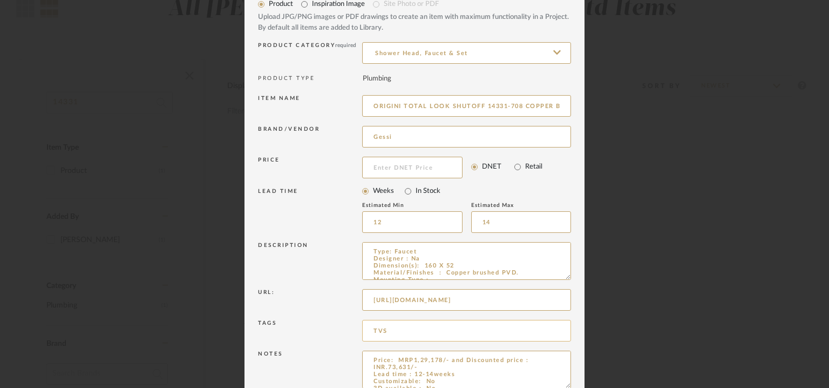
scroll to position [104, 0]
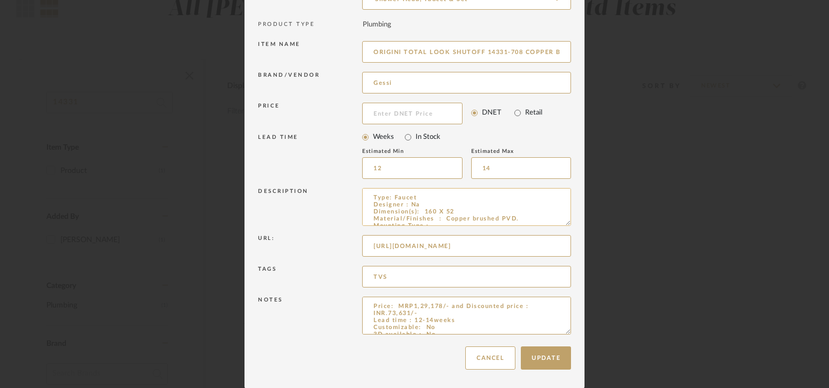
drag, startPoint x: 436, startPoint y: 208, endPoint x: 456, endPoint y: 208, distance: 19.4
click at [454, 209] on textarea "Type: Faucet Designer : Na Dimension(s): 160 X 52 Material/Finishes : Copper br…" at bounding box center [466, 207] width 209 height 38
click at [458, 208] on textarea "Type: Faucet Designer : Na Dimension(s): 160 X 52 Material/Finishes : Copper br…" at bounding box center [466, 207] width 209 height 38
drag, startPoint x: 458, startPoint y: 208, endPoint x: 424, endPoint y: 210, distance: 33.6
click at [424, 210] on textarea "Type: Faucet Designer : Na Dimension(s): 160 X 52 Material/Finishes : Copper br…" at bounding box center [466, 207] width 209 height 38
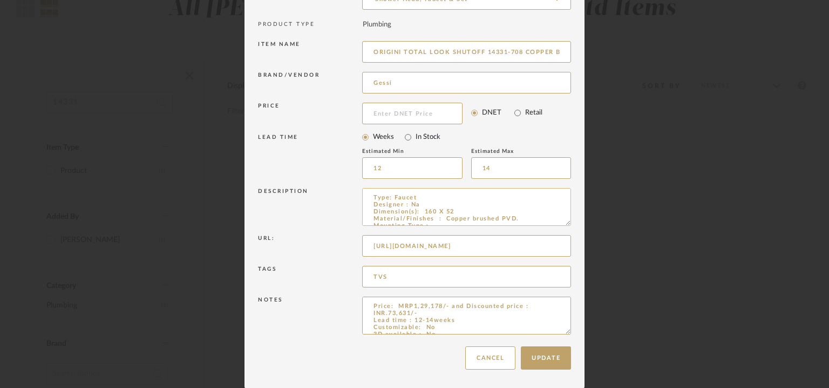
paste textarea "Height: 160 mm • Width: 52 mm • Depth: 112 mm"
click at [523, 219] on textarea "Type: Faucet Designer : Na Dimension(s): Height: 160 mm • Width: 52 mm • Depth:…" at bounding box center [466, 207] width 209 height 38
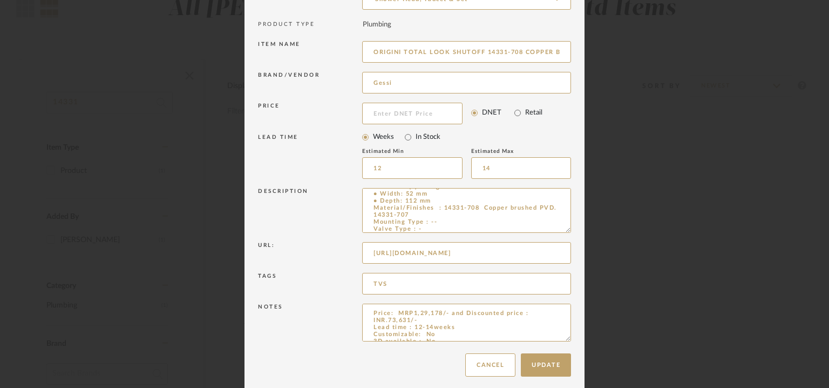
scroll to position [0, 0]
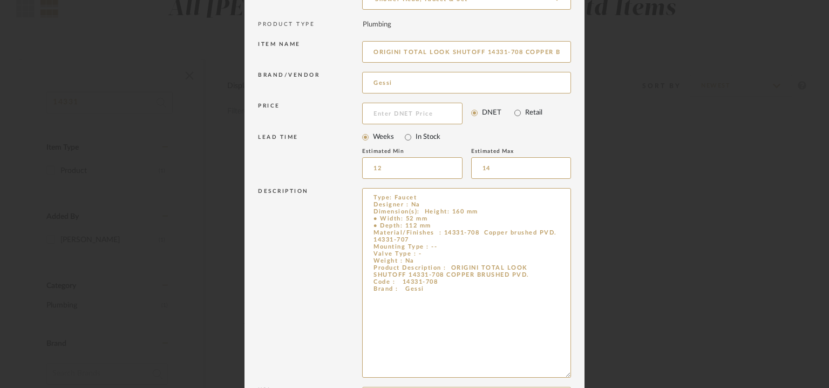
drag, startPoint x: 563, startPoint y: 222, endPoint x: 575, endPoint y: 377, distance: 155.4
click at [575, 377] on dialog-content "Edit Item × Item Type required Product Inspiration Image Site Photo or PDF Uplo…" at bounding box center [415, 218] width 340 height 644
click at [536, 275] on textarea "Type: Faucet Designer : Na Dimension(s): Height: 160 mm • Width: 52 mm • Depth:…" at bounding box center [466, 284] width 209 height 193
paste textarea "Handshower presence: Handshower included • Handshower type: Single-jet • Handsh…"
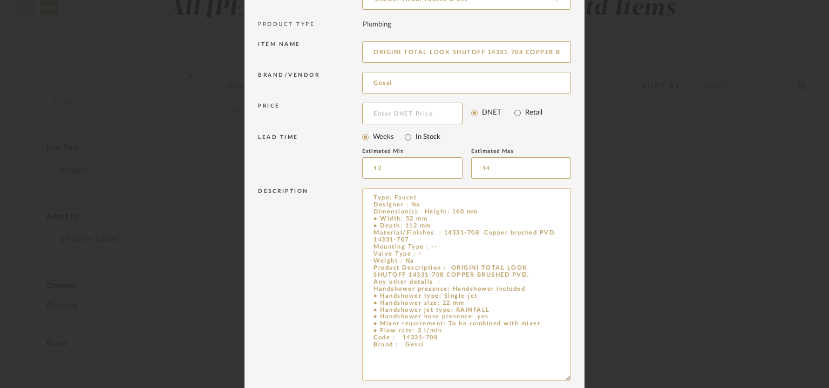
click at [477, 231] on textarea "Type: Faucet Designer : Na Dimension(s): Height: 160 mm • Width: 52 mm • Depth:…" at bounding box center [466, 284] width 209 height 193
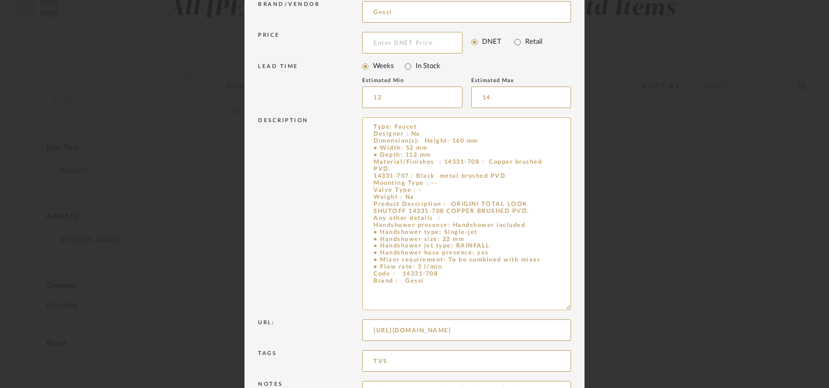
scroll to position [259, 0]
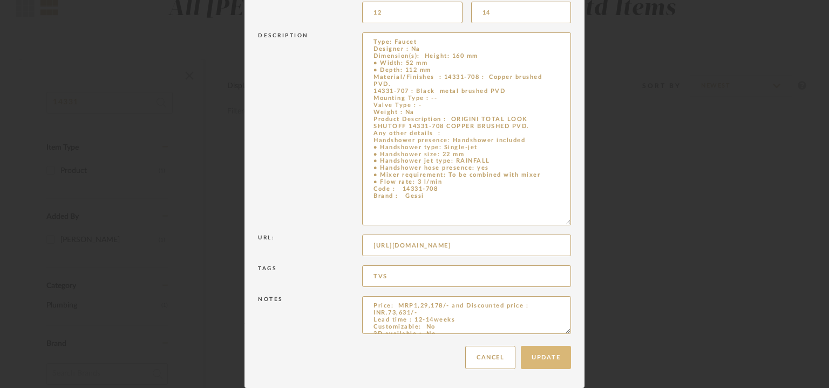
type textarea "Type: Faucet Designer : Na Dimension(s): Height: 160 mm • Width: 52 mm • Depth:…"
click at [555, 354] on button "Update" at bounding box center [546, 357] width 50 height 23
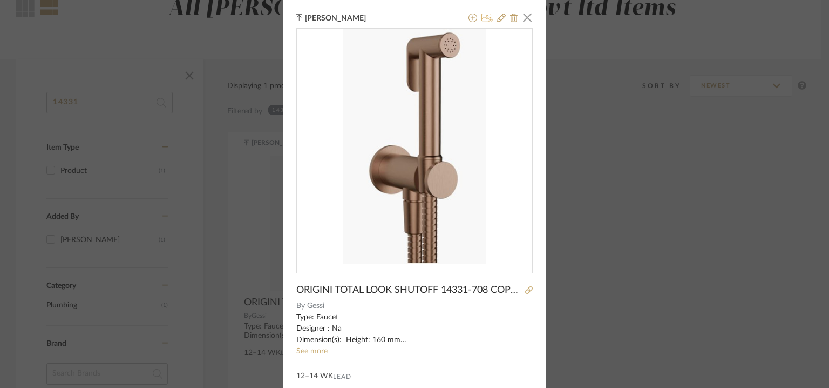
click at [485, 16] on icon at bounding box center [487, 18] width 11 height 9
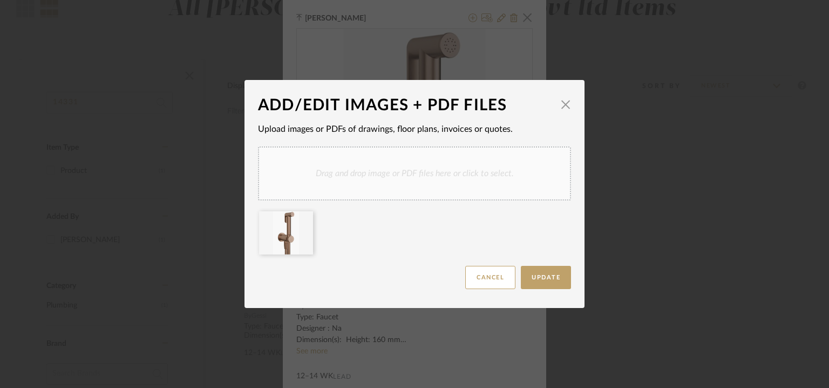
click at [433, 184] on div "Drag and drop image or PDF files here or click to select." at bounding box center [414, 173] width 313 height 54
drag, startPoint x: 531, startPoint y: 275, endPoint x: 494, endPoint y: 254, distance: 43.5
click at [532, 275] on span "Update" at bounding box center [546, 277] width 29 height 6
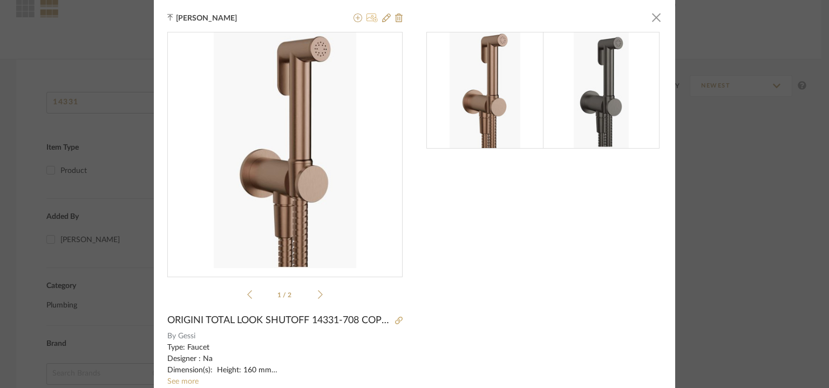
click at [372, 17] on icon at bounding box center [372, 18] width 11 height 9
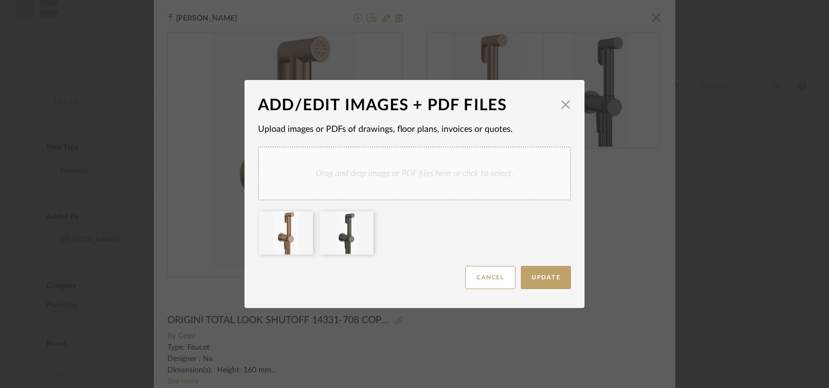
click at [467, 180] on div "Drag and drop image or PDF files here or click to select." at bounding box center [414, 173] width 313 height 54
click at [464, 220] on div at bounding box center [414, 235] width 313 height 49
click at [422, 219] on icon at bounding box center [426, 218] width 8 height 9
click at [429, 177] on div "Drag and drop image or PDF files here or click to select." at bounding box center [414, 173] width 313 height 54
click at [523, 277] on button "Update" at bounding box center [546, 277] width 50 height 23
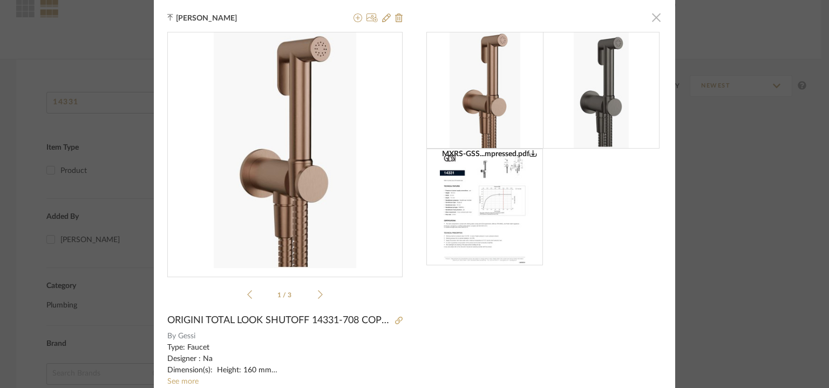
click at [650, 16] on span "button" at bounding box center [657, 17] width 22 height 22
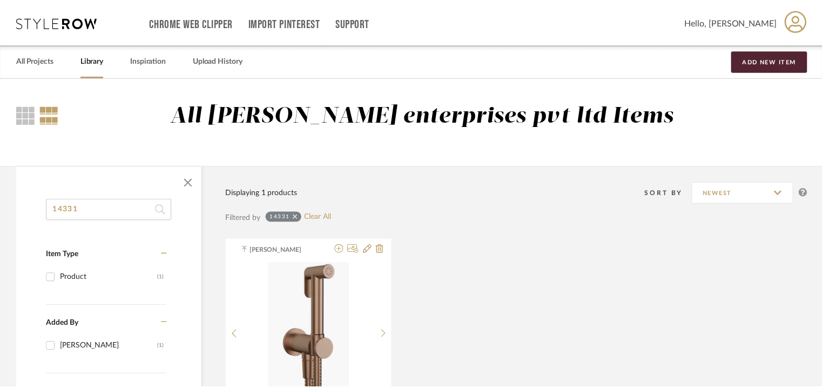
scroll to position [107, 0]
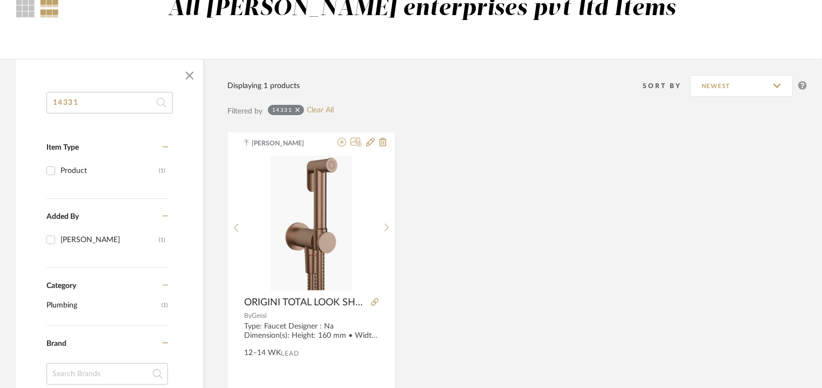
drag, startPoint x: 129, startPoint y: 96, endPoint x: 0, endPoint y: 96, distance: 128.5
click at [0, 96] on div "14331 Item Type Product (1) Added By [PERSON_NAME] (1) Category Plumbing (1) Br…" at bounding box center [411, 370] width 822 height 622
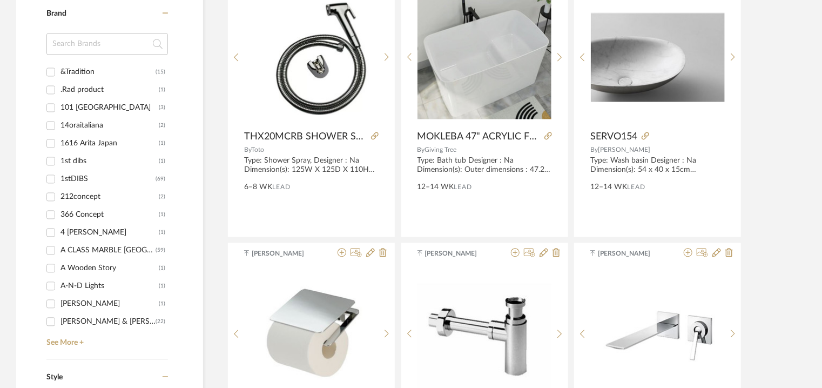
scroll to position [1187, 0]
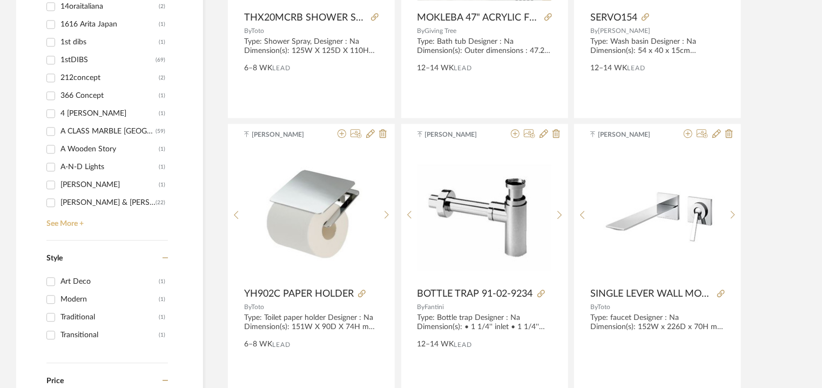
drag, startPoint x: 65, startPoint y: 222, endPoint x: 96, endPoint y: 117, distance: 109.9
click at [65, 222] on link "See More +" at bounding box center [106, 219] width 124 height 17
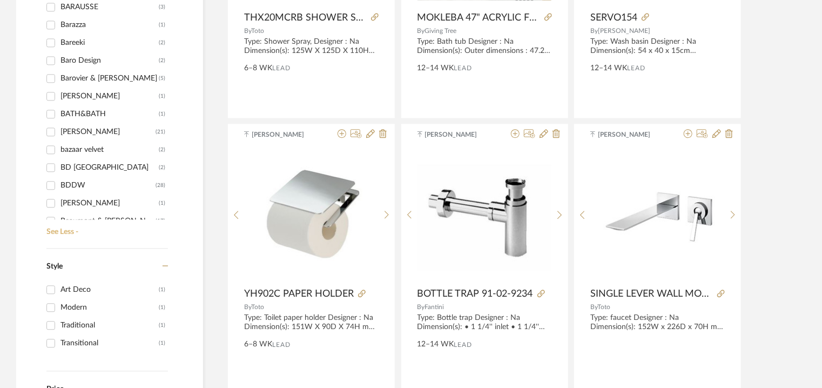
scroll to position [1890, 0]
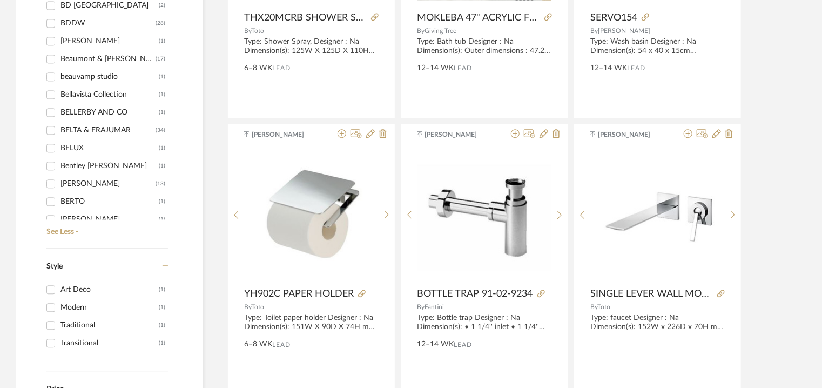
click at [107, 127] on div "BELTA & FRAJUMAR" at bounding box center [107, 130] width 95 height 17
click at [59, 127] on input "BELTA & [PERSON_NAME] (34)" at bounding box center [50, 130] width 17 height 17
checkbox input "true"
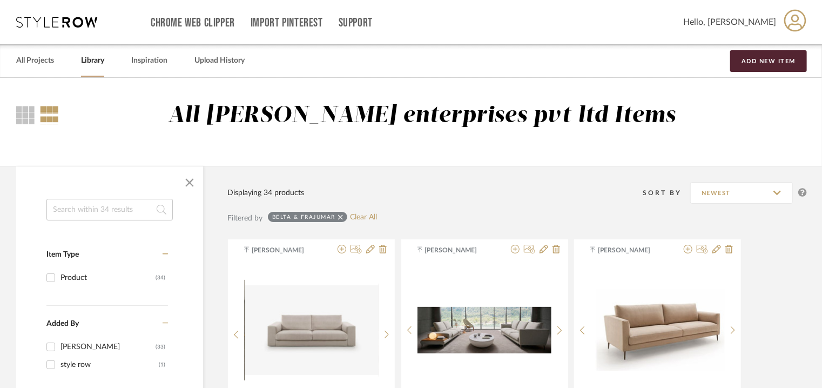
click at [84, 213] on input at bounding box center [109, 210] width 126 height 22
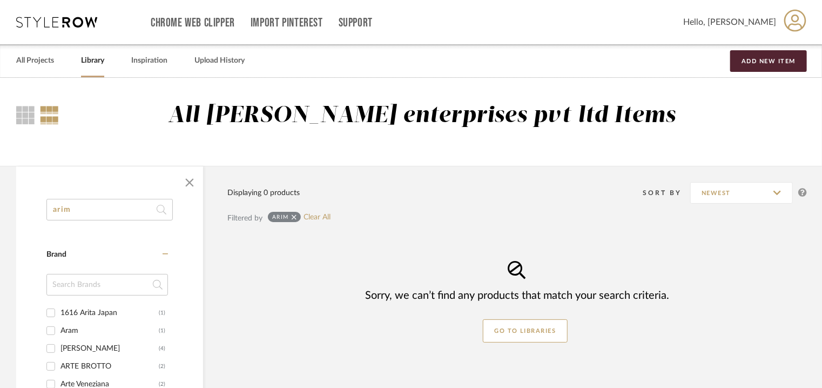
drag, startPoint x: 69, startPoint y: 208, endPoint x: 17, endPoint y: 210, distance: 52.4
type input "a"
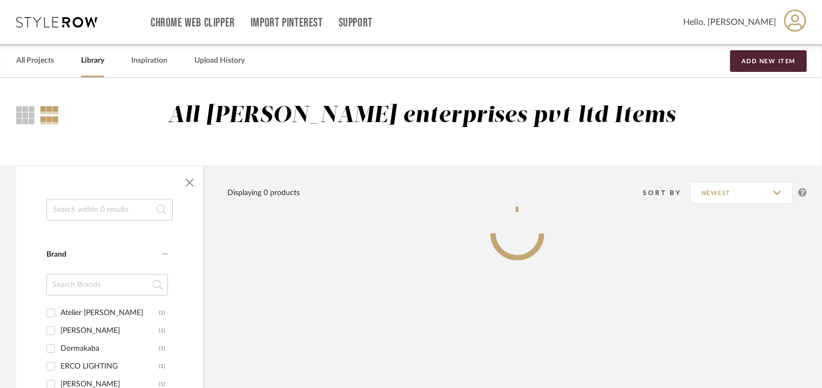
type input "k"
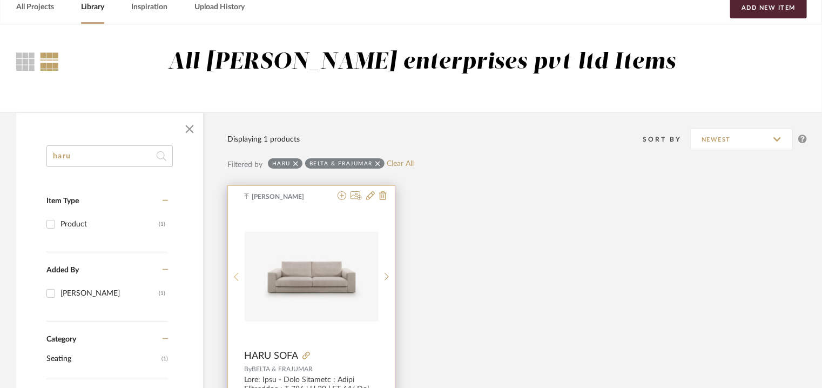
scroll to position [54, 0]
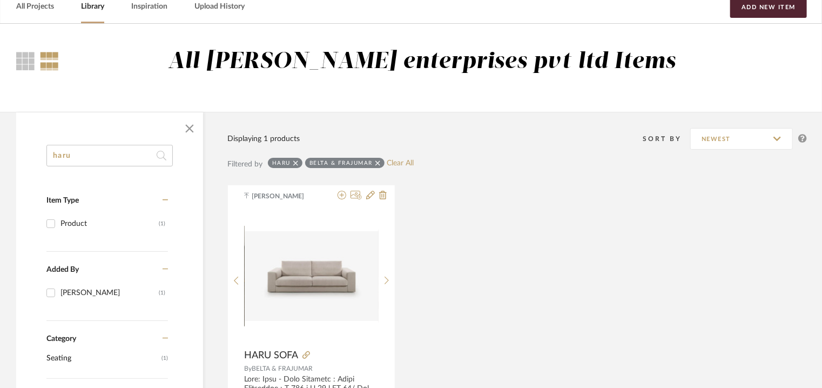
drag, startPoint x: 57, startPoint y: 160, endPoint x: 2, endPoint y: 134, distance: 61.1
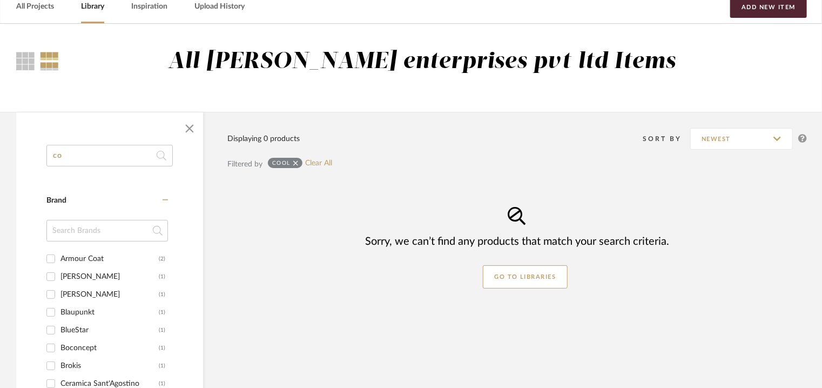
type input "c"
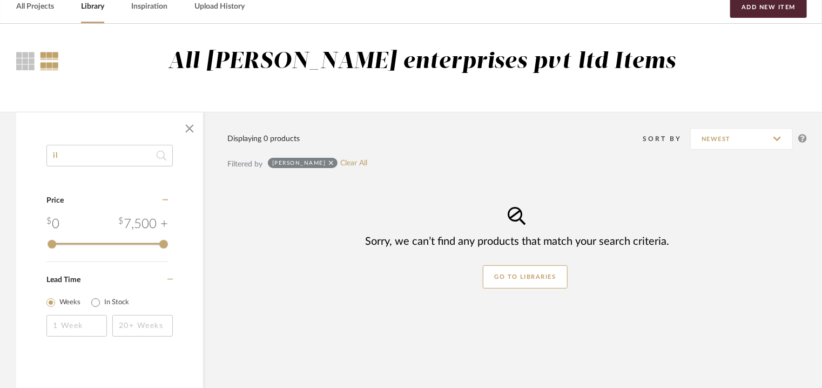
type input "i"
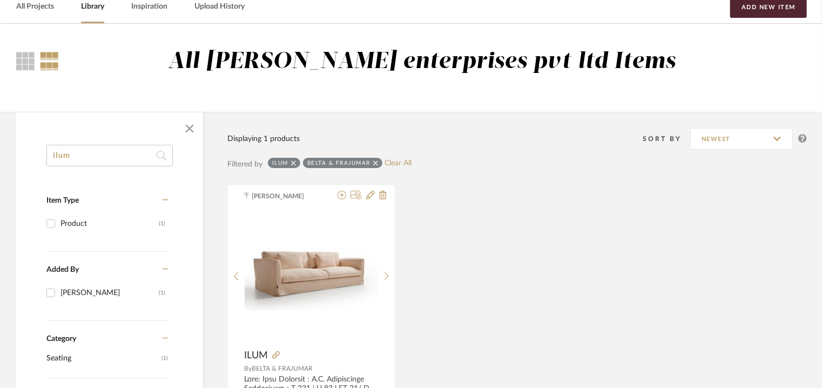
drag, startPoint x: 0, startPoint y: 167, endPoint x: 10, endPoint y: 134, distance: 34.5
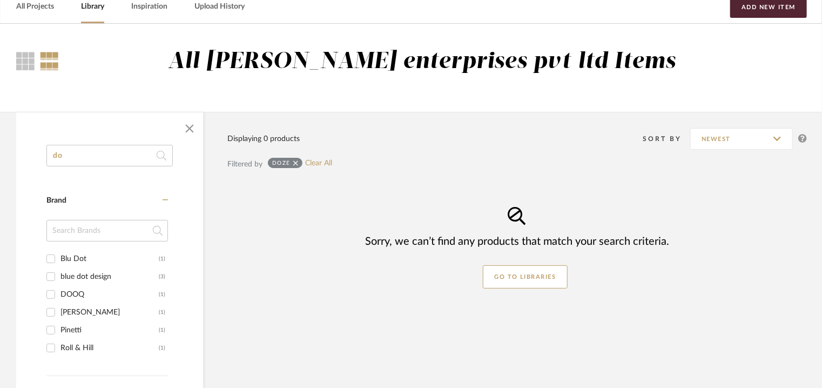
type input "d"
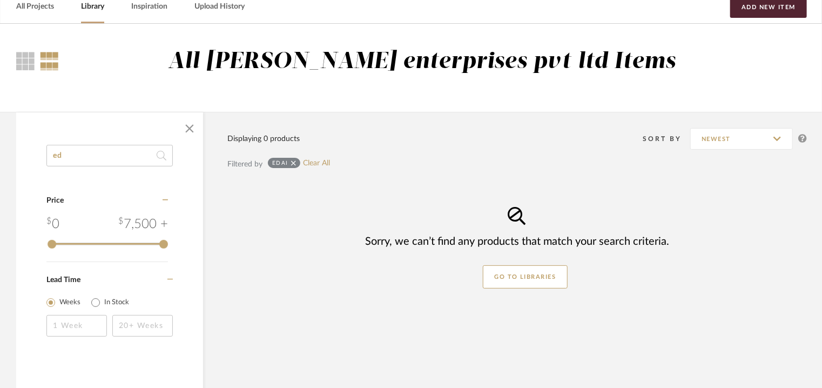
type input "e"
type input "k"
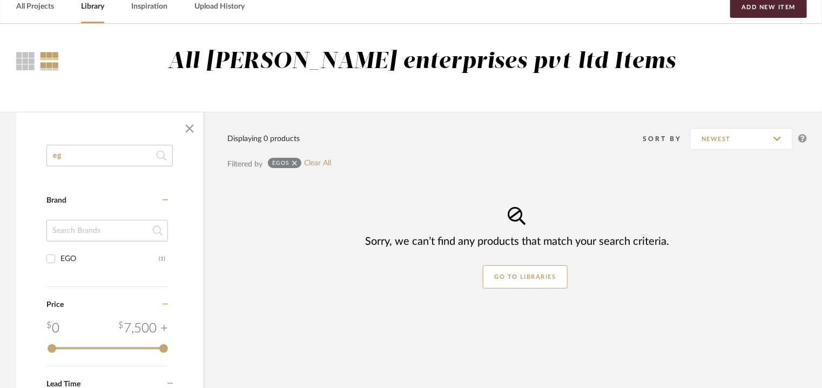
type input "e"
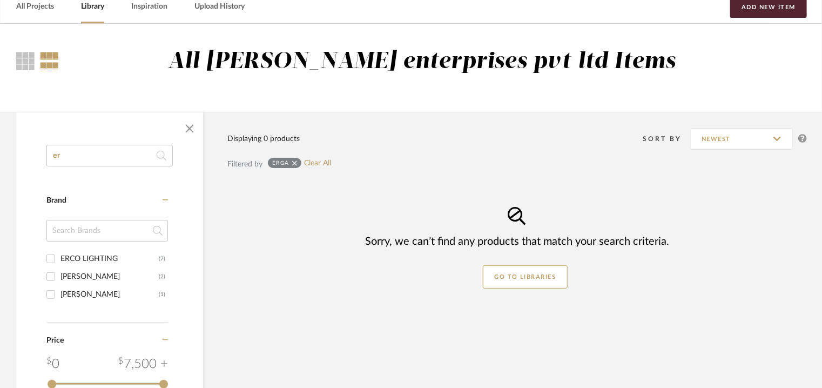
type input "e"
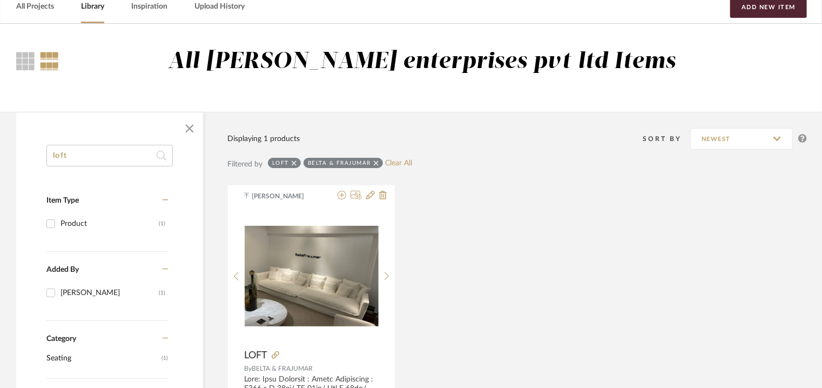
drag, startPoint x: 99, startPoint y: 153, endPoint x: 0, endPoint y: 148, distance: 99.5
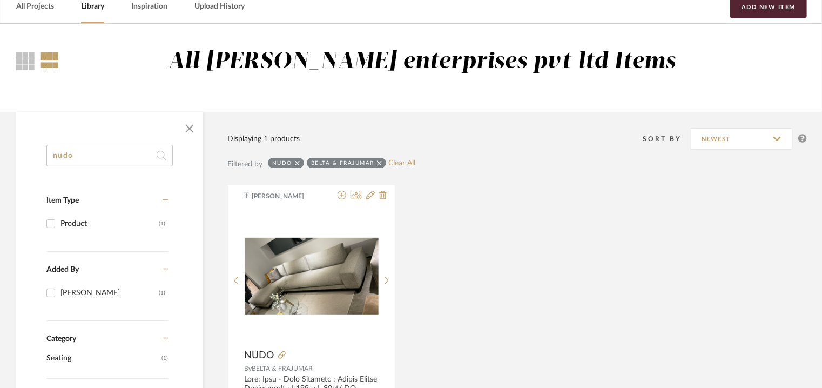
drag, startPoint x: 114, startPoint y: 154, endPoint x: 0, endPoint y: 159, distance: 114.1
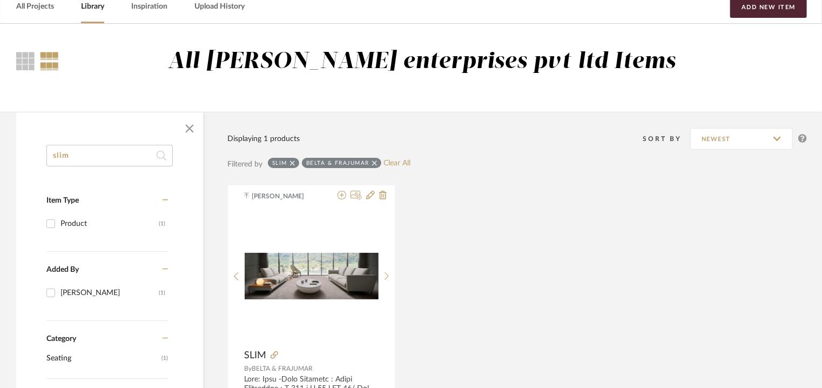
drag, startPoint x: 103, startPoint y: 153, endPoint x: 0, endPoint y: 130, distance: 105.2
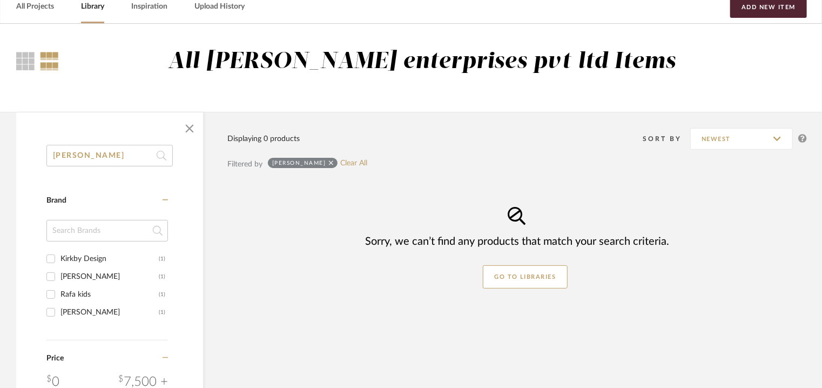
drag, startPoint x: 53, startPoint y: 153, endPoint x: 0, endPoint y: 137, distance: 55.5
click at [0, 136] on div "[PERSON_NAME] Category Brand Kirkby Design (1) [PERSON_NAME] (1) Rafa kids (1) …" at bounding box center [411, 317] width 822 height 410
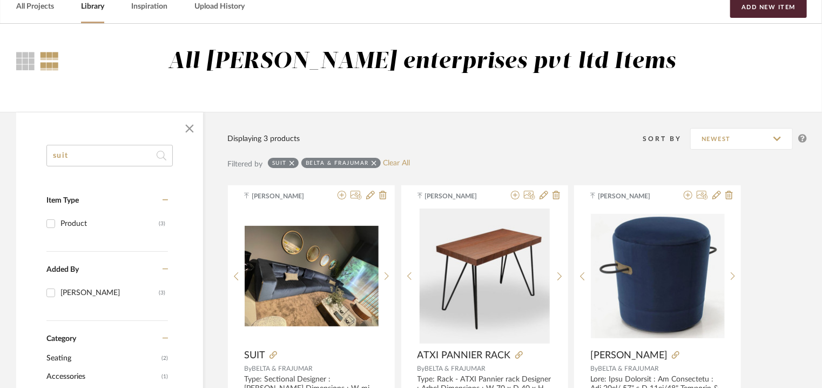
drag, startPoint x: 79, startPoint y: 160, endPoint x: 0, endPoint y: 182, distance: 82.3
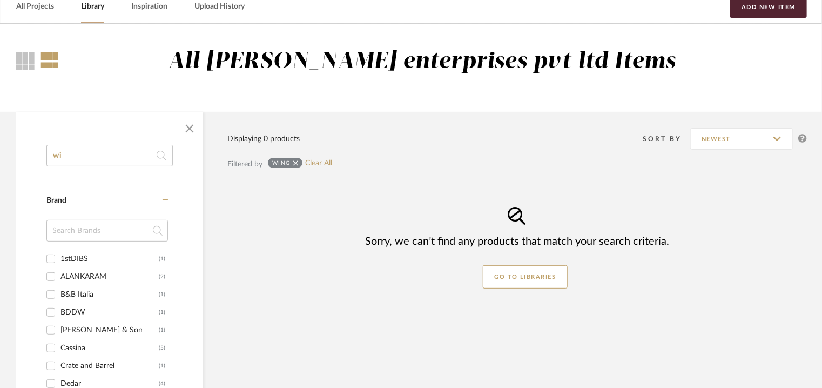
type input "w"
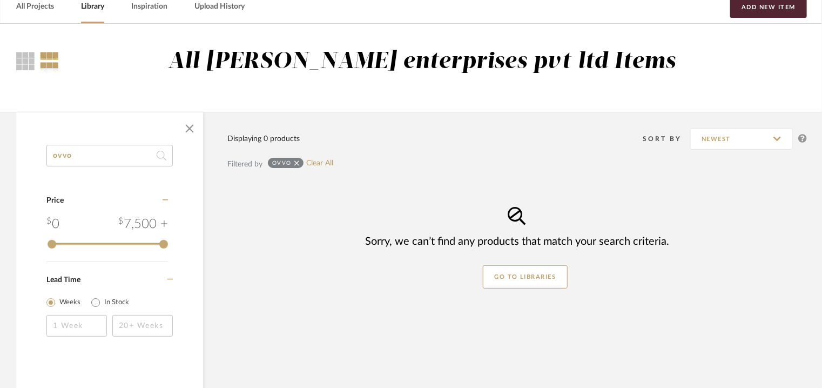
drag, startPoint x: 102, startPoint y: 154, endPoint x: 0, endPoint y: 154, distance: 101.5
click at [0, 154] on div "ovvo Category Price 0 7,500 + 0 7500 Lead Time Weeks In Stock Displaying 0 prod…" at bounding box center [411, 301] width 822 height 378
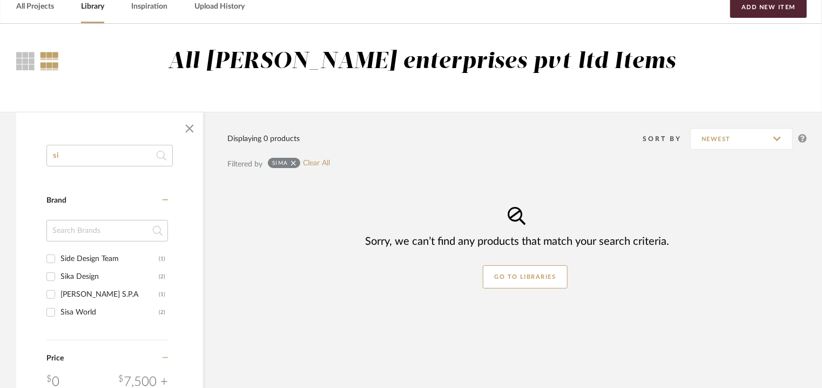
type input "s"
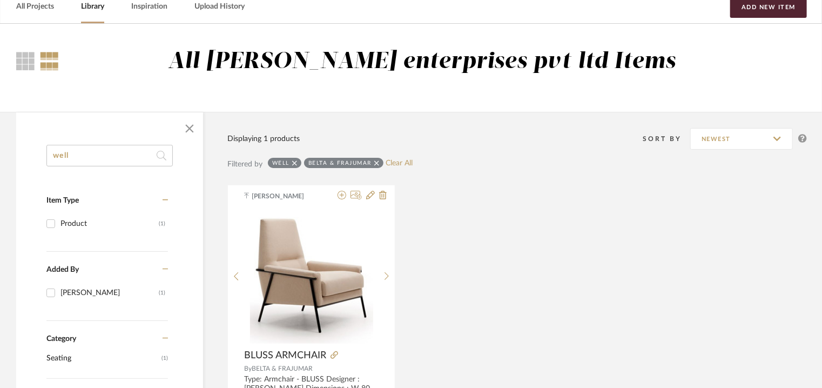
drag, startPoint x: 80, startPoint y: 157, endPoint x: 15, endPoint y: 171, distance: 66.3
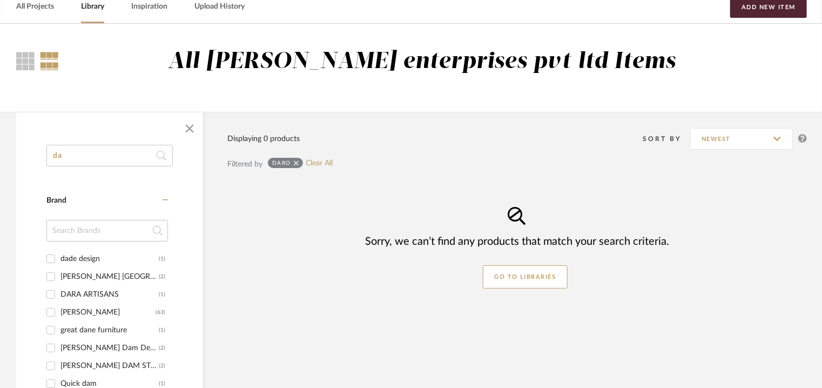
type input "d"
type input "h"
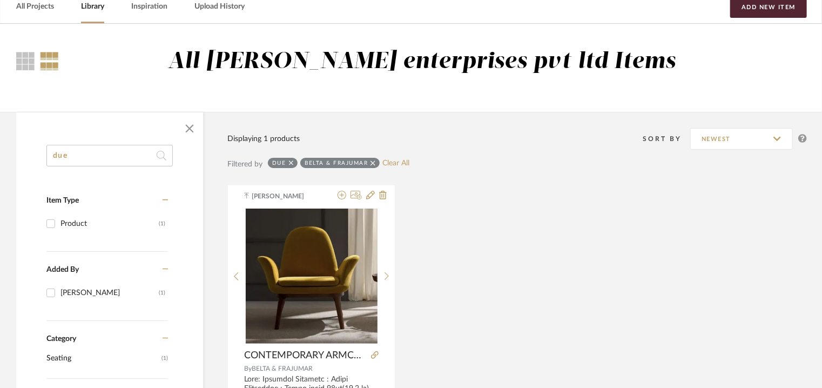
click at [59, 158] on input "due" at bounding box center [109, 156] width 126 height 22
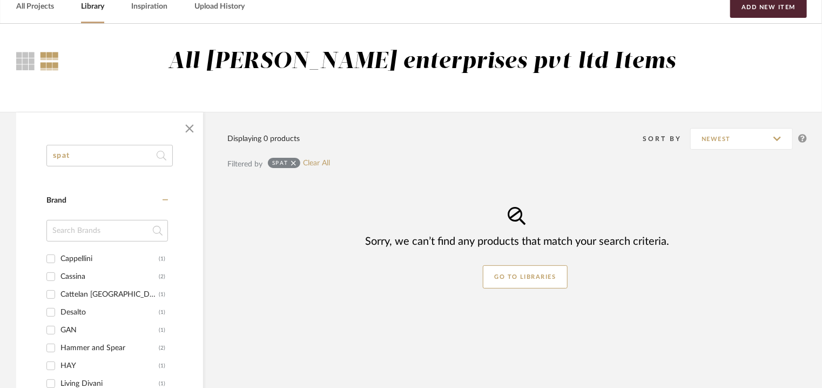
drag, startPoint x: 95, startPoint y: 150, endPoint x: 0, endPoint y: 173, distance: 97.3
drag, startPoint x: 79, startPoint y: 154, endPoint x: 0, endPoint y: 169, distance: 80.2
click at [0, 168] on div "nore Category Brand Koh-I-Noor (1) NOHRD (6) novo ambi ente (1) Price 0 7,500 +…" at bounding box center [411, 308] width 822 height 393
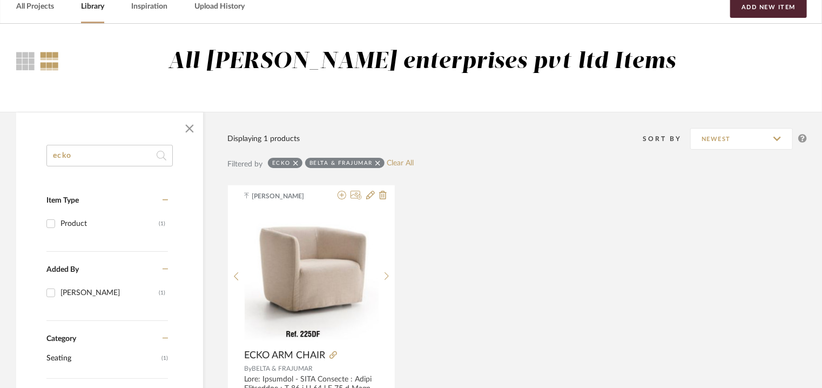
drag, startPoint x: 82, startPoint y: 156, endPoint x: 0, endPoint y: 126, distance: 87.0
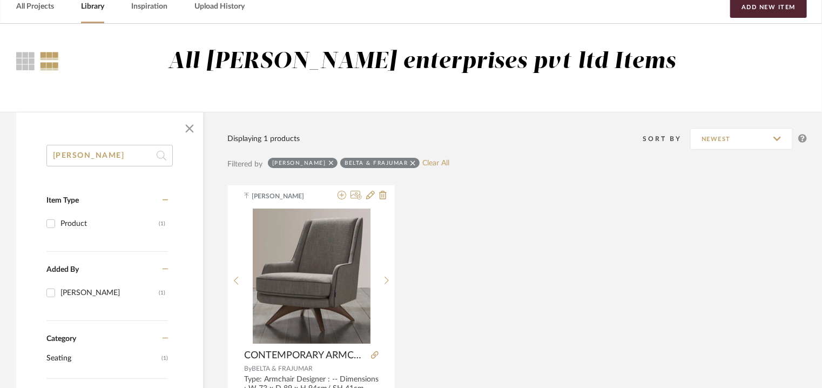
drag, startPoint x: 0, startPoint y: 149, endPoint x: 59, endPoint y: 137, distance: 60.7
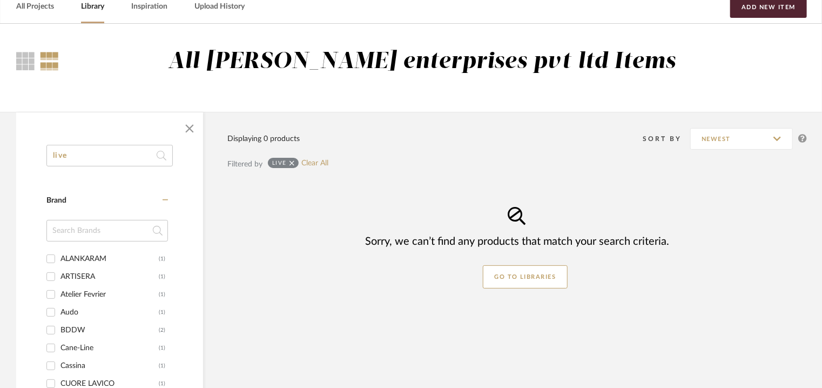
drag, startPoint x: 0, startPoint y: 173, endPoint x: 98, endPoint y: 152, distance: 100.5
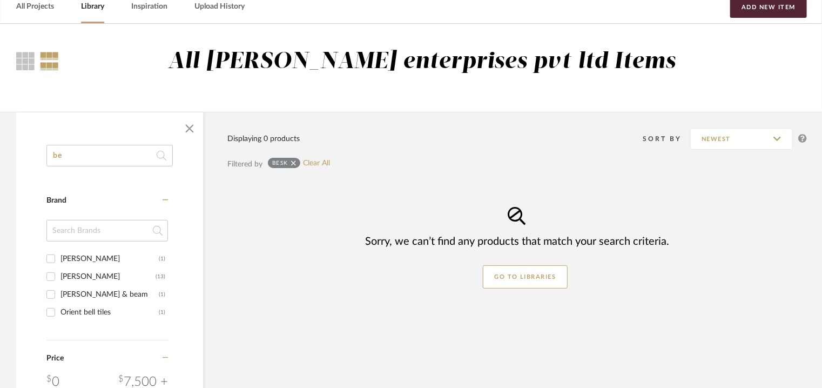
type input "b"
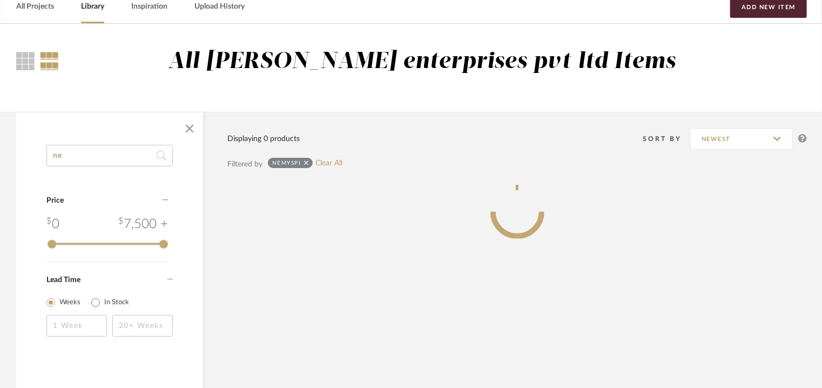
type input "n"
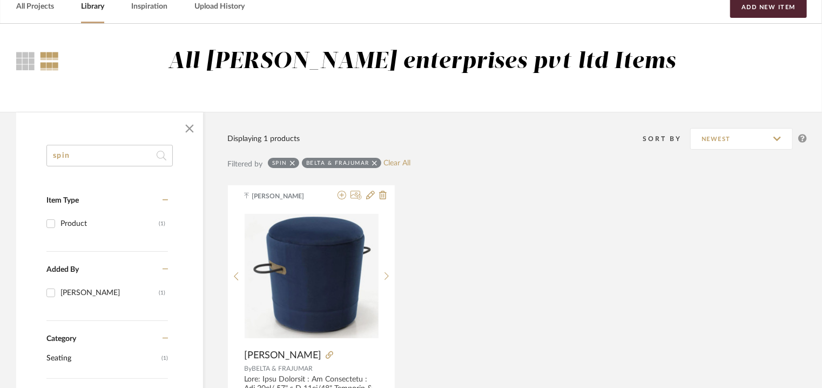
type input "spin"
type input "s"
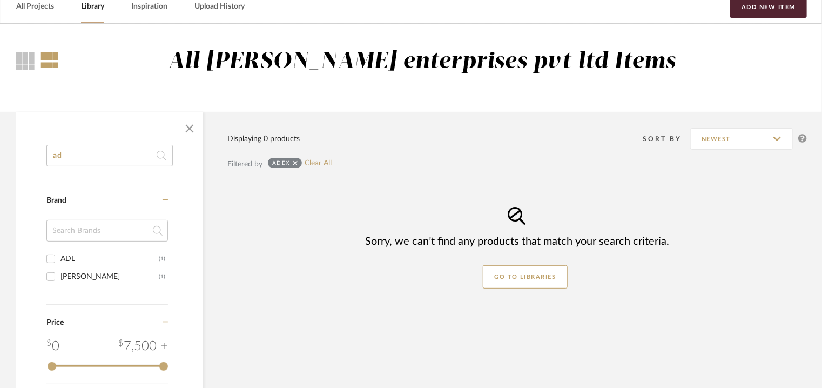
type input "a"
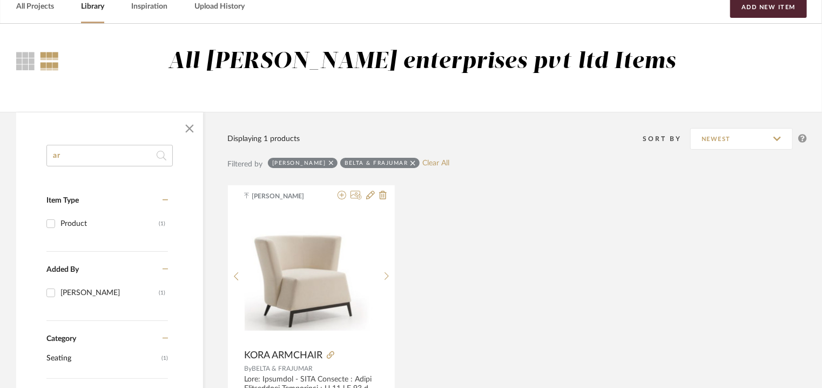
type input "a"
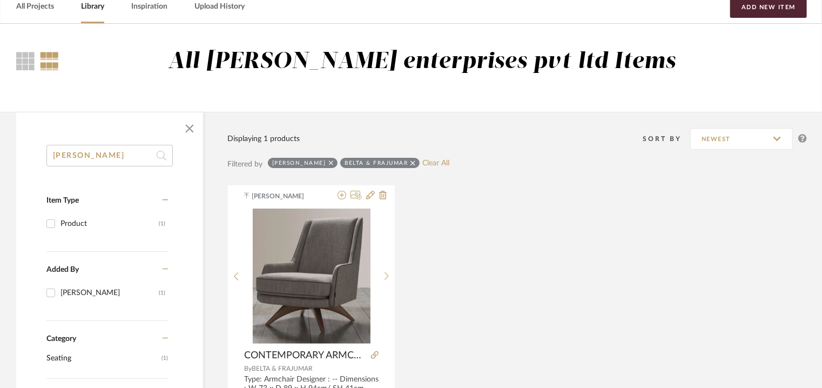
drag, startPoint x: 87, startPoint y: 163, endPoint x: 230, endPoint y: 90, distance: 159.6
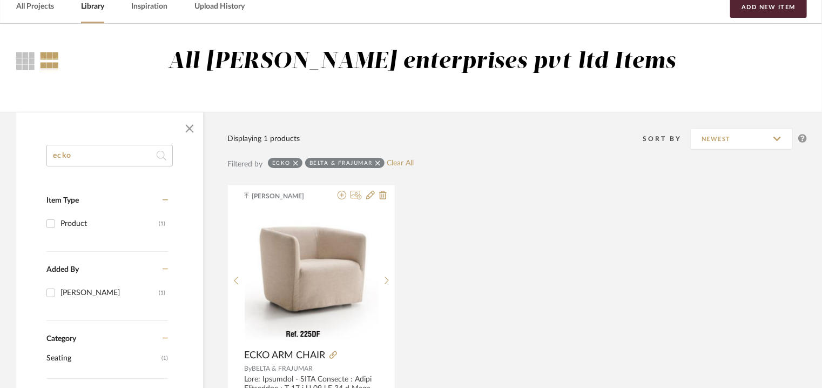
drag, startPoint x: 97, startPoint y: 158, endPoint x: 71, endPoint y: 92, distance: 70.8
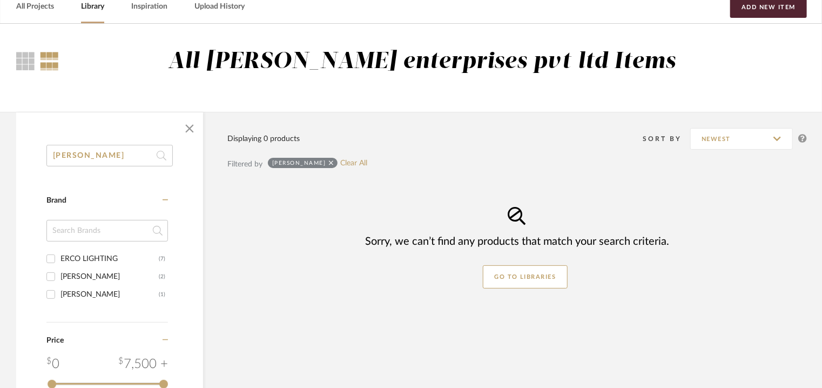
drag, startPoint x: 71, startPoint y: 157, endPoint x: 0, endPoint y: 157, distance: 70.7
click at [5, 157] on div "erla Category Brand ERCO LIGHTING (7) Erik Lindstrom (2) John Eric Byers (1) Pr…" at bounding box center [411, 308] width 822 height 393
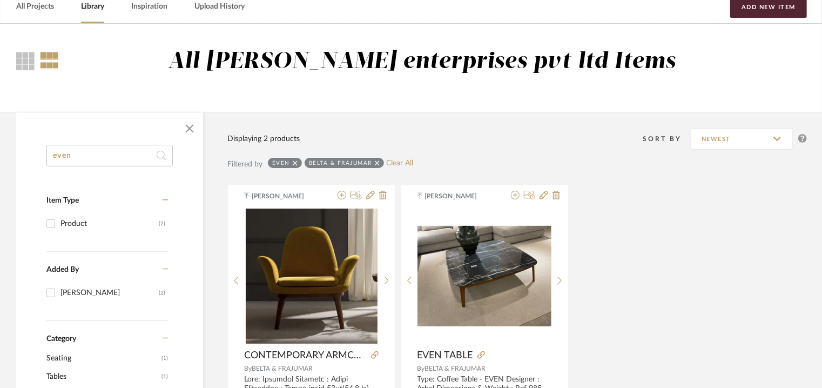
drag, startPoint x: 116, startPoint y: 154, endPoint x: 199, endPoint y: 68, distance: 119.9
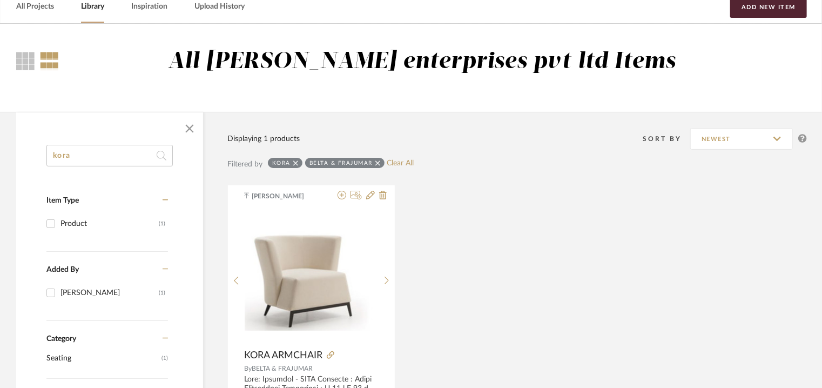
drag, startPoint x: 52, startPoint y: 157, endPoint x: 0, endPoint y: 162, distance: 52.1
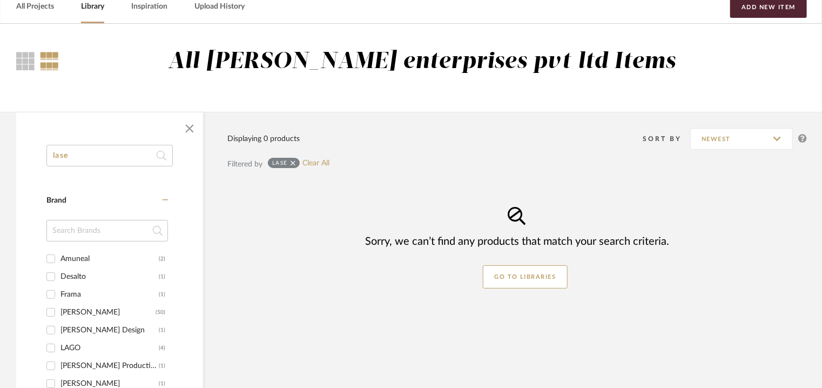
drag, startPoint x: 60, startPoint y: 149, endPoint x: 20, endPoint y: 154, distance: 40.3
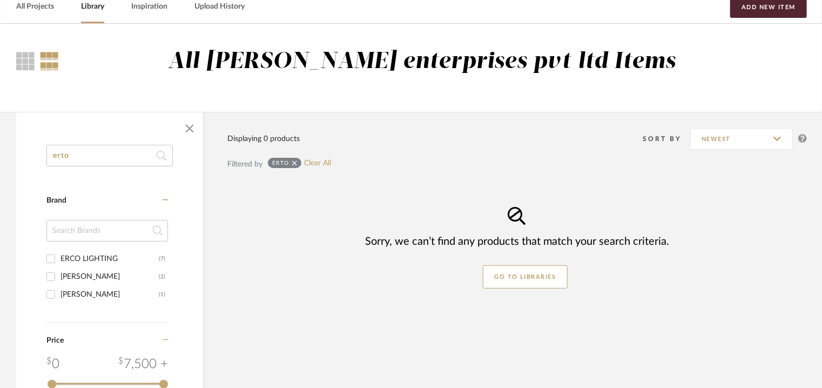
drag, startPoint x: 90, startPoint y: 147, endPoint x: 0, endPoint y: 163, distance: 91.5
click at [0, 163] on div "erto Category Brand ERCO LIGHTING (7) Erik Lindstrom (2) John Eric Byers (1) Pr…" at bounding box center [411, 308] width 822 height 393
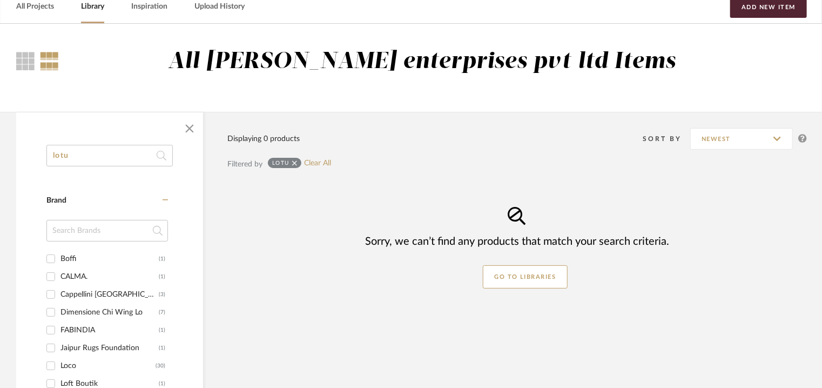
drag, startPoint x: 85, startPoint y: 156, endPoint x: 0, endPoint y: 212, distance: 101.7
click at [0, 208] on div "lotu Category Brand Boffi (1) CALMA. (1) Cappellini Los Angeles (3) Dimensione …" at bounding box center [411, 379] width 822 height 535
drag, startPoint x: 91, startPoint y: 152, endPoint x: 41, endPoint y: 164, distance: 51.1
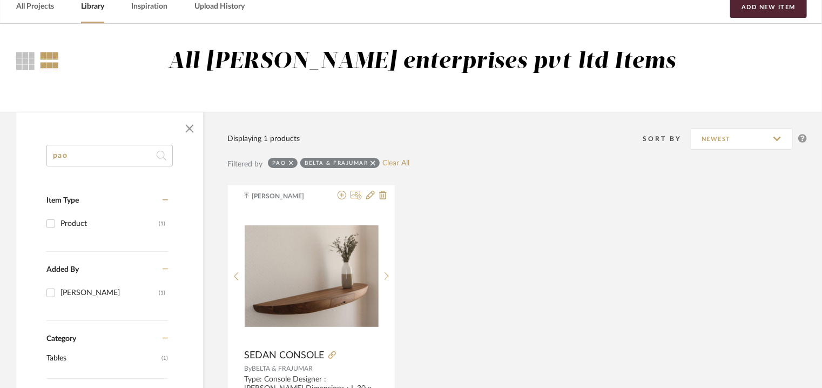
drag, startPoint x: 89, startPoint y: 151, endPoint x: 0, endPoint y: 137, distance: 90.2
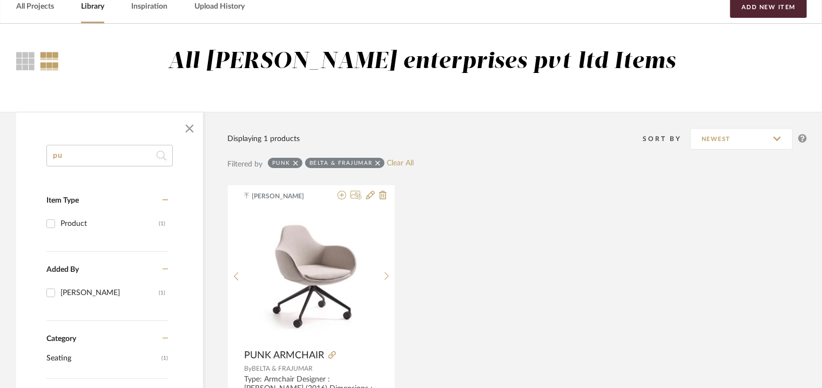
type input "p"
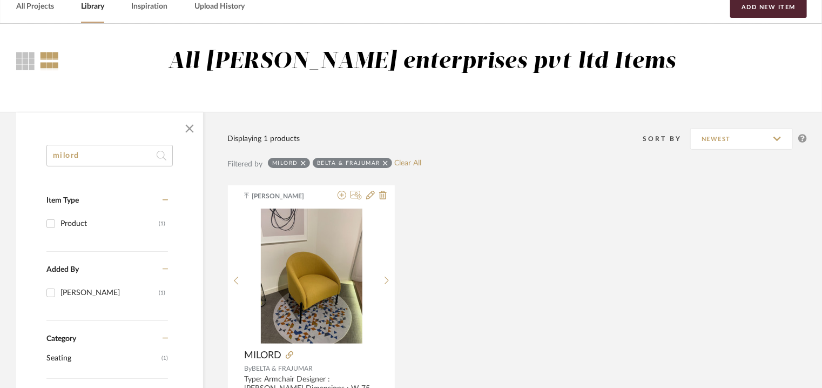
drag, startPoint x: 112, startPoint y: 153, endPoint x: 39, endPoint y: 163, distance: 73.5
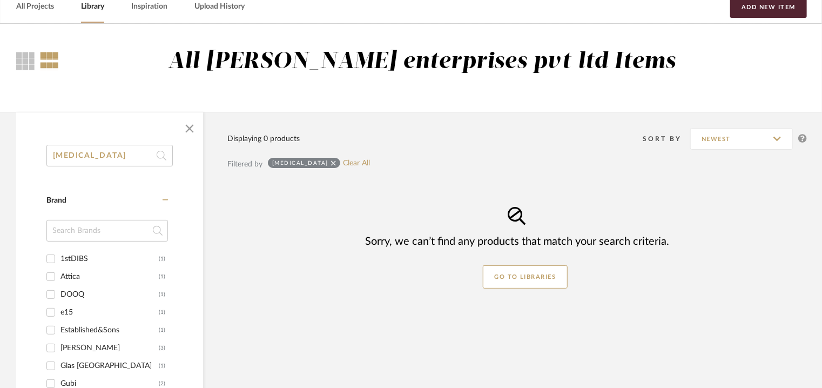
drag, startPoint x: 0, startPoint y: 159, endPoint x: 28, endPoint y: 157, distance: 27.6
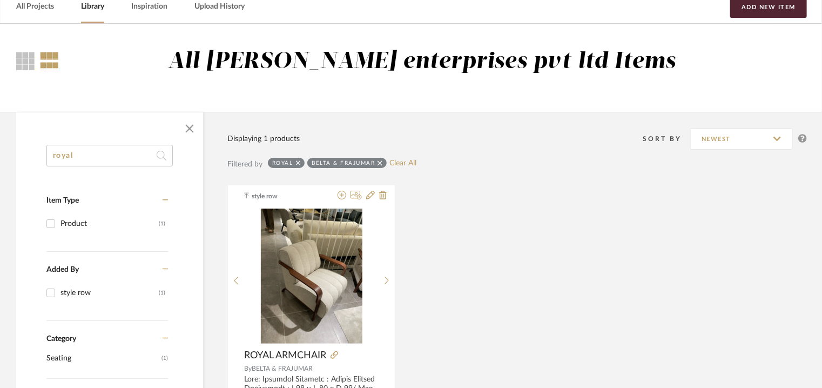
drag, startPoint x: 120, startPoint y: 152, endPoint x: 184, endPoint y: 109, distance: 77.4
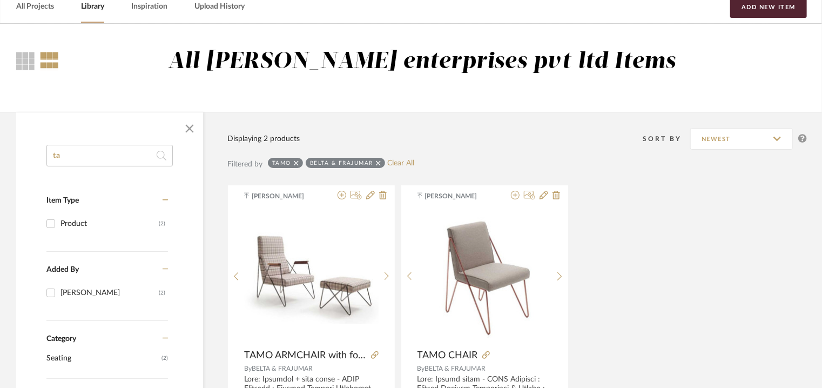
type input "t"
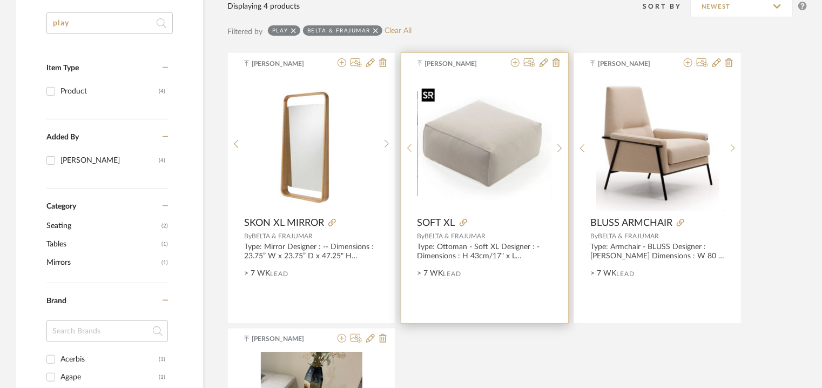
scroll to position [162, 0]
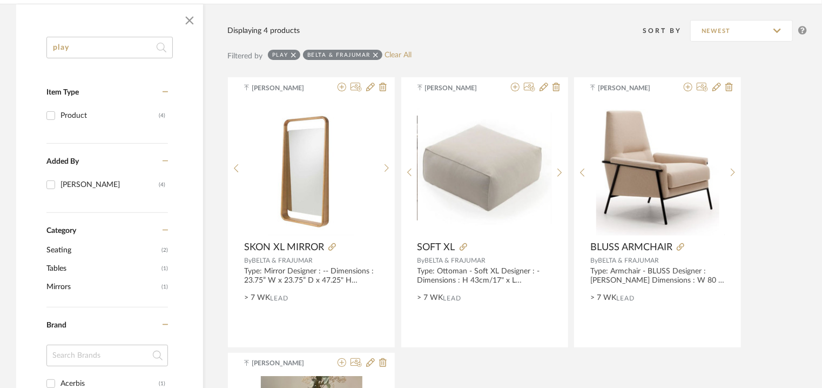
drag, startPoint x: 105, startPoint y: 44, endPoint x: 0, endPoint y: 10, distance: 110.3
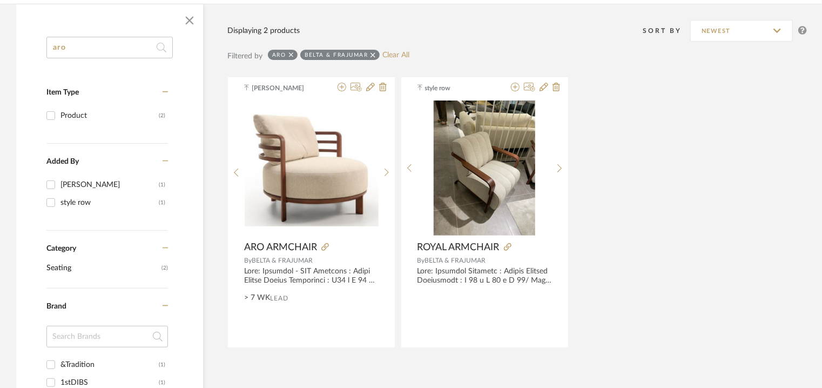
drag, startPoint x: 93, startPoint y: 41, endPoint x: 0, endPoint y: 53, distance: 94.2
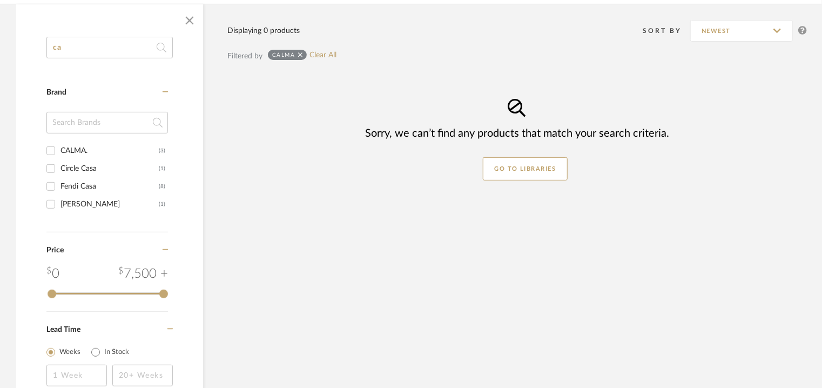
type input "c"
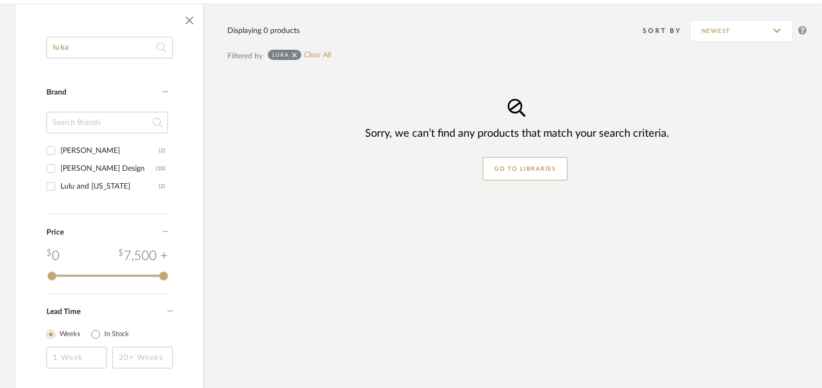
drag, startPoint x: 47, startPoint y: 46, endPoint x: 0, endPoint y: 46, distance: 47.0
click at [0, 46] on div "luka Category Brand antonio lupi (2) Antonio Lupi Design (10) Lulu and Georgia …" at bounding box center [411, 200] width 822 height 393
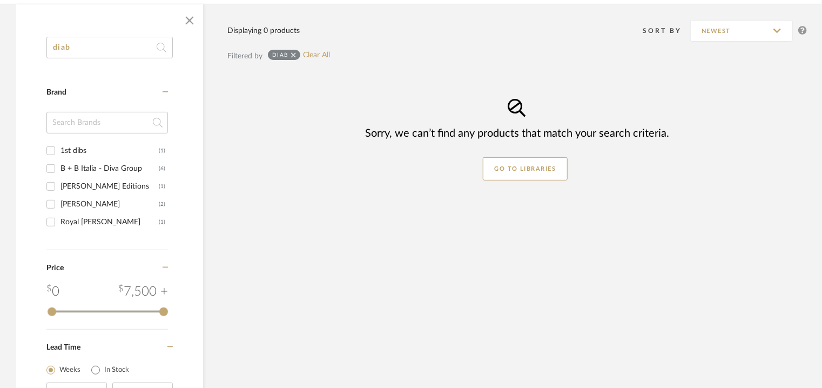
drag, startPoint x: 0, startPoint y: 48, endPoint x: 66, endPoint y: 14, distance: 74.4
click at [0, 49] on div "diab Category Brand 1st dibs (1) B + B Italia - Diva Group (6) Bruno Moinard Ed…" at bounding box center [411, 218] width 822 height 428
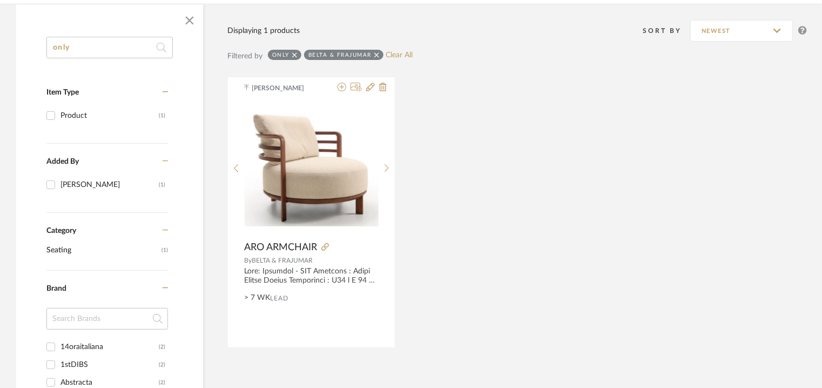
drag, startPoint x: 87, startPoint y: 49, endPoint x: 0, endPoint y: 42, distance: 87.8
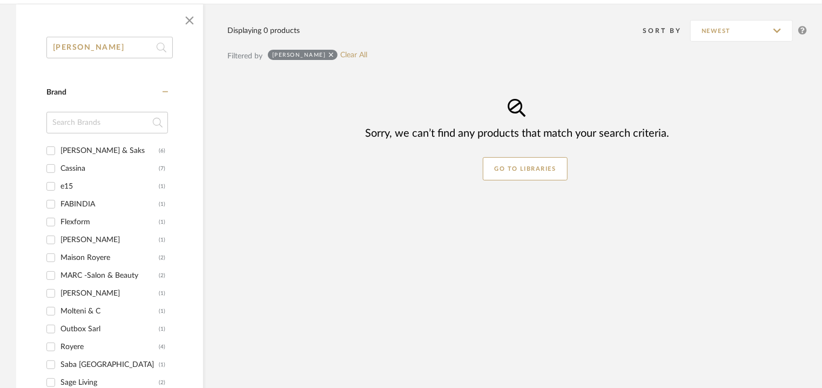
drag, startPoint x: 91, startPoint y: 48, endPoint x: 0, endPoint y: 26, distance: 93.1
click at [0, 26] on div "salo Category Brand Bonnie & Saks (6) Cassina (7) e15 (1) FABINDIA (1) Flexform…" at bounding box center [411, 312] width 822 height 616
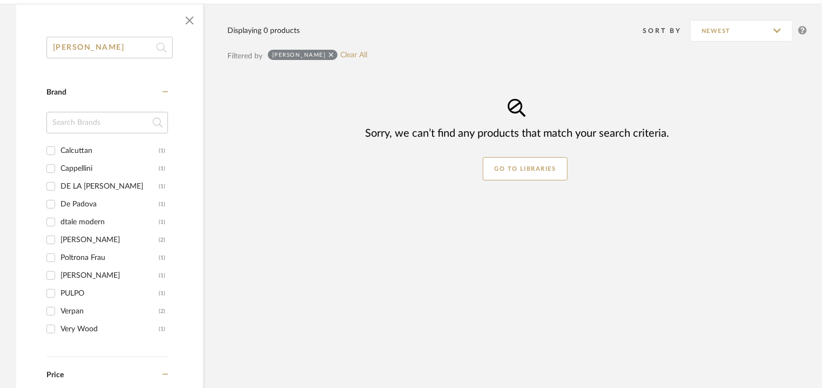
drag, startPoint x: 113, startPoint y: 50, endPoint x: 6, endPoint y: 44, distance: 106.6
click at [9, 46] on div "vera Category Brand Calcuttan (1) Cappellini (1) DE LA VEGA (1) De Padova (1) d…" at bounding box center [411, 271] width 822 height 535
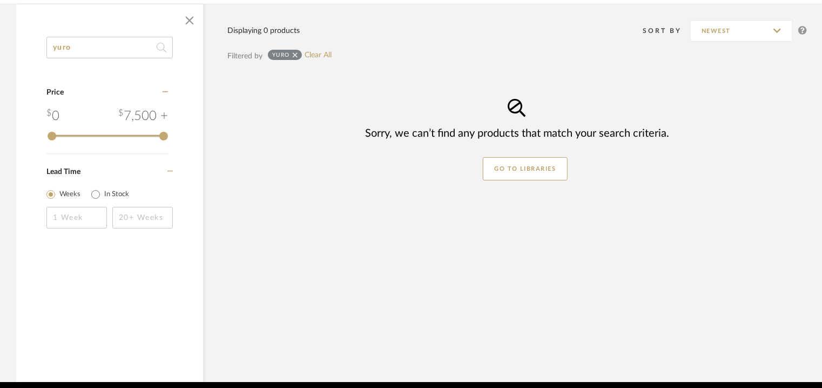
drag, startPoint x: 92, startPoint y: 45, endPoint x: 87, endPoint y: 2, distance: 43.5
click at [0, 46] on div "yuro Category Price 0 7,500 + 0 7500 Lead Time Weeks In Stock Displaying 0 prod…" at bounding box center [411, 193] width 822 height 378
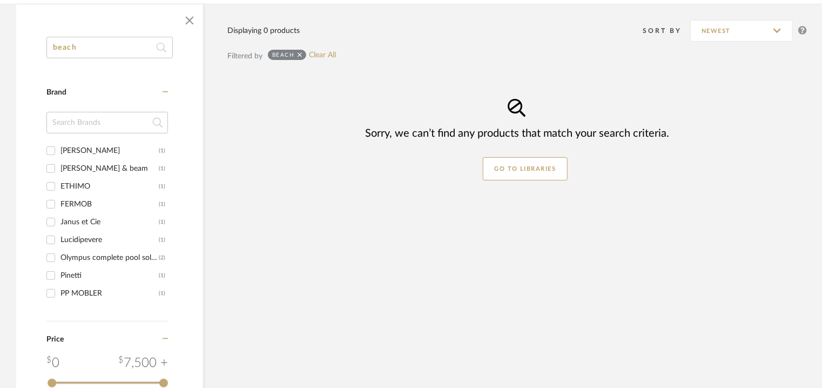
click at [110, 43] on input "beach" at bounding box center [109, 48] width 126 height 22
type input "b"
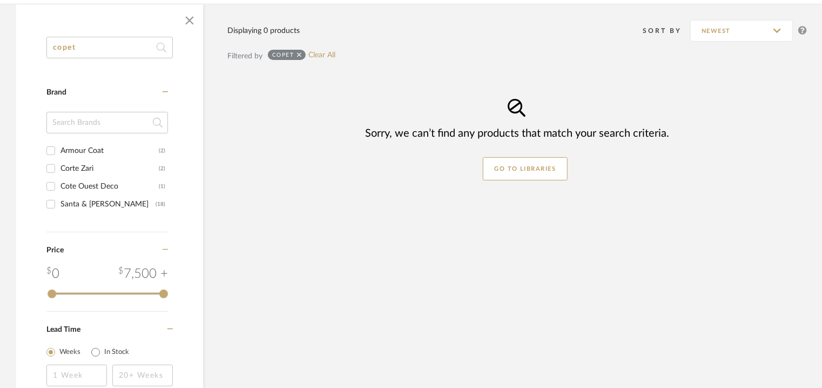
drag, startPoint x: 85, startPoint y: 50, endPoint x: 0, endPoint y: 54, distance: 85.4
click at [0, 50] on div "copet Category Brand Armour Coat (2) Corte Zari (2) Cote Ouest Deco (1) Santa &…" at bounding box center [411, 209] width 822 height 410
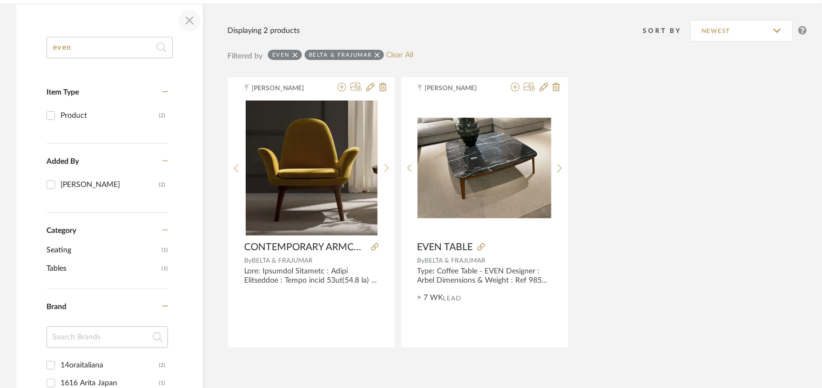
drag, startPoint x: 0, startPoint y: 55, endPoint x: 180, endPoint y: 24, distance: 183.0
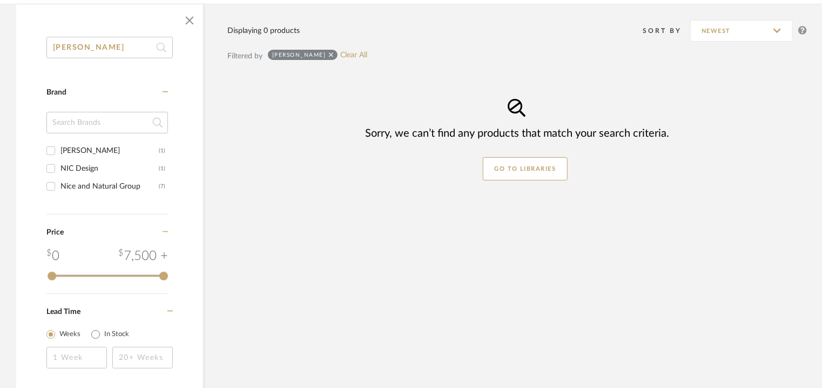
drag, startPoint x: 93, startPoint y: 42, endPoint x: 0, endPoint y: 55, distance: 93.8
click at [0, 65] on div "nies Category Brand Galimberti Nino (1) NIC Design (1) Nice and Natural Group (…" at bounding box center [411, 200] width 822 height 393
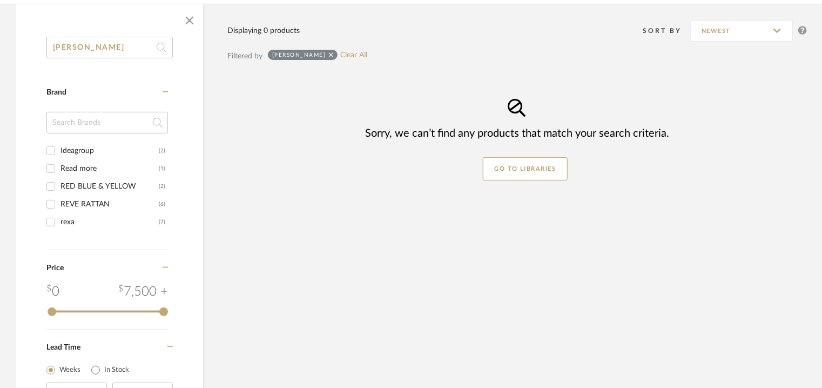
drag, startPoint x: 104, startPoint y: 48, endPoint x: 47, endPoint y: 48, distance: 57.2
click at [47, 48] on input "reva" at bounding box center [109, 48] width 126 height 22
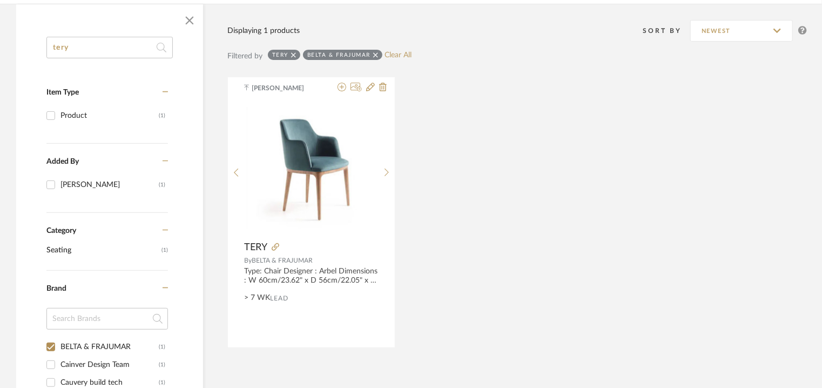
drag, startPoint x: 102, startPoint y: 48, endPoint x: 0, endPoint y: 34, distance: 102.4
click at [0, 34] on div "tery Item Type Product (1) Added By Tehseen Mukadam (1) Category Seating (1) Br…" at bounding box center [411, 386] width 822 height 765
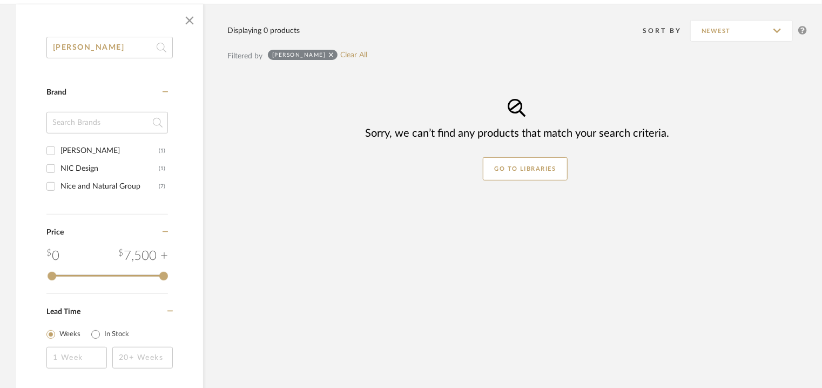
click at [0, 49] on div "nies Category Brand Galimberti Nino (1) NIC Design (1) Nice and Natural Group (…" at bounding box center [411, 200] width 822 height 393
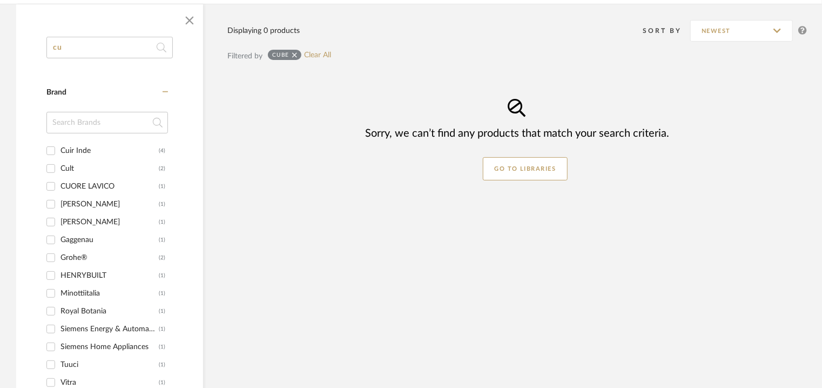
type input "c"
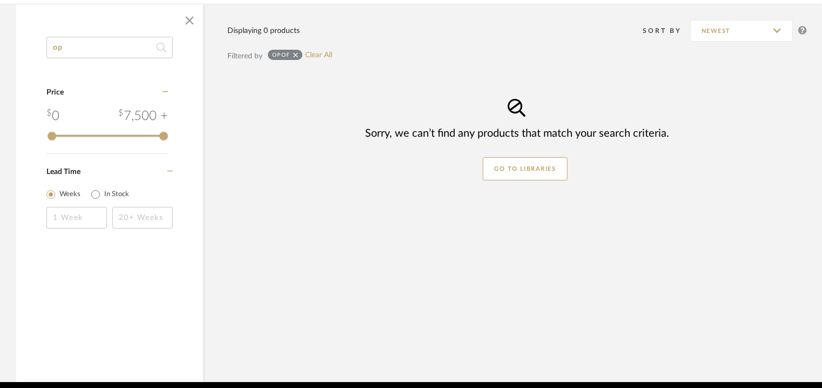
type input "o"
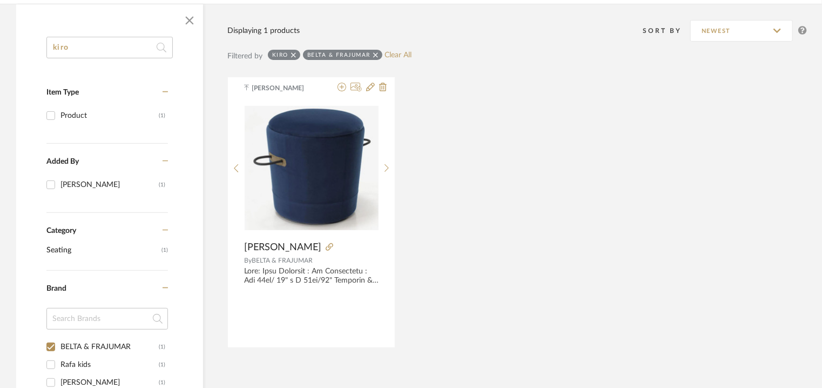
type input "kiro"
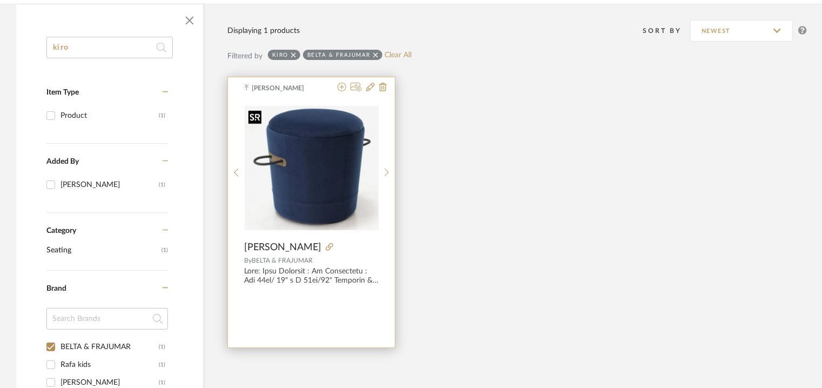
click at [313, 143] on img "0" at bounding box center [312, 168] width 134 height 124
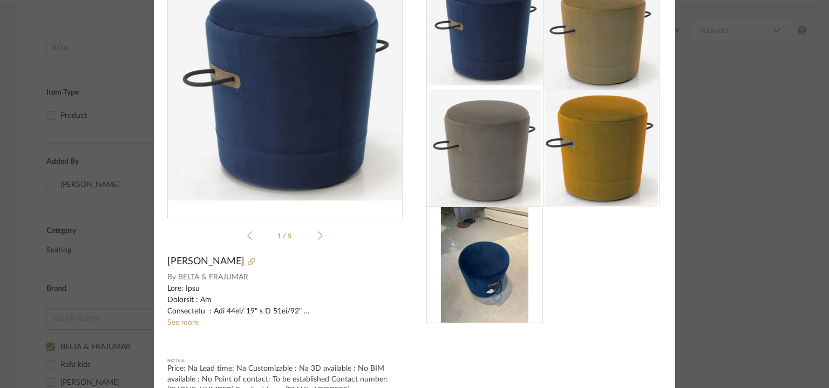
scroll to position [112, 0]
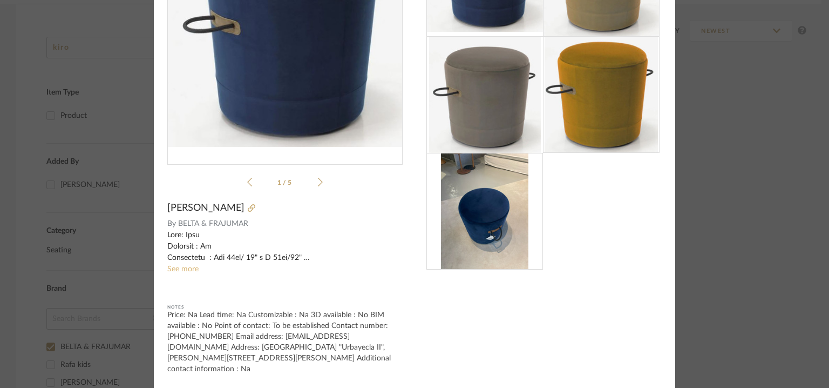
click at [173, 269] on link "See more" at bounding box center [182, 269] width 31 height 8
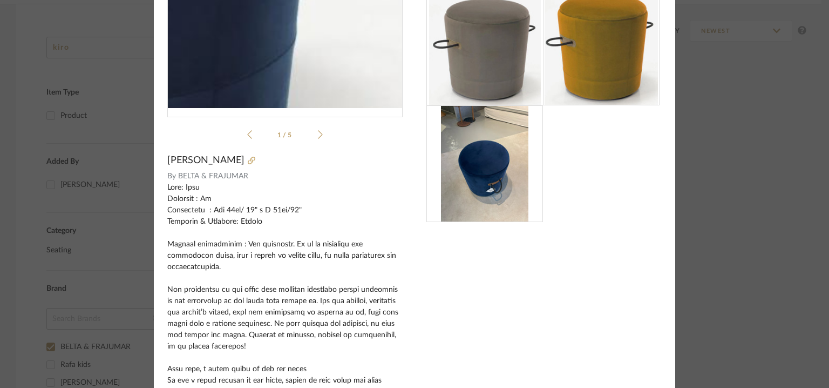
scroll to position [0, 0]
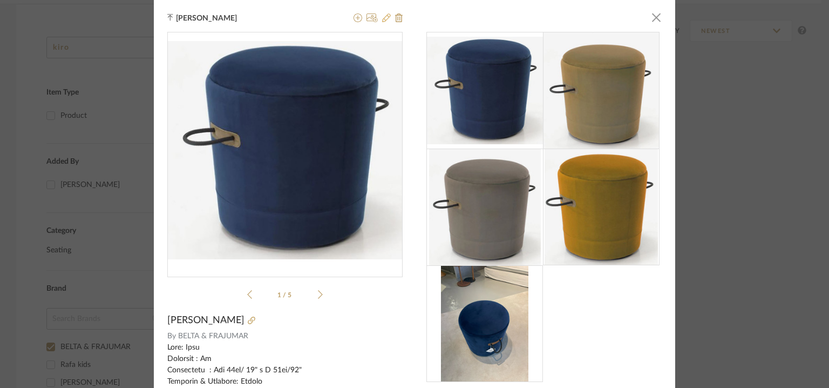
click at [382, 17] on icon at bounding box center [386, 18] width 9 height 9
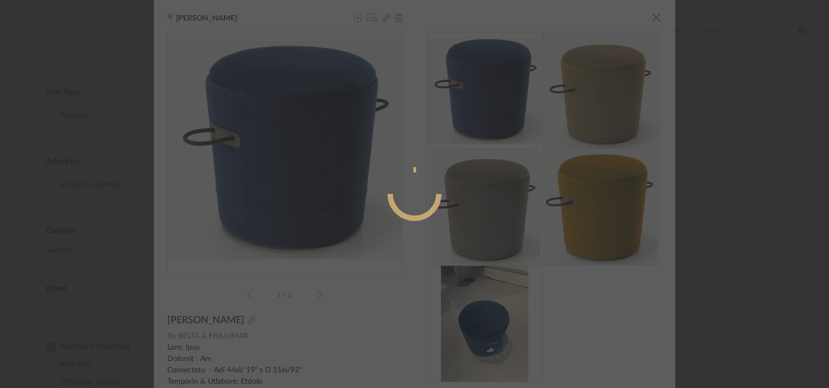
radio input "true"
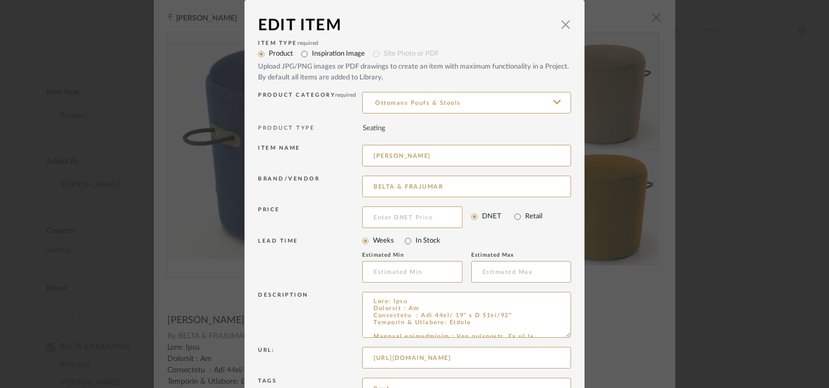
drag, startPoint x: 570, startPoint y: 335, endPoint x: 568, endPoint y: 411, distance: 75.6
click at [568, 226] on html "Chrome Web Clipper Import Pinterest Support All Projects Library Inspiration Up…" at bounding box center [414, 32] width 829 height 388
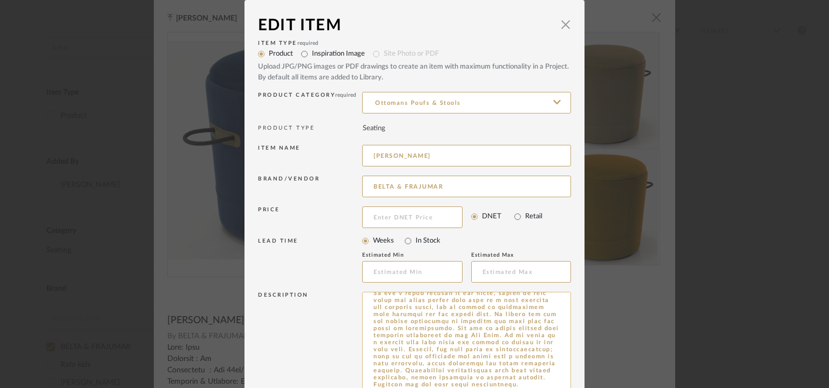
scroll to position [187, 0]
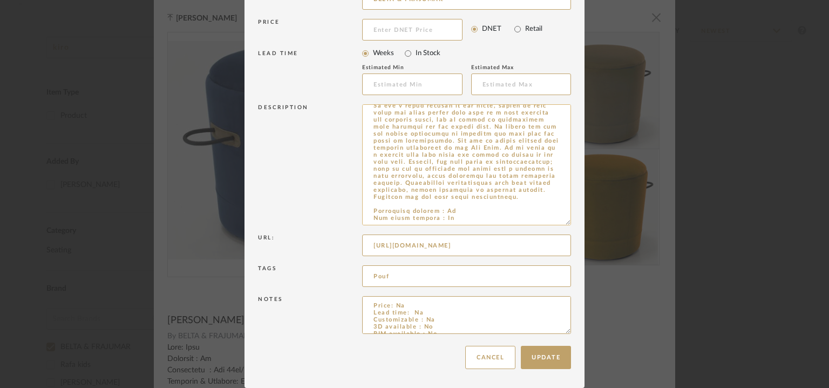
click at [439, 217] on textarea at bounding box center [466, 164] width 209 height 121
click at [439, 218] on textarea at bounding box center [466, 164] width 209 height 121
type textarea "Type: Pouf Designer : Na Dimensions : Dia 46cm/ 18" x H 46cm/18" Material & Fin…"
click at [551, 353] on button "Update" at bounding box center [546, 357] width 50 height 23
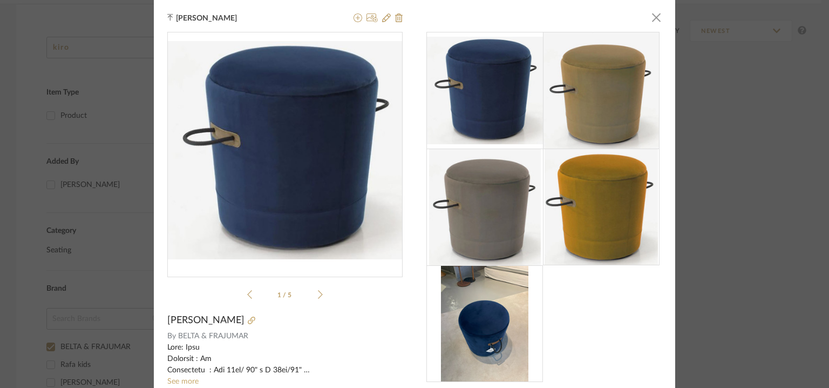
drag, startPoint x: 655, startPoint y: 17, endPoint x: 606, endPoint y: 26, distance: 49.0
click at [655, 16] on span "button" at bounding box center [657, 17] width 22 height 22
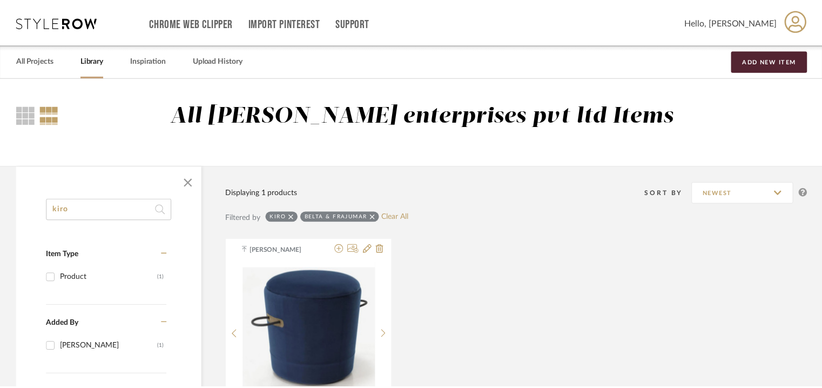
scroll to position [162, 0]
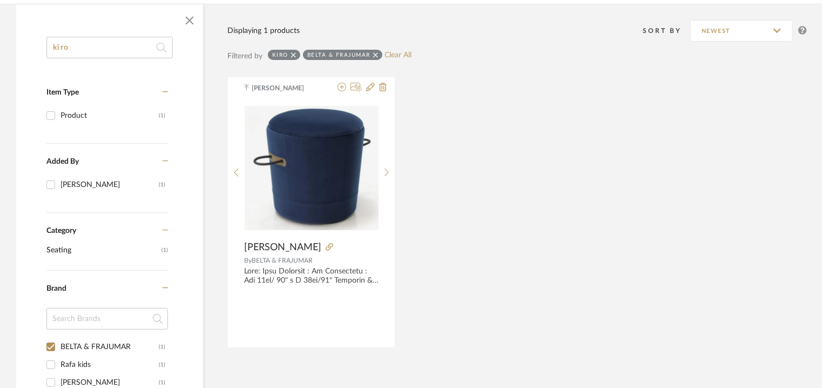
drag, startPoint x: 90, startPoint y: 46, endPoint x: 12, endPoint y: 101, distance: 95.3
click at [0, 74] on div "kiro Item Type Product (1) Added By Tehseen Mukadam (1) Category Seating (1) Br…" at bounding box center [411, 333] width 822 height 658
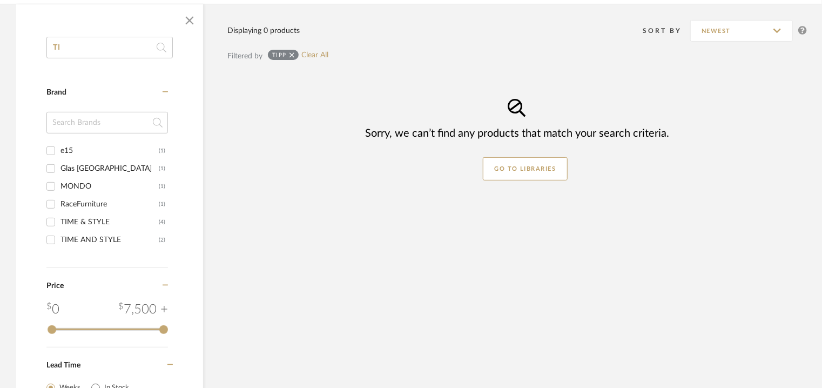
type input "T"
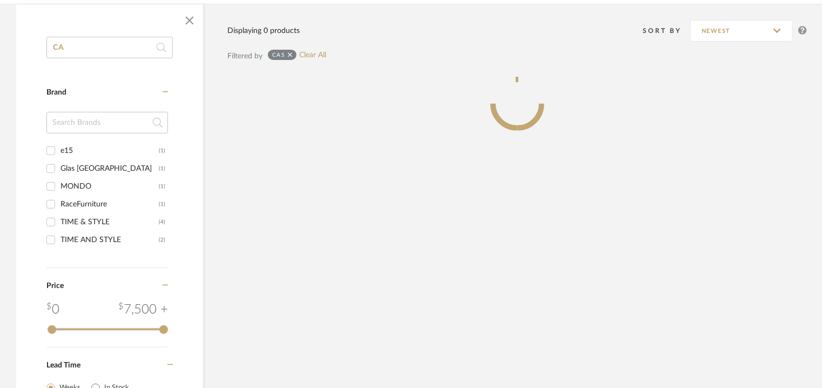
type input "C"
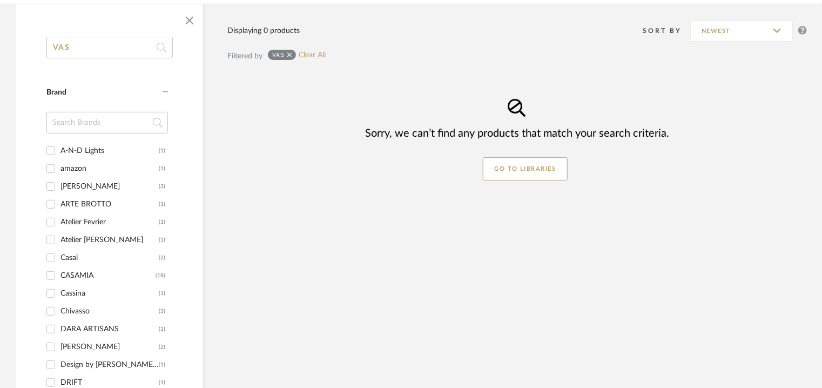
drag, startPoint x: 62, startPoint y: 54, endPoint x: 0, endPoint y: 49, distance: 61.8
click at [0, 55] on div "VAS Category Brand A-N-D Lights (1) amazon (1) Arbi Arredobagno (3) ARTE BROTTO…" at bounding box center [411, 312] width 822 height 616
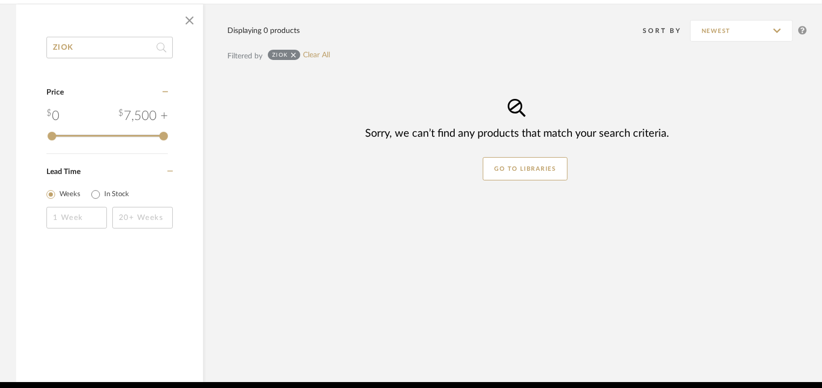
drag, startPoint x: 101, startPoint y: 45, endPoint x: 0, endPoint y: 39, distance: 101.1
click at [0, 39] on div "ZIOK Category Price 0 7,500 + 0 7500 Lead Time Weeks In Stock Displaying 0 prod…" at bounding box center [411, 193] width 822 height 378
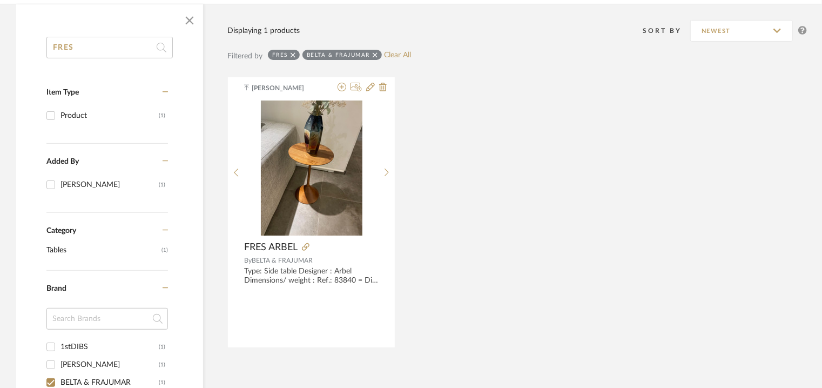
drag, startPoint x: 87, startPoint y: 46, endPoint x: 0, endPoint y: 52, distance: 87.1
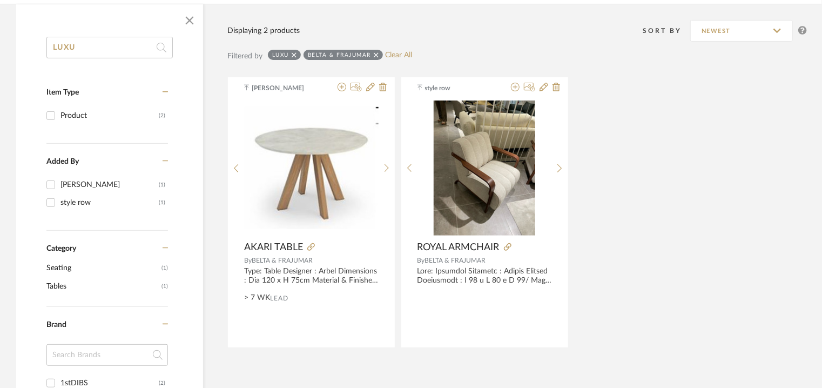
drag, startPoint x: 91, startPoint y: 37, endPoint x: 0, endPoint y: 37, distance: 90.7
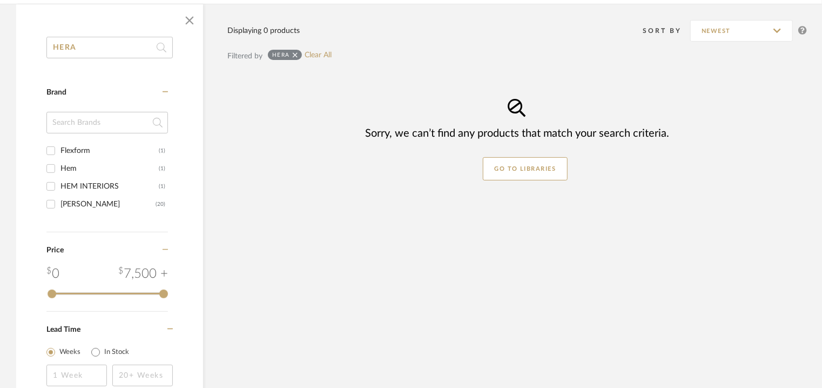
drag, startPoint x: 75, startPoint y: 45, endPoint x: 0, endPoint y: 83, distance: 83.8
click at [0, 83] on div "HERA Category Brand Flexform (1) Hem (1) HEM INTERIORS (1) Herman Miller (20) P…" at bounding box center [411, 209] width 822 height 410
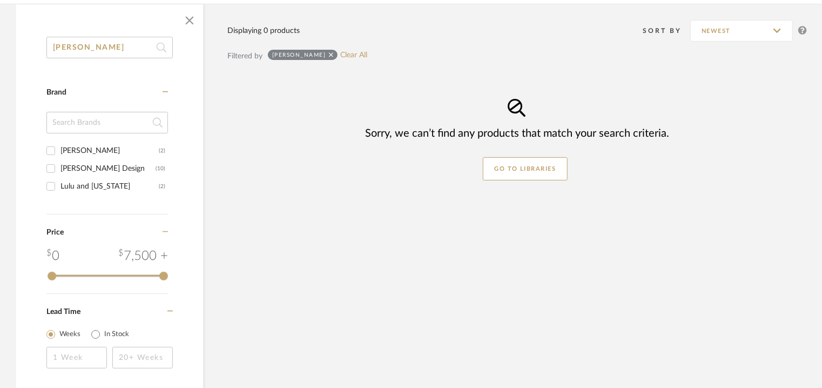
drag, startPoint x: 102, startPoint y: 44, endPoint x: 0, endPoint y: 57, distance: 102.4
click at [0, 53] on div "LUKA Category Brand antonio lupi (2) Antonio Lupi Design (10) Lulu and Georgia …" at bounding box center [411, 200] width 822 height 393
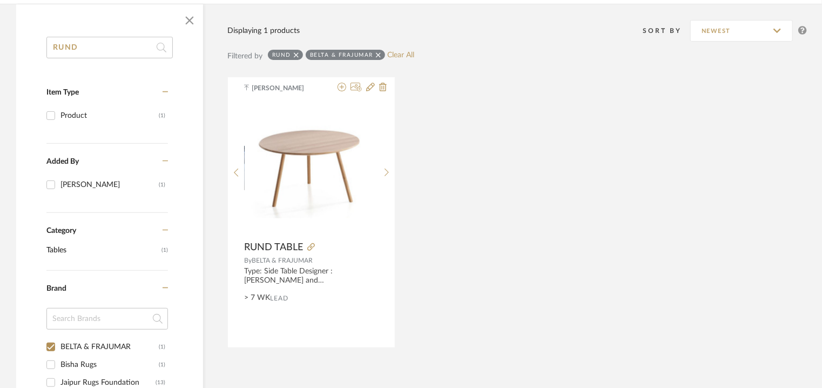
drag, startPoint x: 127, startPoint y: 39, endPoint x: 0, endPoint y: 62, distance: 128.8
click at [0, 43] on div "RUND Item Type Product (1) Added By Tehseen Mukadam (1) Category Tables (1) Bra…" at bounding box center [411, 386] width 822 height 765
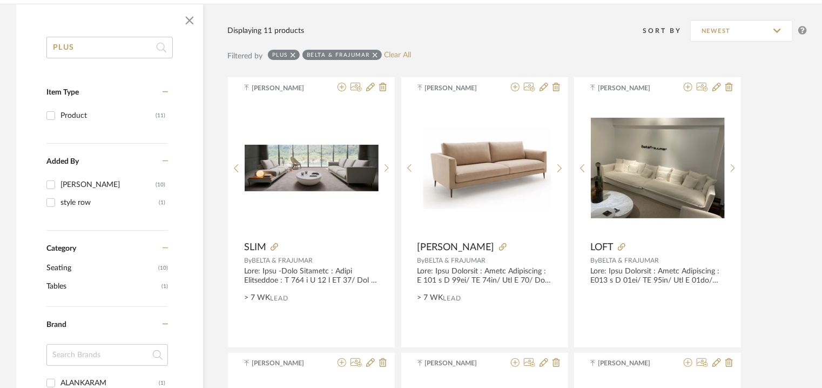
drag, startPoint x: 0, startPoint y: 42, endPoint x: 0, endPoint y: 158, distance: 116.6
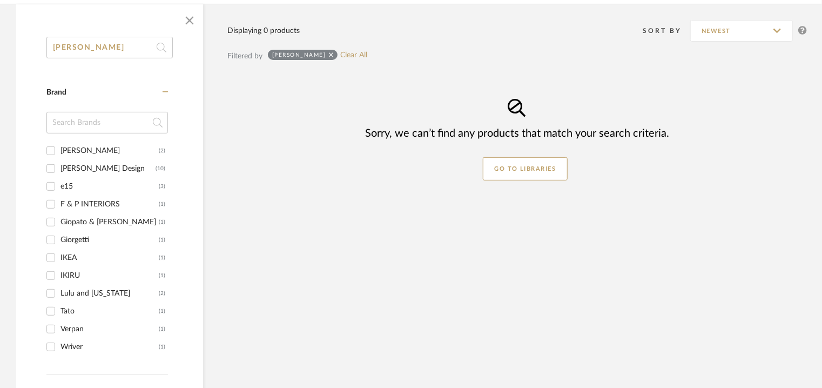
drag, startPoint x: 98, startPoint y: 50, endPoint x: 0, endPoint y: 57, distance: 98.0
click at [0, 48] on div "LUNA Category Brand antonio lupi (2) Antonio Lupi Design (10) e15 (3) F & P INT…" at bounding box center [411, 280] width 822 height 553
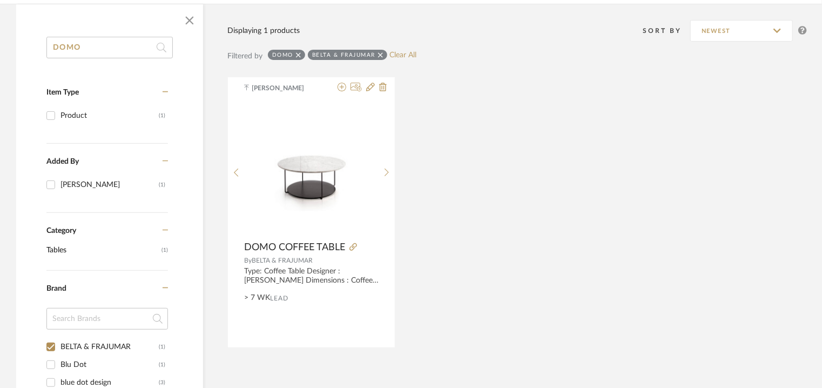
drag, startPoint x: 97, startPoint y: 48, endPoint x: 44, endPoint y: 46, distance: 52.4
click at [48, 46] on input "DOMO" at bounding box center [109, 48] width 126 height 22
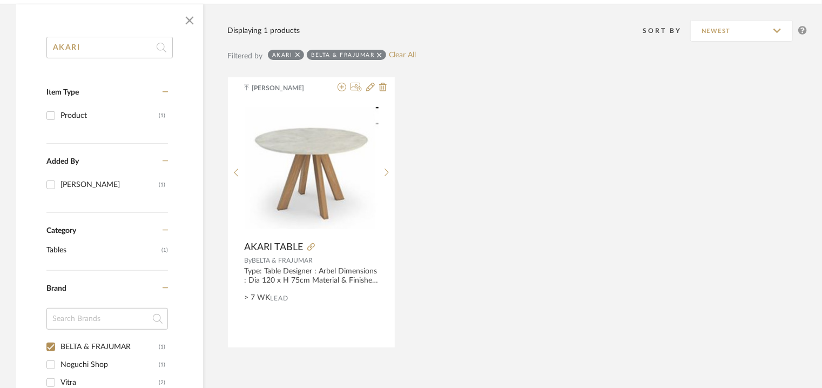
drag, startPoint x: 102, startPoint y: 37, endPoint x: 0, endPoint y: 63, distance: 104.7
click at [0, 63] on div "AKARI Item Type Product (1) Added By Tehseen Mukadam (1) Category Tables (1) Br…" at bounding box center [411, 333] width 822 height 658
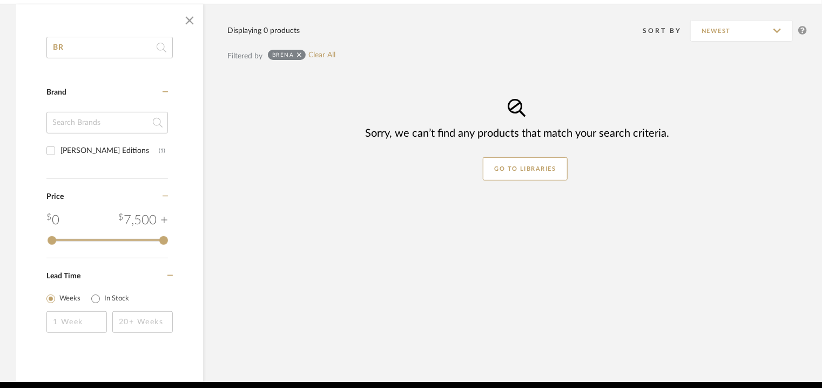
type input "B"
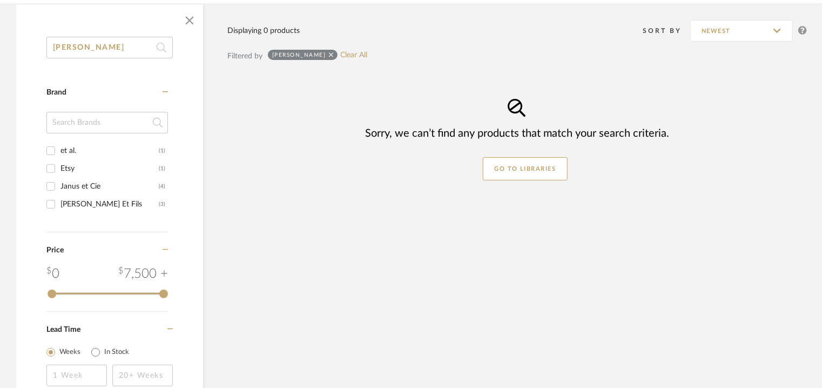
drag, startPoint x: 107, startPoint y: 48, endPoint x: 0, endPoint y: 63, distance: 108.5
click at [0, 54] on div "ETRO Category Brand et al. (1) Etsy (1) Janus et Cie (4) Lambert Et Fils (3) Pr…" at bounding box center [411, 209] width 822 height 410
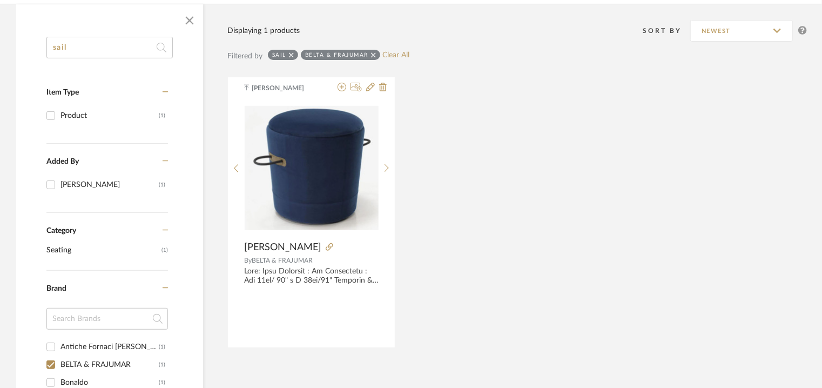
drag, startPoint x: 86, startPoint y: 50, endPoint x: 0, endPoint y: 61, distance: 87.1
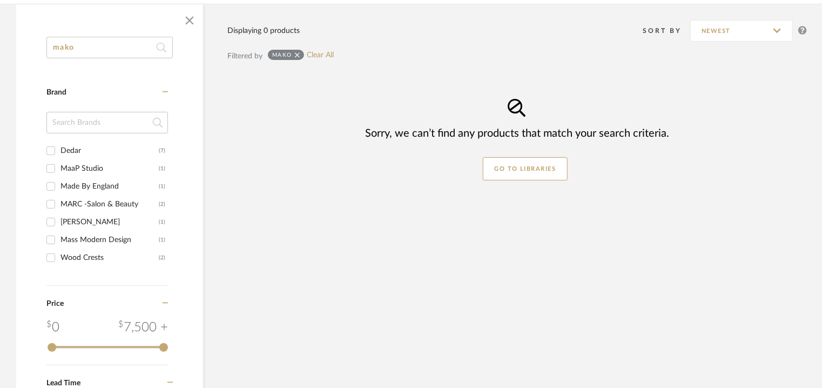
drag, startPoint x: 90, startPoint y: 47, endPoint x: 4, endPoint y: 48, distance: 85.3
click at [4, 48] on div "mako Category Brand Dedar (7) MaaP Studio (1) Made By England (1) MARC -Salon &…" at bounding box center [411, 236] width 822 height 464
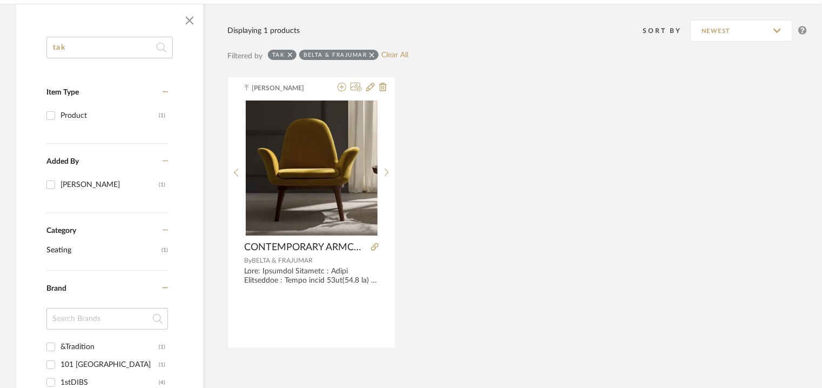
drag, startPoint x: 107, startPoint y: 44, endPoint x: 0, endPoint y: 49, distance: 107.0
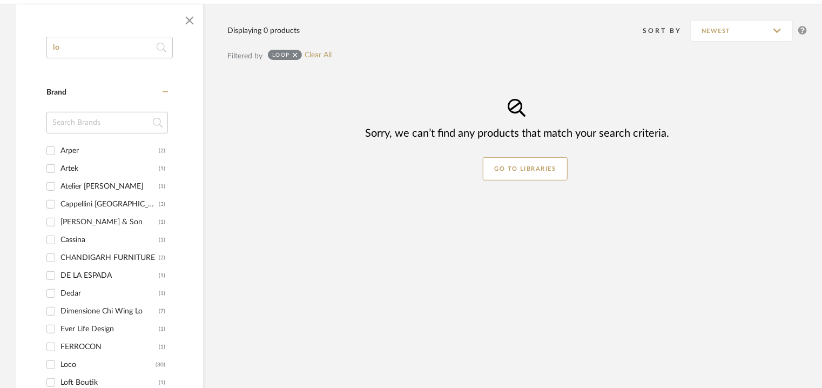
type input "l"
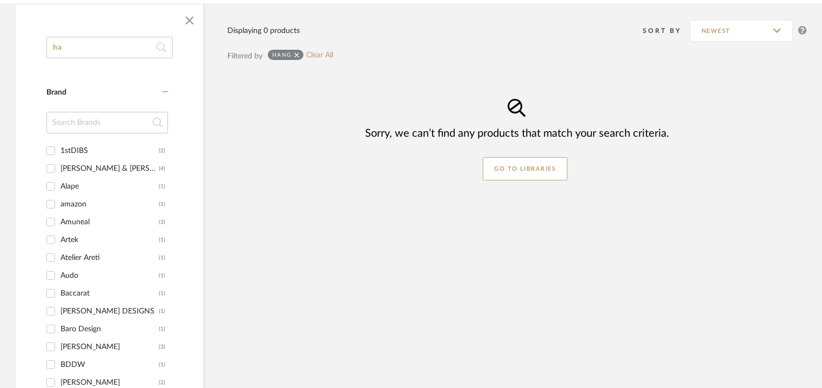
type input "h"
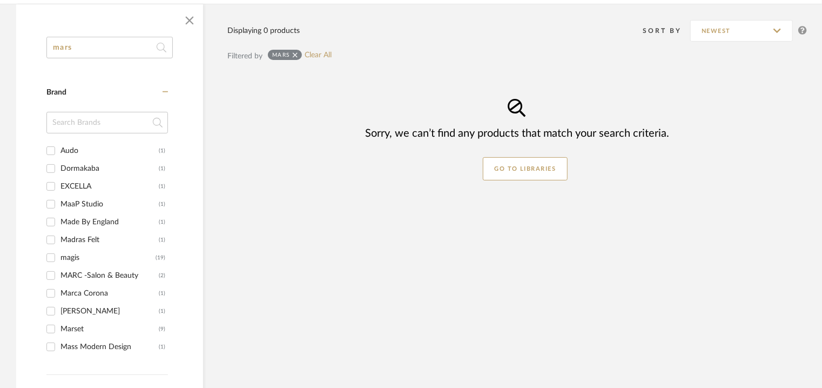
drag, startPoint x: 96, startPoint y: 45, endPoint x: 53, endPoint y: 50, distance: 42.9
click at [53, 50] on input "mars" at bounding box center [109, 48] width 126 height 22
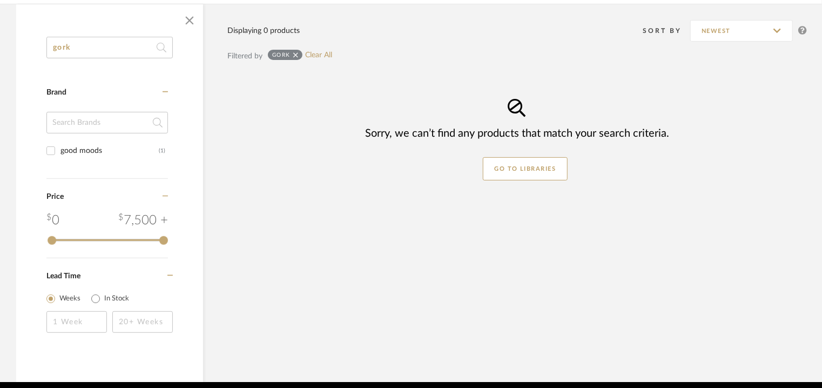
drag, startPoint x: 108, startPoint y: 48, endPoint x: 36, endPoint y: 42, distance: 72.6
click at [36, 42] on div "gork Category Brand good moods (1) Price 0 7,500 + 0 7500 Lead Time Weeks In St…" at bounding box center [109, 199] width 187 height 324
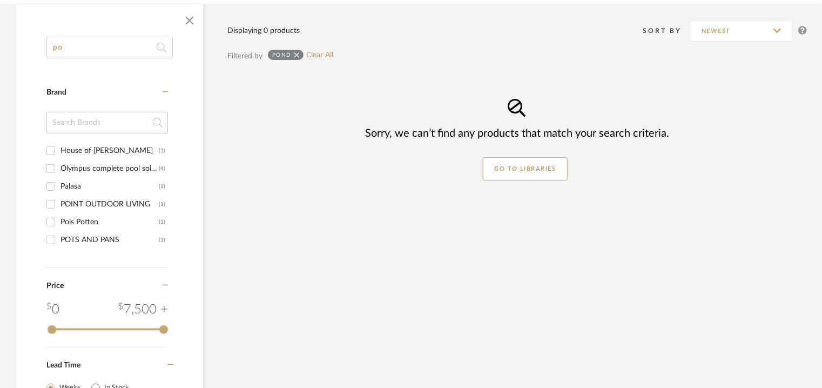
type input "p"
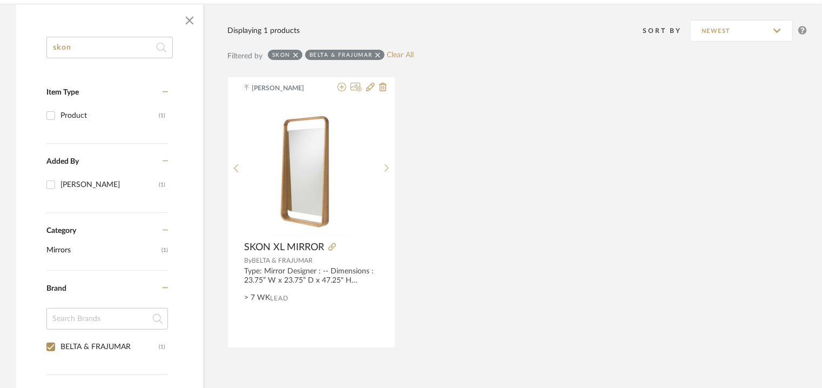
click at [100, 49] on input "skon" at bounding box center [109, 48] width 126 height 22
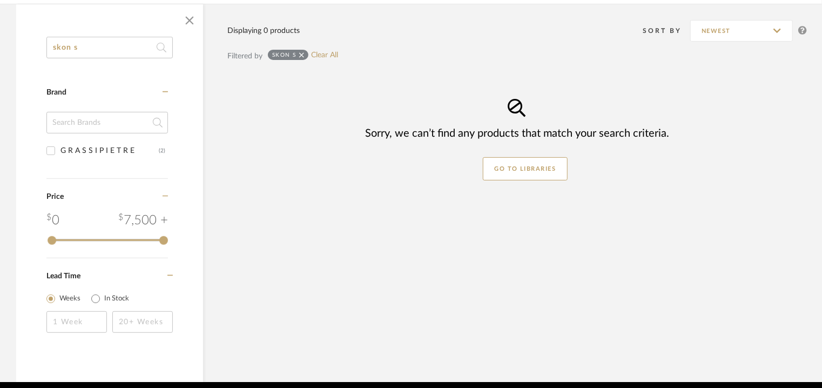
drag, startPoint x: 102, startPoint y: 49, endPoint x: 415, endPoint y: 158, distance: 331.9
click at [84, 31] on div "skon s Category Brand G R A S S I P I E T R E (2) Price 0 7,500 + 0 7500 Lead T…" at bounding box center [109, 192] width 187 height 377
drag, startPoint x: 59, startPoint y: 45, endPoint x: 0, endPoint y: 45, distance: 59.4
click at [0, 45] on div "skon s Category Brand G R A S S I P I E T R E (2) Price 0 7,500 + 0 7500 Lead T…" at bounding box center [411, 193] width 822 height 378
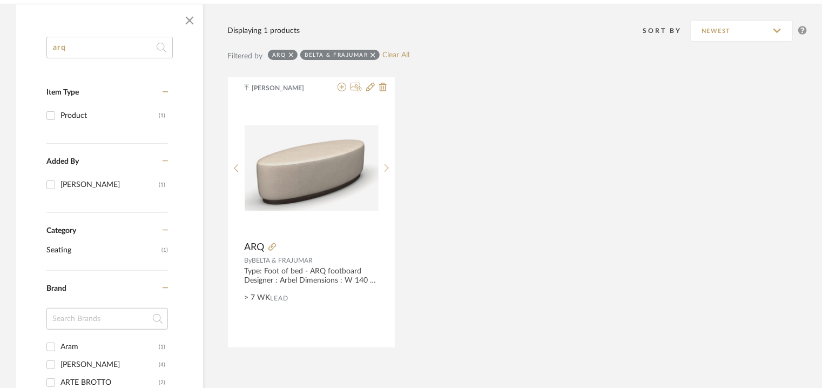
drag, startPoint x: 108, startPoint y: 49, endPoint x: 0, endPoint y: 33, distance: 109.2
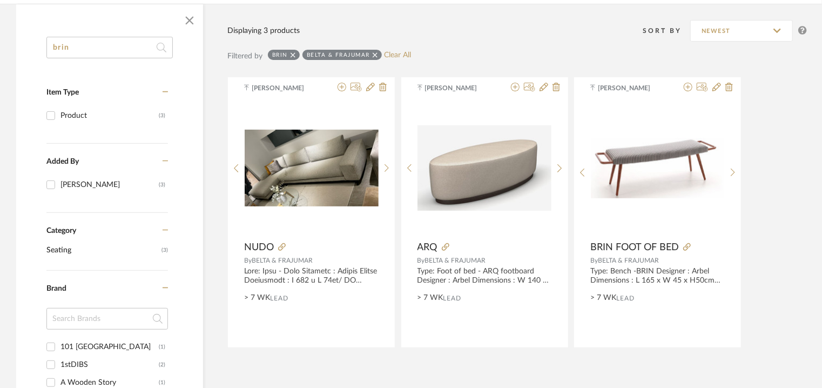
drag, startPoint x: 88, startPoint y: 48, endPoint x: 1, endPoint y: 77, distance: 92.2
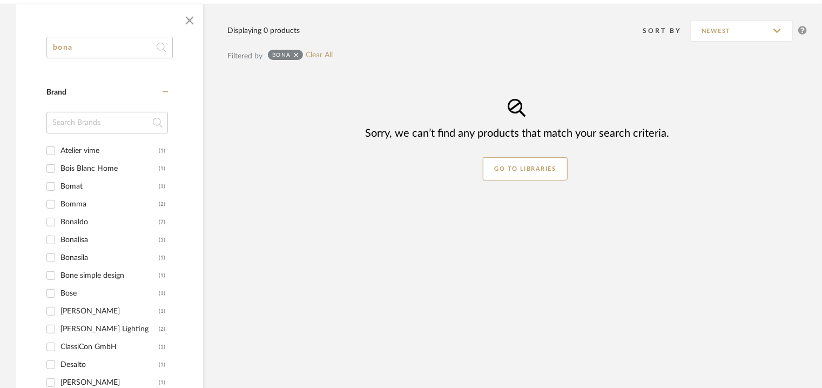
drag, startPoint x: 41, startPoint y: 45, endPoint x: 0, endPoint y: 64, distance: 45.0
click at [0, 58] on div "bona Category Brand Atelier vime (1) Bois Blanc Home (1) Bomat (1) Bomma (2) Bo…" at bounding box center [411, 307] width 822 height 606
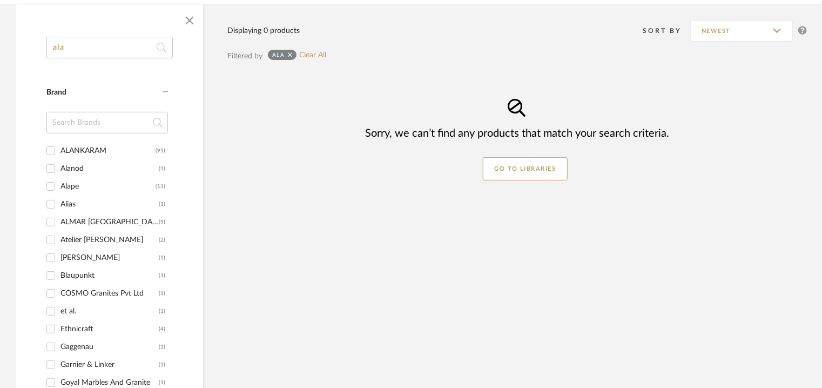
drag, startPoint x: 86, startPoint y: 45, endPoint x: 0, endPoint y: 47, distance: 85.9
click at [0, 47] on div "ala Category Brand ALANKARAM (95) Alanod (1) Alape (11) Alias (1) ALMAR ITALY (…" at bounding box center [411, 312] width 822 height 616
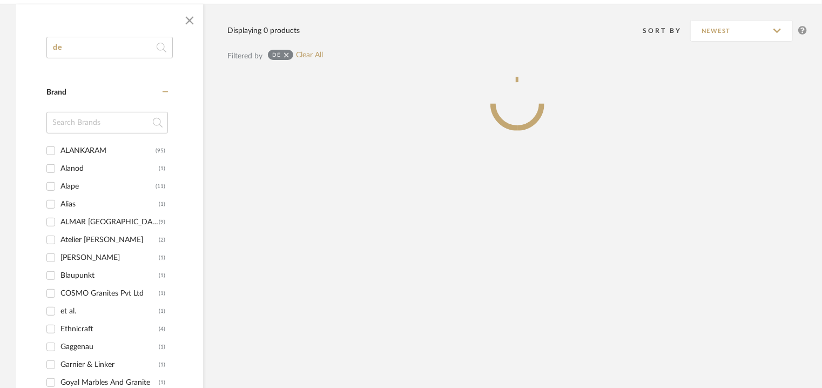
type input "d"
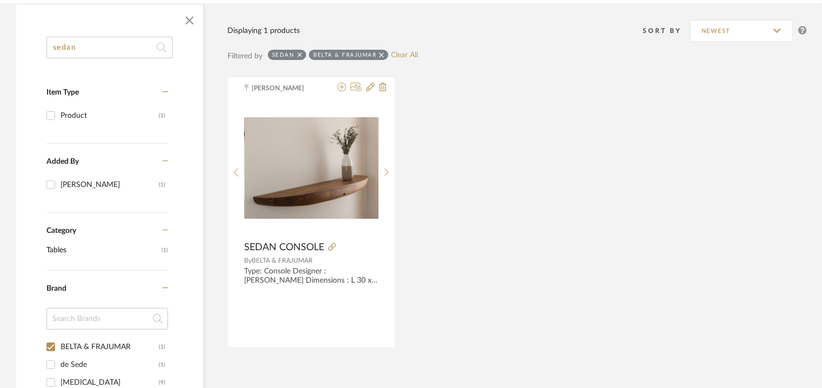
drag, startPoint x: 97, startPoint y: 50, endPoint x: 0, endPoint y: 53, distance: 97.2
click at [0, 40] on div "sedan Item Type Product (1) Added By Tehseen Mukadam (1) Category Tables (1) Br…" at bounding box center [411, 333] width 822 height 658
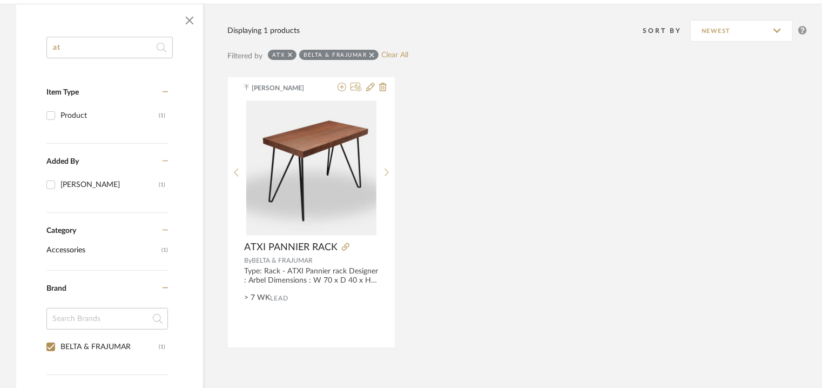
type input "a"
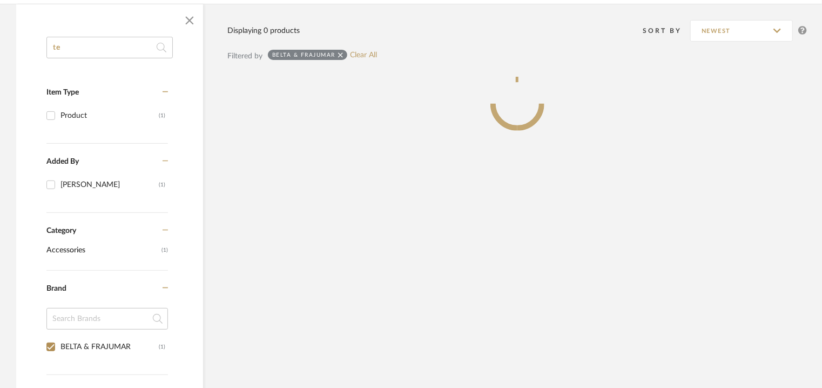
type input "t"
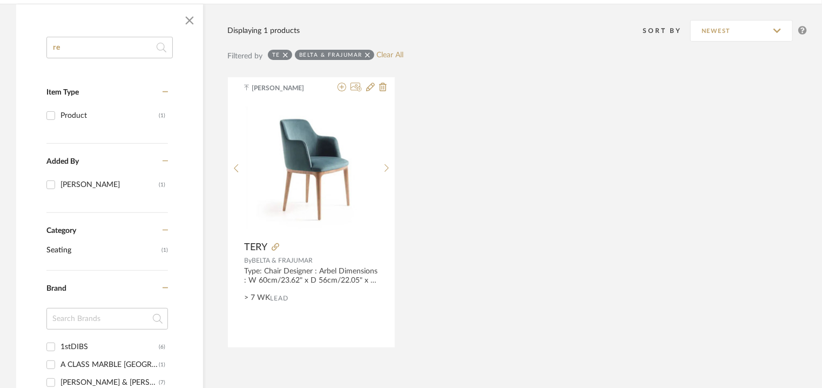
type input "r"
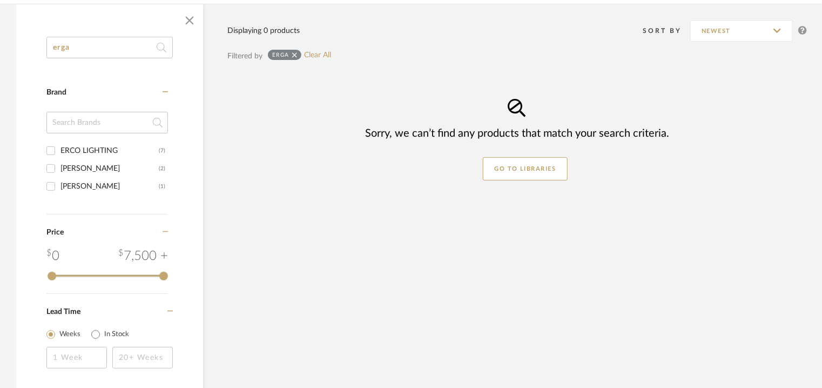
drag, startPoint x: 86, startPoint y: 44, endPoint x: 0, endPoint y: 66, distance: 88.7
click at [0, 66] on div "erga Category Brand ERCO LIGHTING (7) Erik Lindstrom (2) John Eric Byers (1) Pr…" at bounding box center [411, 200] width 822 height 393
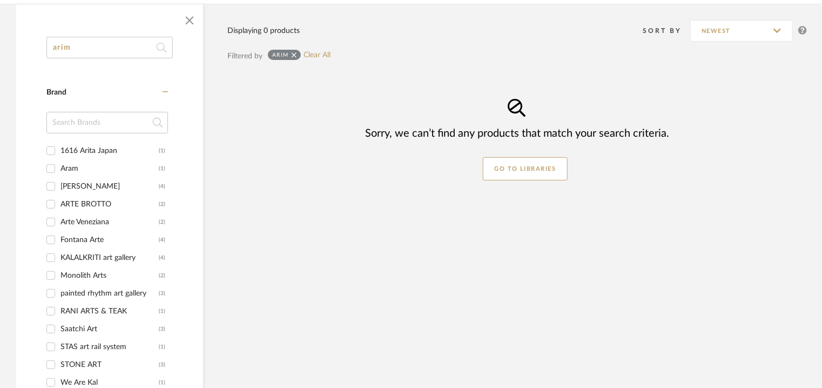
drag, startPoint x: 95, startPoint y: 44, endPoint x: 0, endPoint y: 50, distance: 94.7
click at [0, 48] on div "arim Category Brand 1616 Arita Japan (1) Aram (1) Arbi Arredobagno (4) ARTE BRO…" at bounding box center [411, 298] width 822 height 589
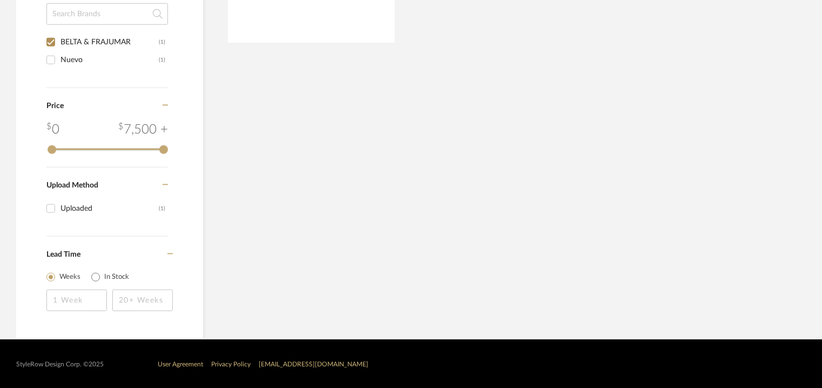
scroll to position [197, 0]
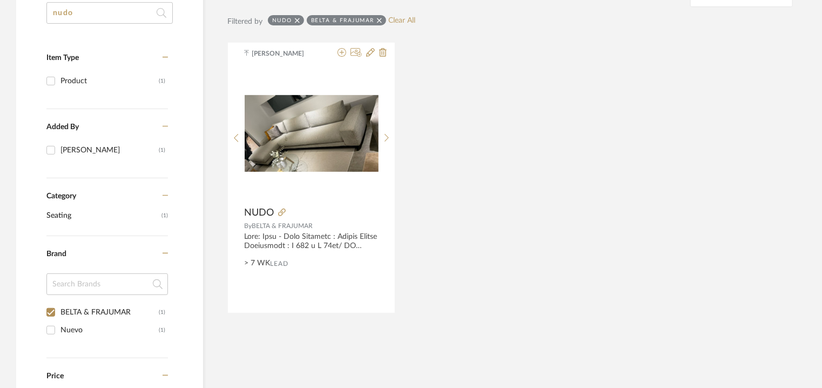
drag, startPoint x: 113, startPoint y: 15, endPoint x: 0, endPoint y: -4, distance: 114.5
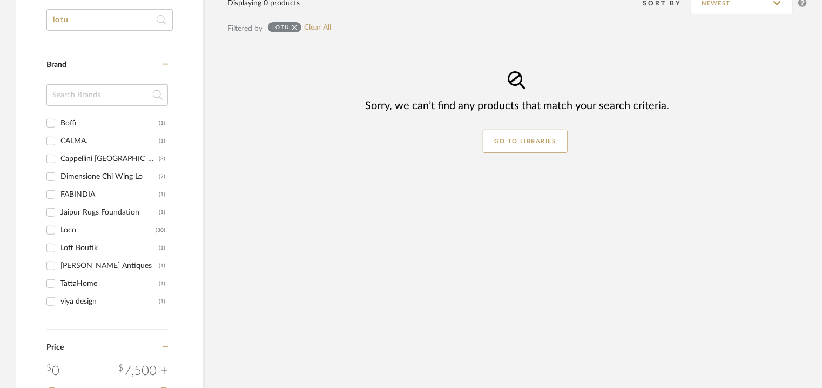
scroll to position [139, 0]
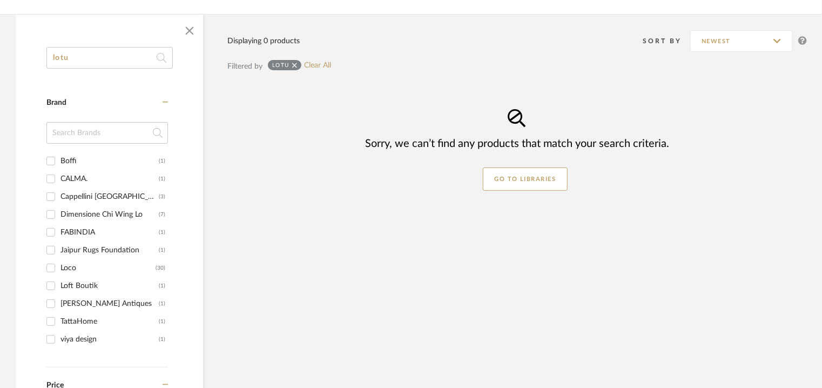
drag, startPoint x: 28, startPoint y: 9, endPoint x: 4, endPoint y: 15, distance: 24.5
click at [0, 9] on library-search-result "All Mancini enterprises pvt ltd Items lotu Category Brand Boffi (1) CALMA. (1) …" at bounding box center [411, 237] width 822 height 623
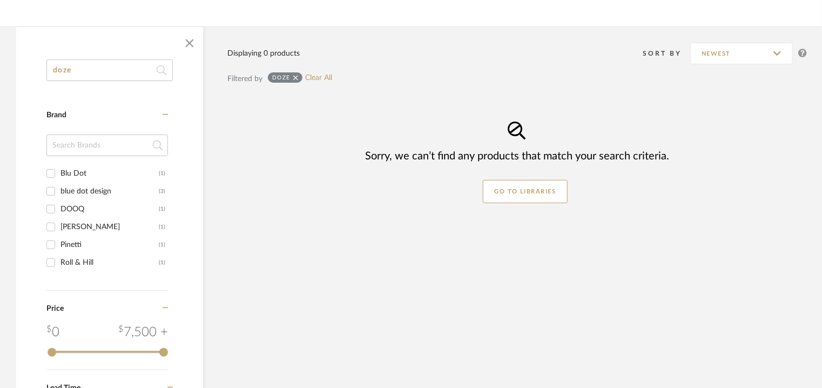
drag, startPoint x: 63, startPoint y: 68, endPoint x: 30, endPoint y: 51, distance: 37.2
click at [0, 58] on div "doze Category Brand Blu Dot (1) blue dot design (3) DOOQ (1) Herman Miller (1) …" at bounding box center [411, 249] width 822 height 446
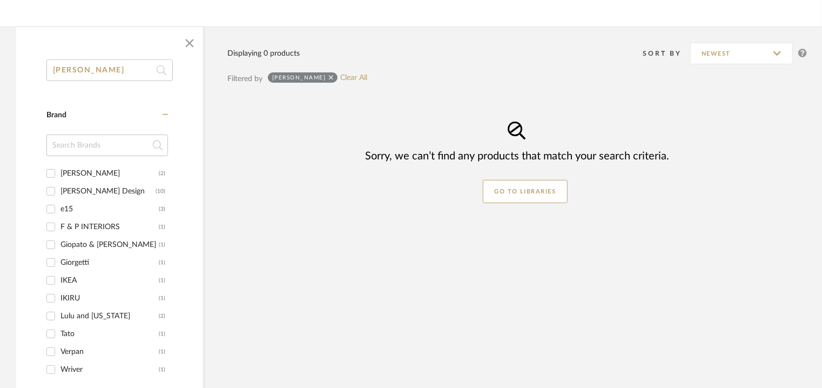
drag, startPoint x: 112, startPoint y: 68, endPoint x: 2, endPoint y: 57, distance: 111.3
click at [0, 57] on div "luna Category Brand antonio lupi (2) Antonio Lupi Design (10) e15 (3) F & P INT…" at bounding box center [411, 302] width 822 height 553
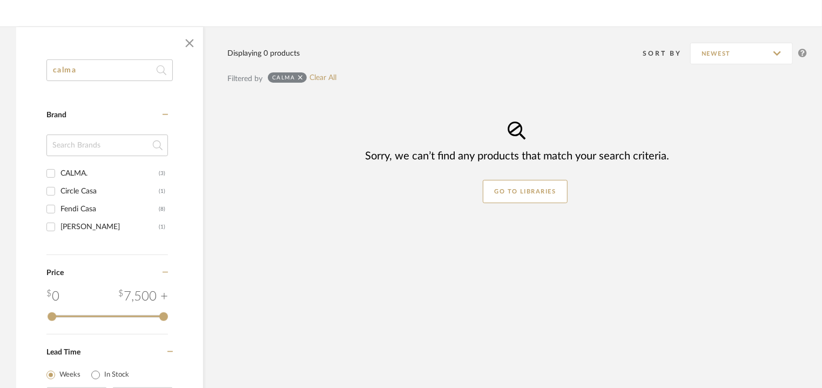
drag, startPoint x: 118, startPoint y: 73, endPoint x: 6, endPoint y: 43, distance: 115.3
click at [0, 75] on div "calma Category Brand CALMA. (3) Circle Casa (1) Fendi Casa (8) Tonin Casa (1) P…" at bounding box center [411, 231] width 822 height 410
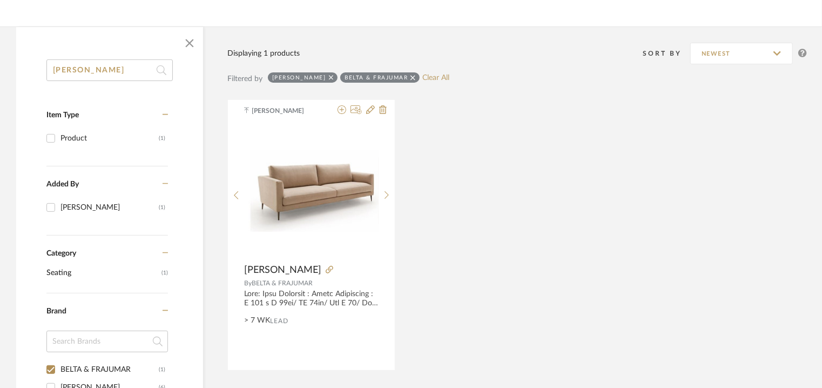
drag, startPoint x: 119, startPoint y: 71, endPoint x: 6, endPoint y: 47, distance: 114.8
click at [0, 51] on div "[PERSON_NAME] Item Type Product (1) Added By [PERSON_NAME] (1) Category Seating…" at bounding box center [411, 364] width 822 height 676
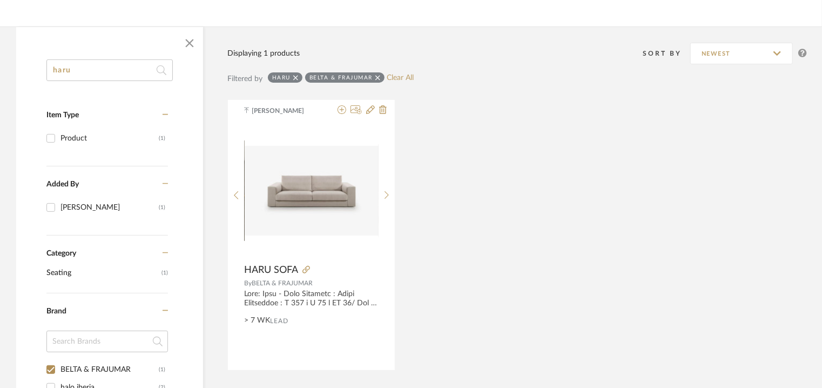
drag, startPoint x: 84, startPoint y: 68, endPoint x: 0, endPoint y: 87, distance: 86.3
click at [0, 82] on div "haru Item Type Product (1) Added By [PERSON_NAME] (1) Category Seating (1) Bran…" at bounding box center [411, 390] width 822 height 729
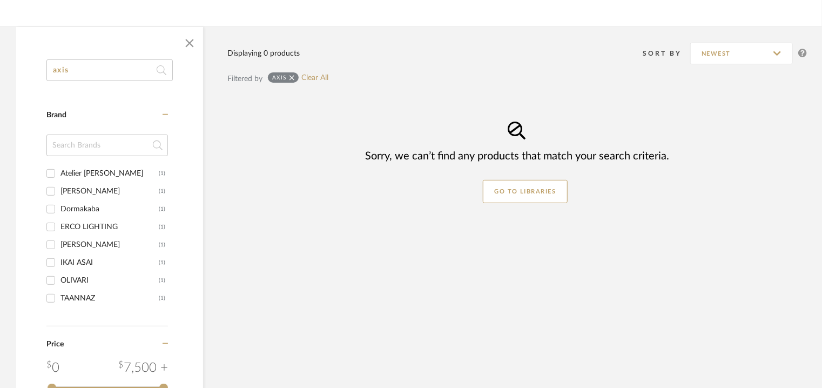
drag, startPoint x: 93, startPoint y: 75, endPoint x: 5, endPoint y: 57, distance: 89.9
click at [0, 58] on div "axis Category Brand Atelier Alain Ellouz (1) Davide Groppi (1) Dormakaba (1) ER…" at bounding box center [411, 267] width 822 height 482
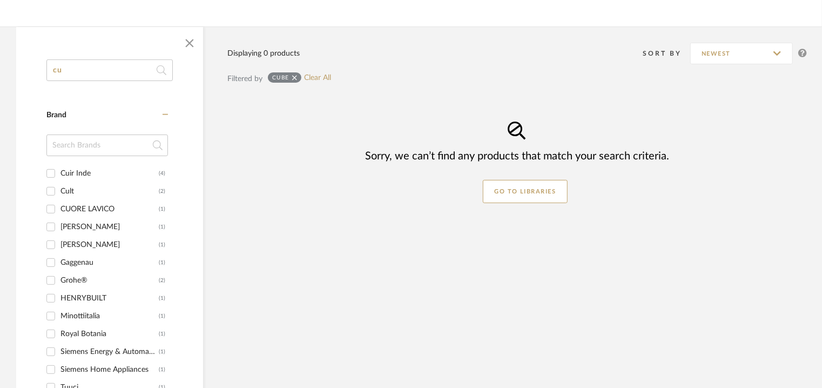
type input "c"
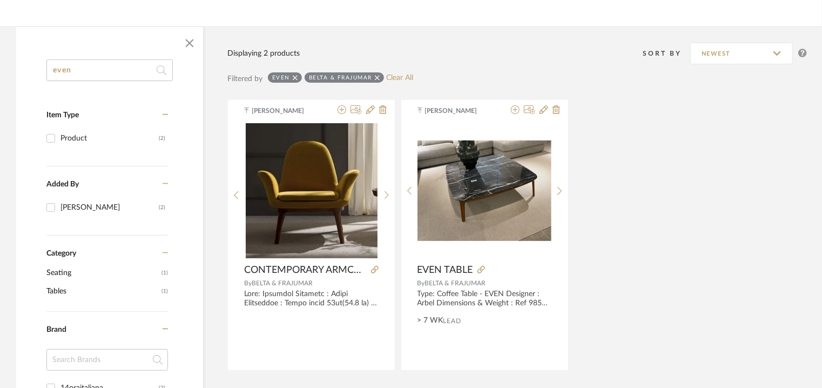
drag, startPoint x: 102, startPoint y: 63, endPoint x: 3, endPoint y: 44, distance: 100.1
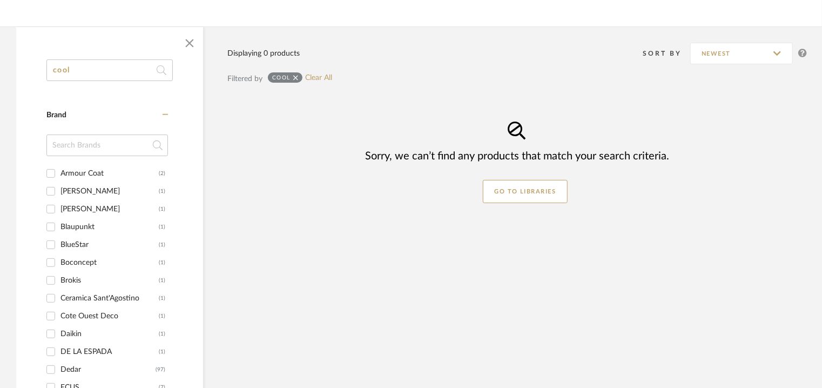
drag, startPoint x: 127, startPoint y: 79, endPoint x: 0, endPoint y: 62, distance: 128.6
click at [0, 62] on div "cool Category Brand Armour Coat (2) Baxter (1) BERT FRANK (1) Blaupunkt (1) Blu…" at bounding box center [411, 334] width 822 height 616
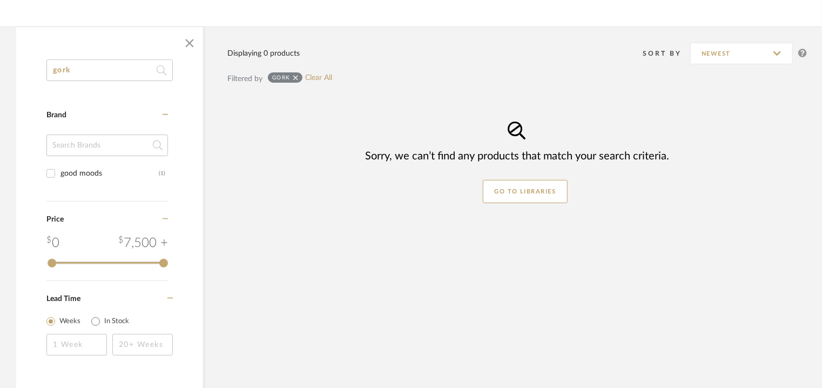
drag, startPoint x: 83, startPoint y: 64, endPoint x: 0, endPoint y: 63, distance: 83.2
click at [0, 57] on div "gork Category Brand good moods (1) Price 0 7,500 + 0 7500 Lead Time Weeks In St…" at bounding box center [411, 215] width 822 height 378
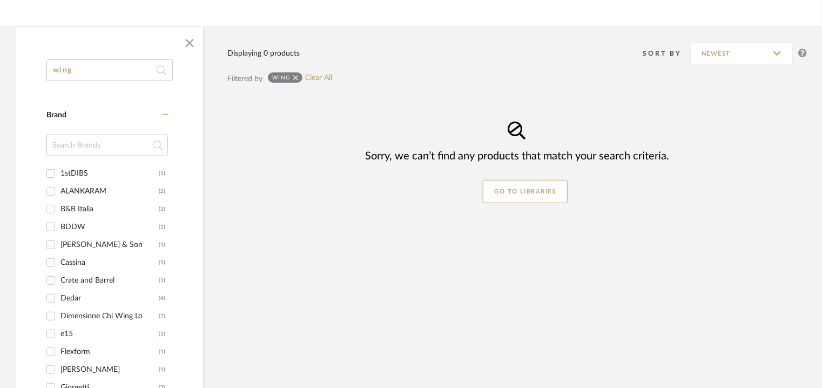
drag, startPoint x: 105, startPoint y: 68, endPoint x: 0, endPoint y: 70, distance: 105.3
click at [0, 72] on div "wing Category Brand 1stDIBS (1) ALANKARAM (2) B&B Italia (1) BDDW (1) Carl Hans…" at bounding box center [411, 334] width 822 height 616
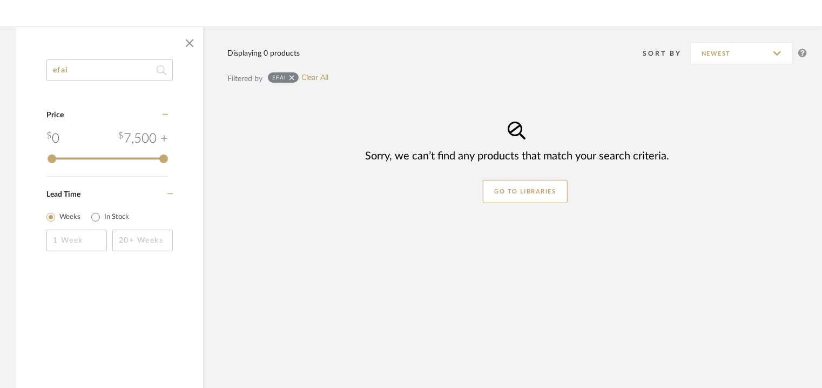
drag, startPoint x: 72, startPoint y: 70, endPoint x: 0, endPoint y: 58, distance: 72.9
click at [0, 58] on div "efai Category Price 0 7,500 + 0 7500 Lead Time Weeks In Stock Displaying 0 prod…" at bounding box center [411, 215] width 822 height 378
drag, startPoint x: 91, startPoint y: 70, endPoint x: 0, endPoint y: 70, distance: 91.3
click at [0, 70] on div "edai Category Price 0 7,500 + 0 7500 Lead Time Weeks In Stock Displaying 0 prod…" at bounding box center [411, 215] width 822 height 378
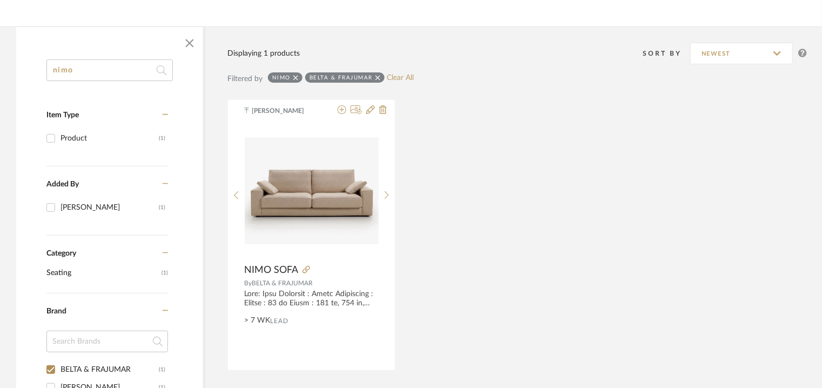
drag, startPoint x: 98, startPoint y: 71, endPoint x: 91, endPoint y: 68, distance: 7.7
click at [91, 68] on input "nimo" at bounding box center [109, 70] width 126 height 22
drag, startPoint x: 91, startPoint y: 68, endPoint x: 74, endPoint y: 65, distance: 17.0
drag, startPoint x: 74, startPoint y: 65, endPoint x: 54, endPoint y: 74, distance: 22.0
click at [54, 74] on input "nimo" at bounding box center [109, 70] width 126 height 22
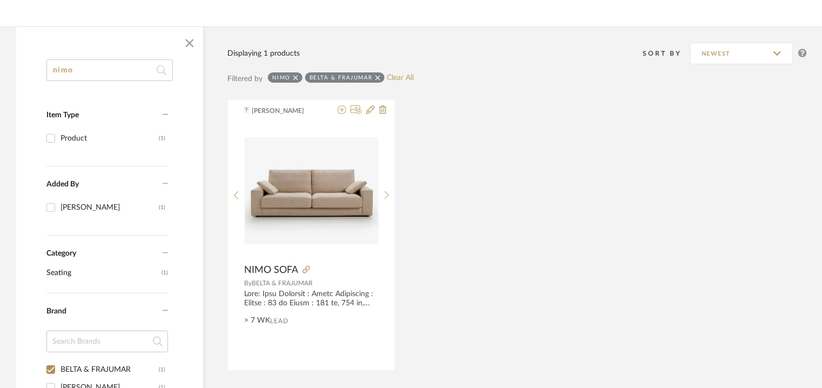
click at [54, 74] on input "nimo" at bounding box center [109, 70] width 126 height 22
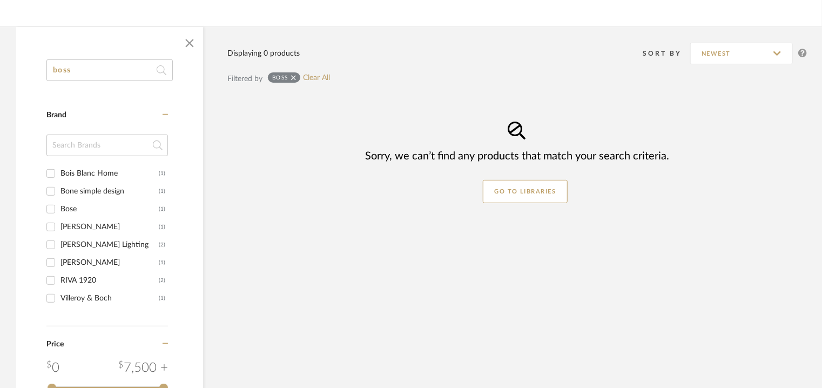
drag, startPoint x: 80, startPoint y: 63, endPoint x: 0, endPoint y: 69, distance: 80.2
click at [0, 70] on div "boss Category Brand Bois Blanc Home (1) Bone simple design (1) Bose (1) Bosma (…" at bounding box center [411, 267] width 822 height 482
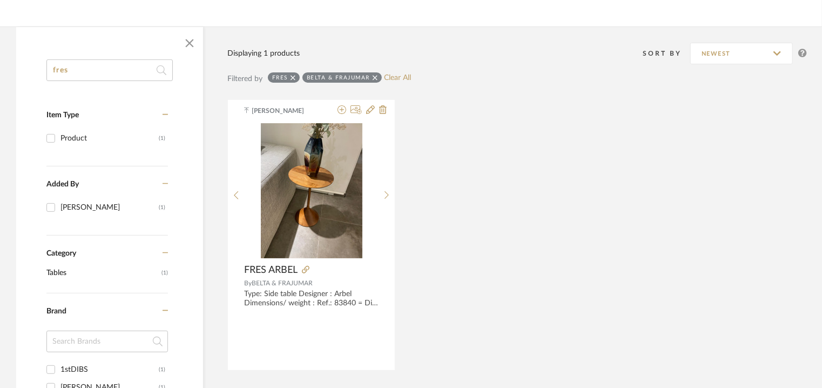
drag, startPoint x: 93, startPoint y: 74, endPoint x: 0, endPoint y: 95, distance: 95.1
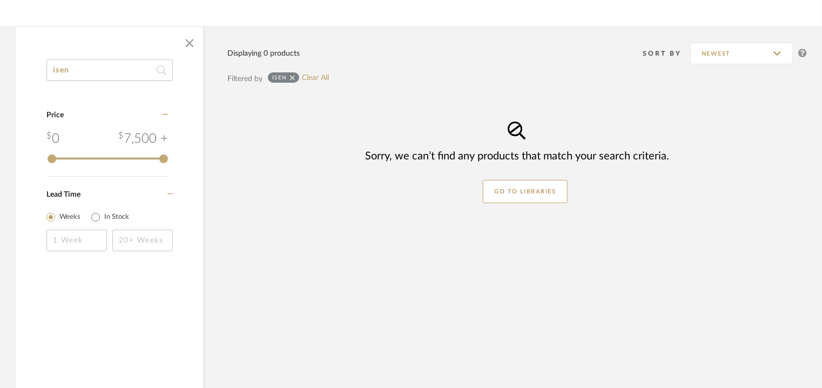
drag, startPoint x: 105, startPoint y: 71, endPoint x: 0, endPoint y: 110, distance: 111.7
click at [0, 101] on div "isen Category Price 0 7,500 + 0 7500 Lead Time Weeks In Stock Displaying 0 prod…" at bounding box center [411, 215] width 822 height 378
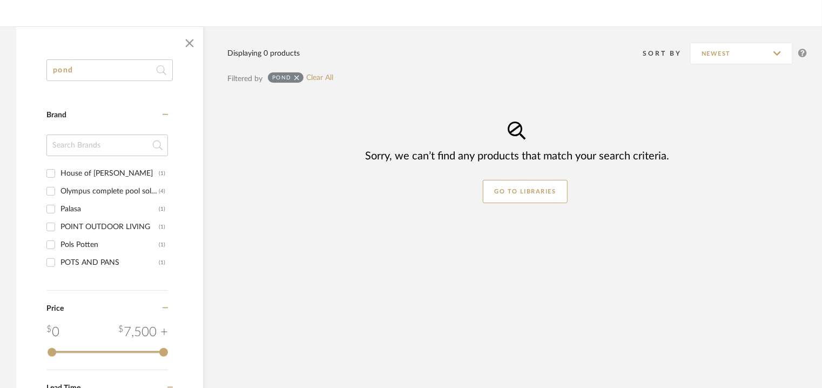
drag, startPoint x: 109, startPoint y: 67, endPoint x: 0, endPoint y: 67, distance: 109.1
click at [0, 67] on div "pond Category Brand House of Finn Juhl (1) Olympus complete pool solutions (4) …" at bounding box center [411, 249] width 822 height 446
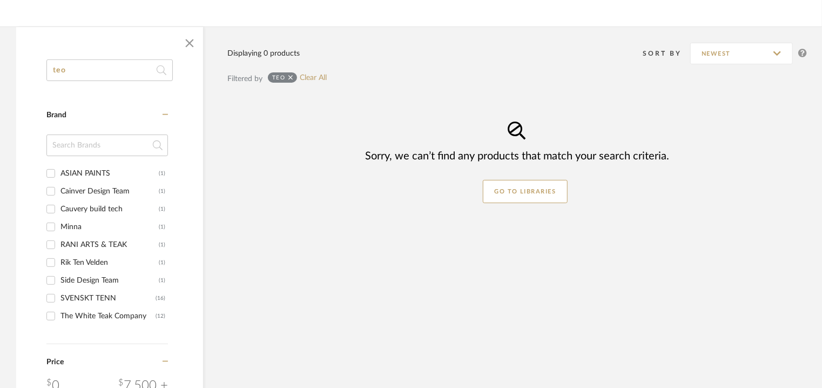
drag, startPoint x: 77, startPoint y: 68, endPoint x: 0, endPoint y: 61, distance: 77.5
click at [0, 63] on div "teo Category Brand ASIAN PAINTS (1) Cainver Design Team (1) Cauvery build tech …" at bounding box center [411, 276] width 822 height 500
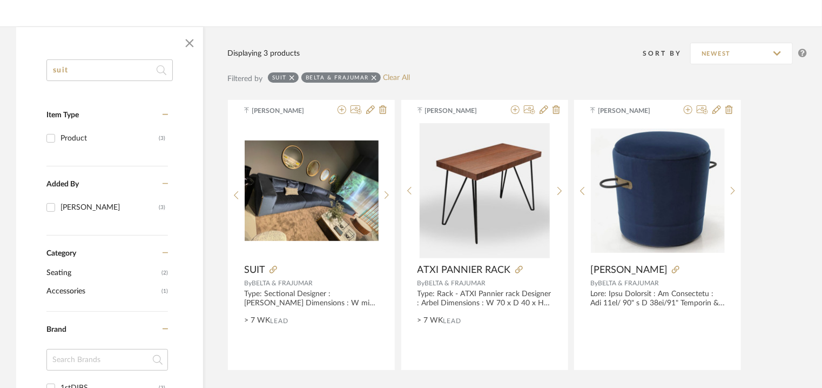
drag, startPoint x: 120, startPoint y: 70, endPoint x: 0, endPoint y: -16, distance: 147.5
click at [0, 0] on html "Chrome Web Clipper Import Pinterest Support All Projects Library Inspiration Up…" at bounding box center [411, 55] width 822 height 388
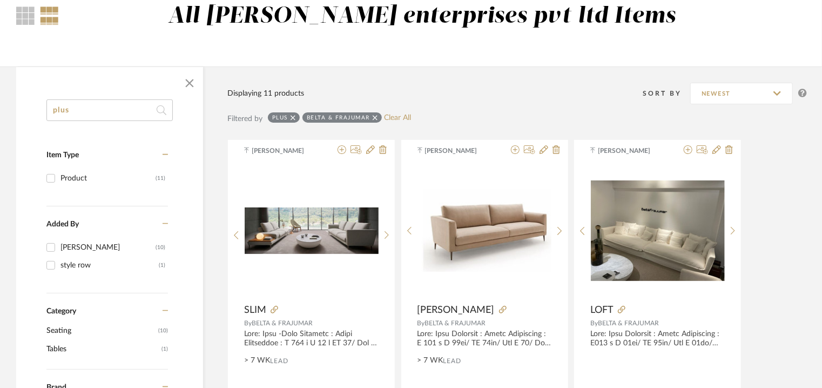
drag, startPoint x: 0, startPoint y: 100, endPoint x: 50, endPoint y: 83, distance: 52.8
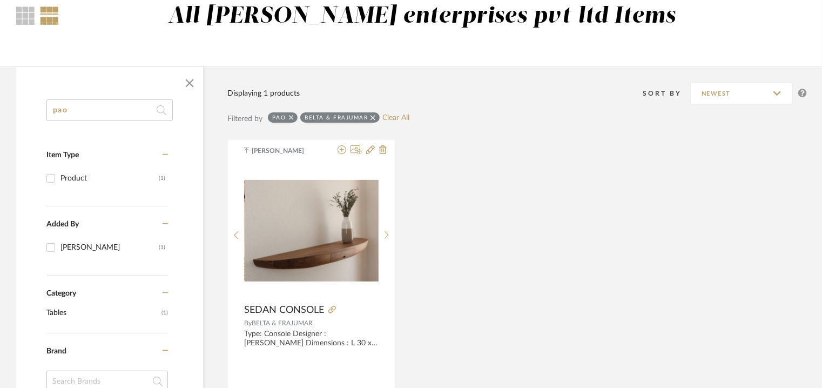
drag, startPoint x: 95, startPoint y: 106, endPoint x: 29, endPoint y: 122, distance: 67.6
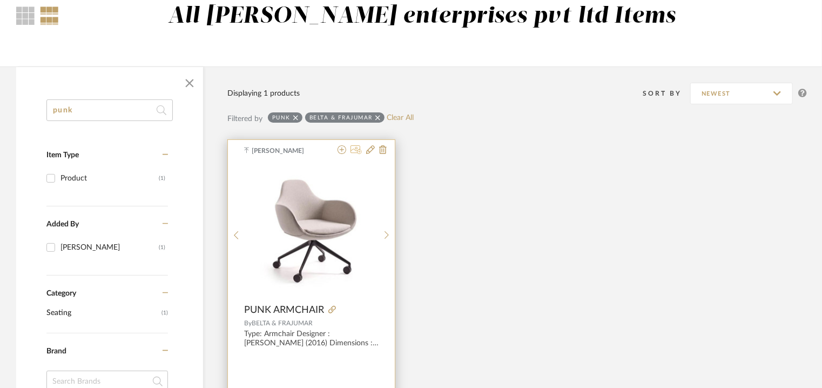
type input "punk"
click at [358, 152] on icon at bounding box center [355, 149] width 11 height 9
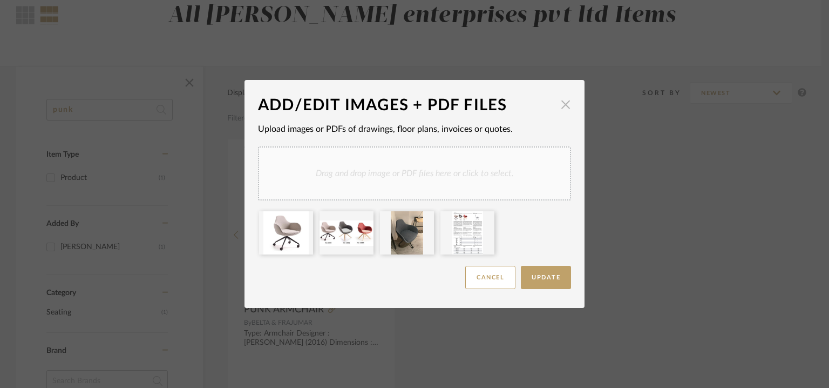
click at [566, 105] on span "button" at bounding box center [566, 104] width 22 height 22
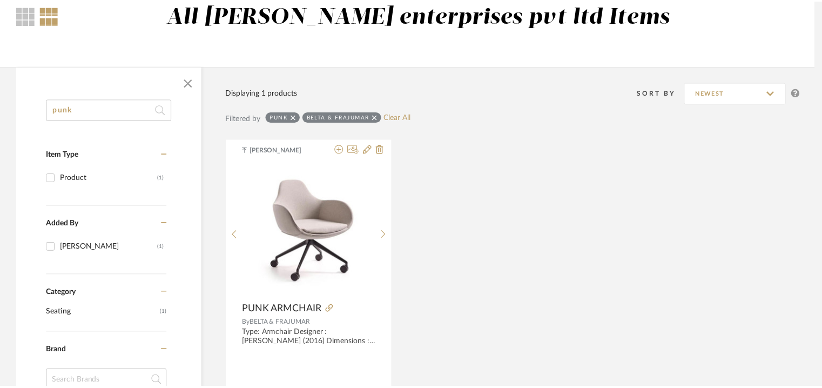
scroll to position [99, 0]
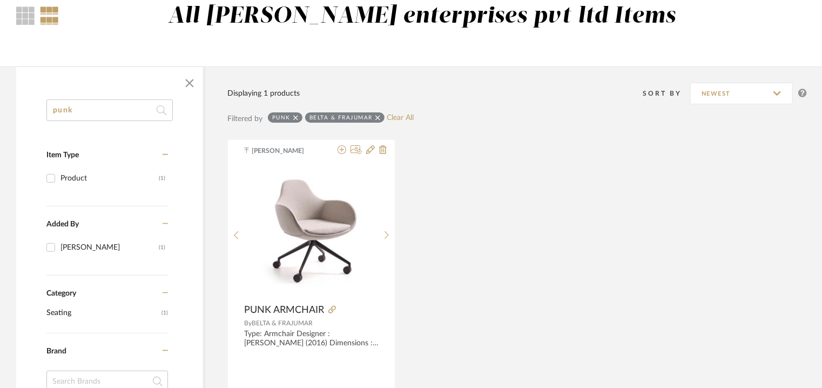
drag, startPoint x: 0, startPoint y: 28, endPoint x: 35, endPoint y: 23, distance: 35.0
click at [0, 16] on library-search-result "All Mancini enterprises pvt ltd Items punk Item Type Product (1) Added By Tehse…" at bounding box center [411, 333] width 822 height 710
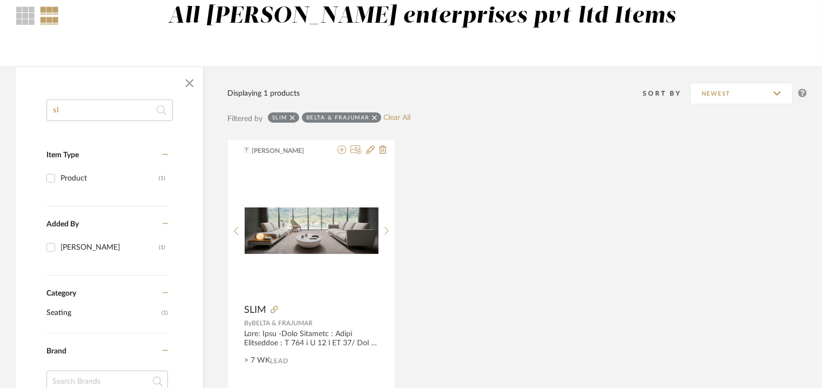
type input "s"
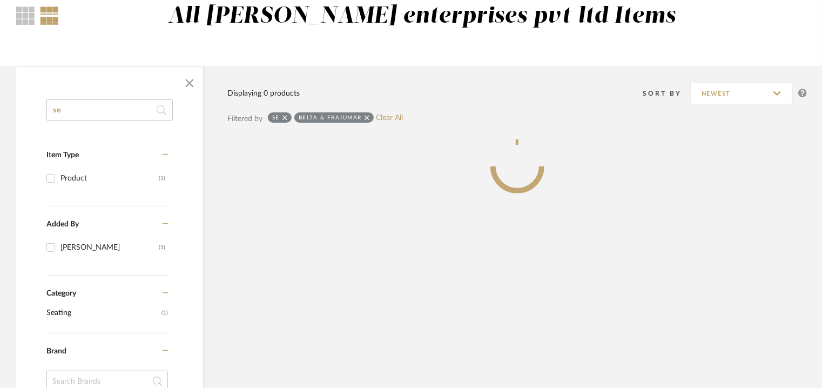
type input "s"
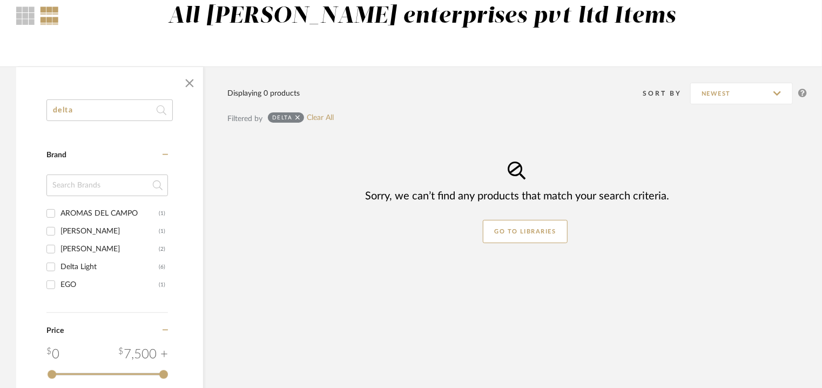
drag, startPoint x: 96, startPoint y: 113, endPoint x: 0, endPoint y: 73, distance: 103.6
click at [0, 73] on div "delta Category Brand AROMAS DEL CAMPO (1) De Castelli (1) Debra Folz (2) Delta …" at bounding box center [411, 280] width 822 height 428
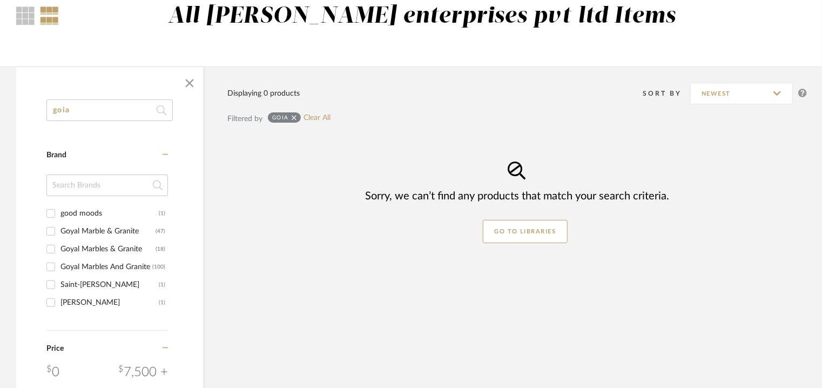
drag, startPoint x: 0, startPoint y: 83, endPoint x: 120, endPoint y: 59, distance: 122.9
click at [0, 83] on div "goia Category Brand good moods (1) Goyal Marble & Granite (47) Goyal Marbles & …" at bounding box center [411, 289] width 822 height 446
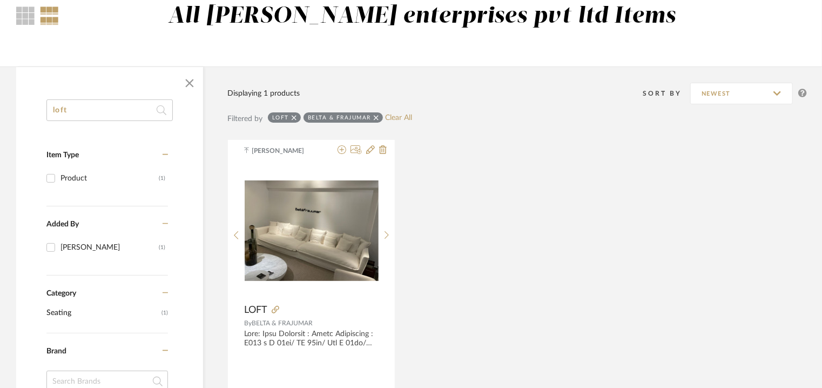
drag, startPoint x: 8, startPoint y: 105, endPoint x: 63, endPoint y: 95, distance: 56.0
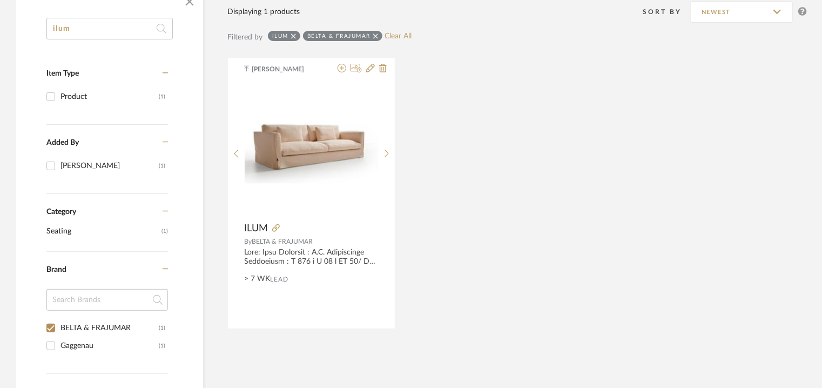
scroll to position [99, 0]
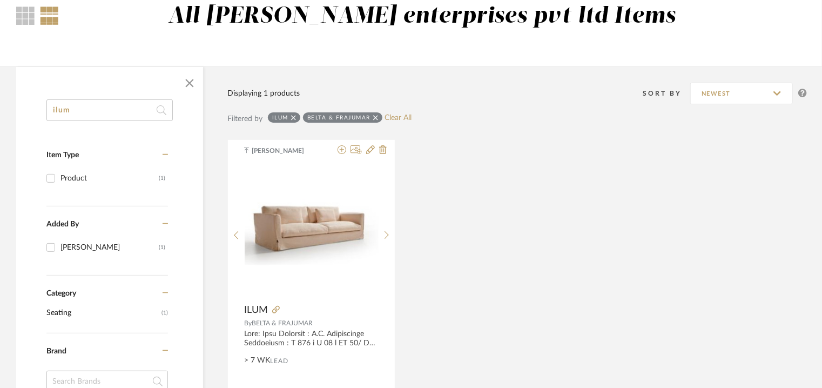
drag, startPoint x: 106, startPoint y: 106, endPoint x: 84, endPoint y: 64, distance: 47.8
click at [0, 72] on div "ilum Item Type Product (1) Added By Tehseen Mukadam (1) Category Seating (1) Br…" at bounding box center [411, 386] width 822 height 640
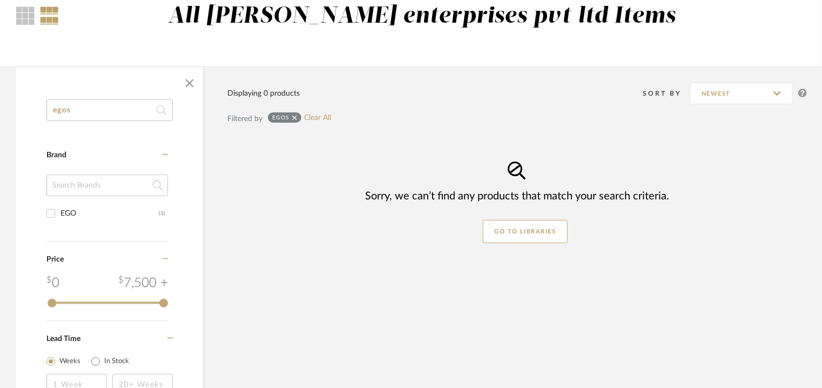
drag, startPoint x: 0, startPoint y: 106, endPoint x: 99, endPoint y: 9, distance: 139.0
click at [0, 91] on div "egos Category Brand EGO (1) Price 0 7,500 + 0 7500 Lead Time Weeks In Stock Dis…" at bounding box center [411, 255] width 822 height 378
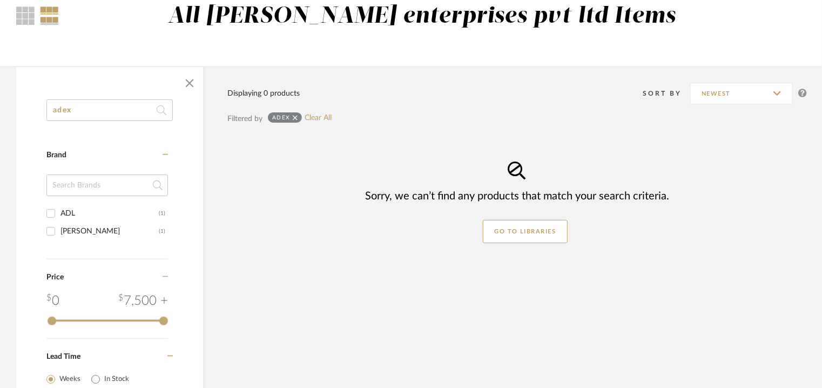
drag, startPoint x: 0, startPoint y: 89, endPoint x: 56, endPoint y: 94, distance: 56.4
click at [0, 96] on div "adex Category Brand ADL (1) Jonathan Adler (1) Price 0 7,500 + 0 7500 Lead Time…" at bounding box center [411, 255] width 822 height 378
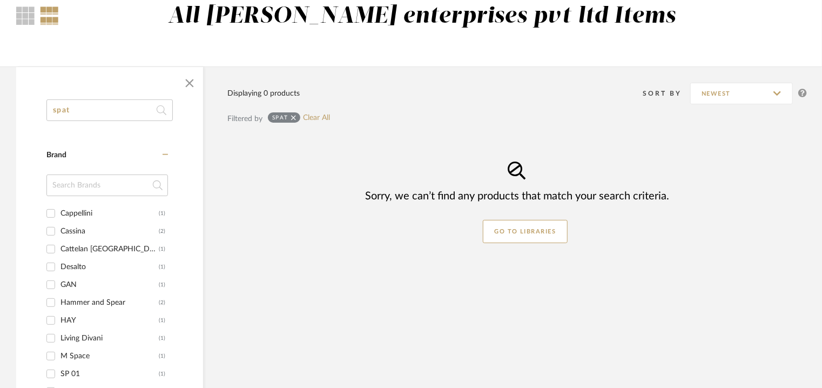
drag, startPoint x: 95, startPoint y: 95, endPoint x: 50, endPoint y: 78, distance: 47.8
click at [38, 87] on div "spat Category Brand Cappellini (1) Cassina (2) Cattelan Italia (1) Desalto (1) …" at bounding box center [109, 352] width 187 height 570
drag, startPoint x: 0, startPoint y: 105, endPoint x: 36, endPoint y: 97, distance: 36.6
click at [0, 105] on div "marc Category Brand 1stDIBS (1) Acerbis (1) ARTE BROTTO (1) Bonaldo (1) Cappell…" at bounding box center [411, 374] width 822 height 616
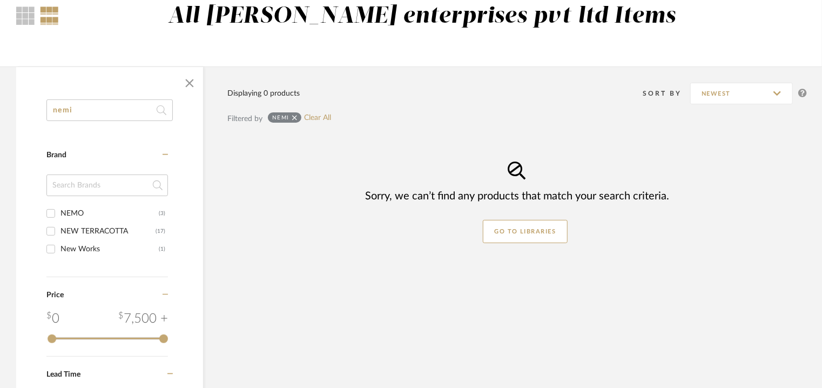
drag, startPoint x: 84, startPoint y: 109, endPoint x: 60, endPoint y: 107, distance: 23.8
click at [58, 109] on input "nemi" at bounding box center [109, 110] width 126 height 22
type input "nies"
drag, startPoint x: 109, startPoint y: 106, endPoint x: 1, endPoint y: 111, distance: 108.1
click at [0, 111] on div "nies Category Brand Galimberti Nino (1) NIC Design (1) Nice and Natural Group (…" at bounding box center [411, 262] width 822 height 393
